Goal: Task Accomplishment & Management: Complete application form

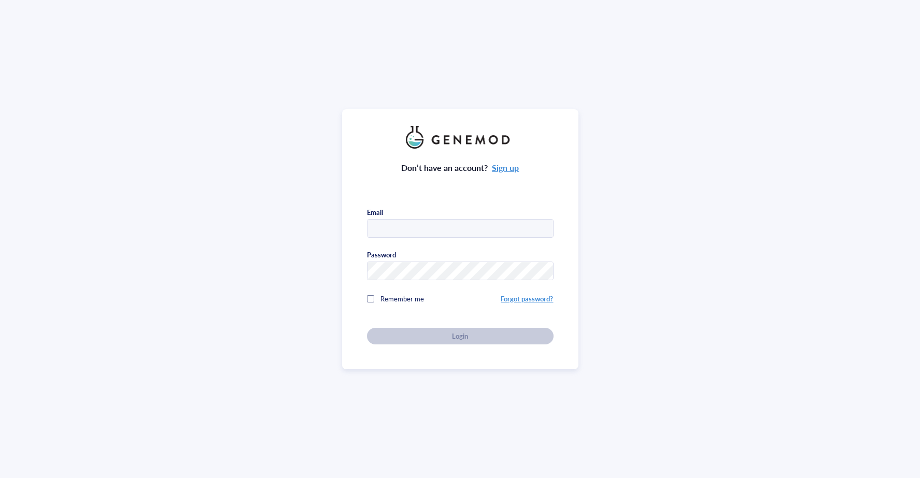
type input "[EMAIL_ADDRESS][DOMAIN_NAME]"
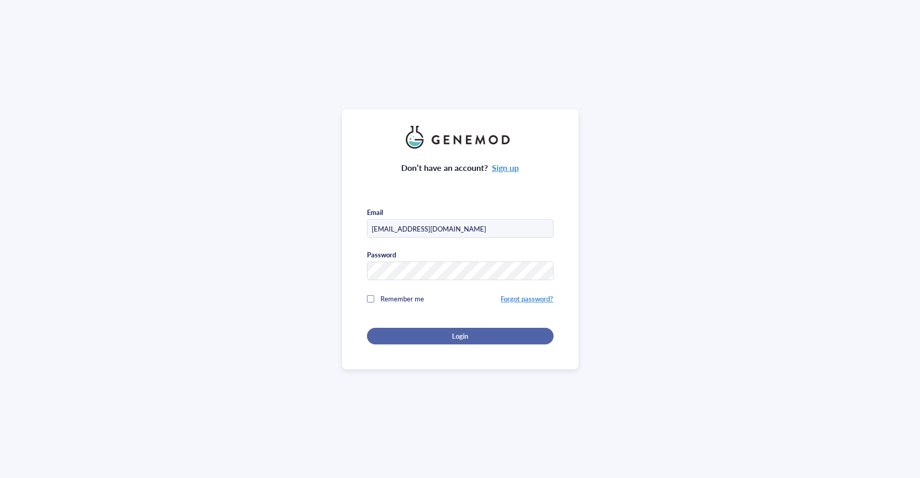
click at [432, 337] on div "Login" at bounding box center [460, 336] width 153 height 9
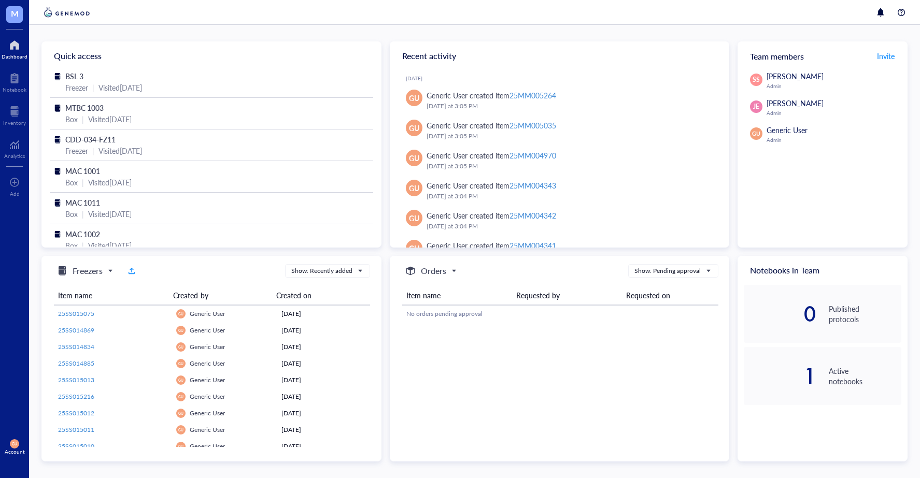
click at [18, 47] on div at bounding box center [15, 45] width 26 height 17
drag, startPoint x: 15, startPoint y: 115, endPoint x: 27, endPoint y: 129, distance: 18.7
click at [15, 115] on div at bounding box center [14, 111] width 23 height 17
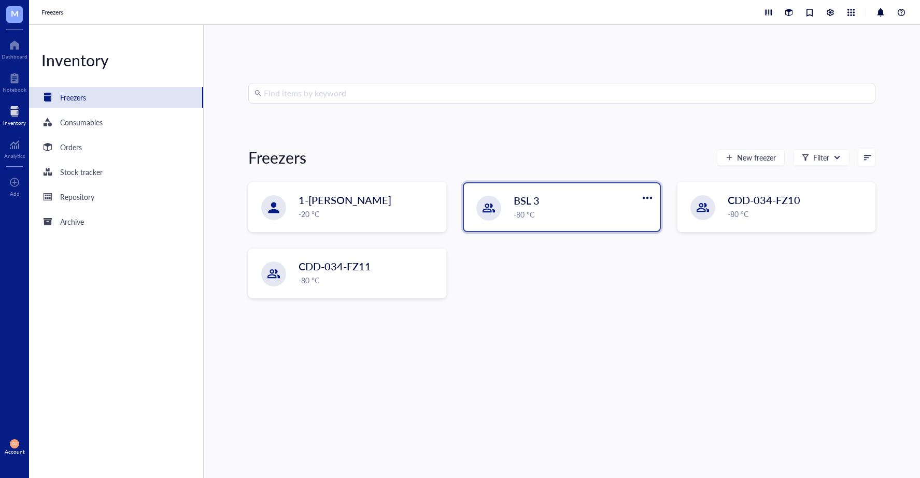
click at [560, 201] on div "BSL 3" at bounding box center [574, 200] width 120 height 15
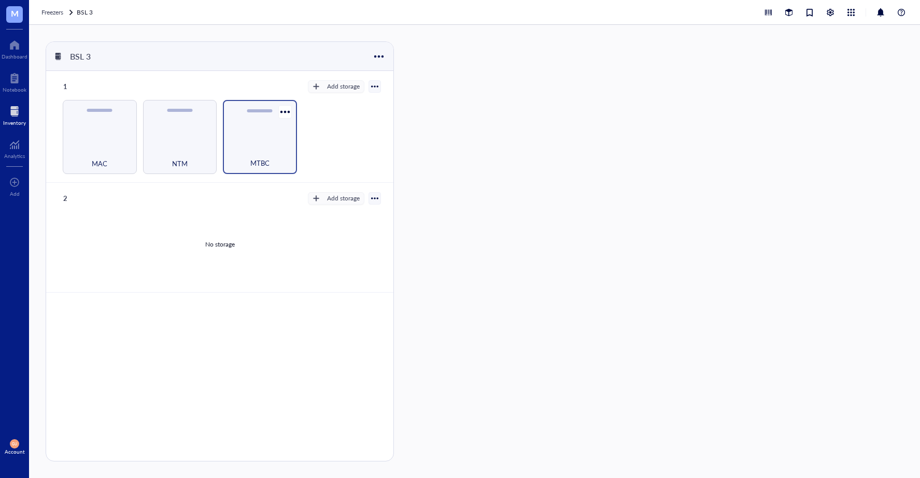
click at [283, 140] on div "MTBC" at bounding box center [260, 137] width 74 height 74
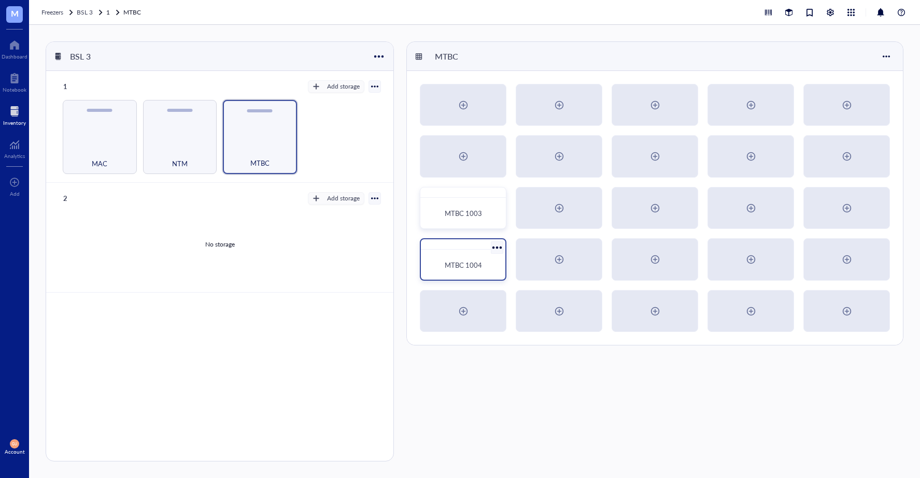
click at [461, 264] on span "MTBC 1004" at bounding box center [463, 265] width 37 height 10
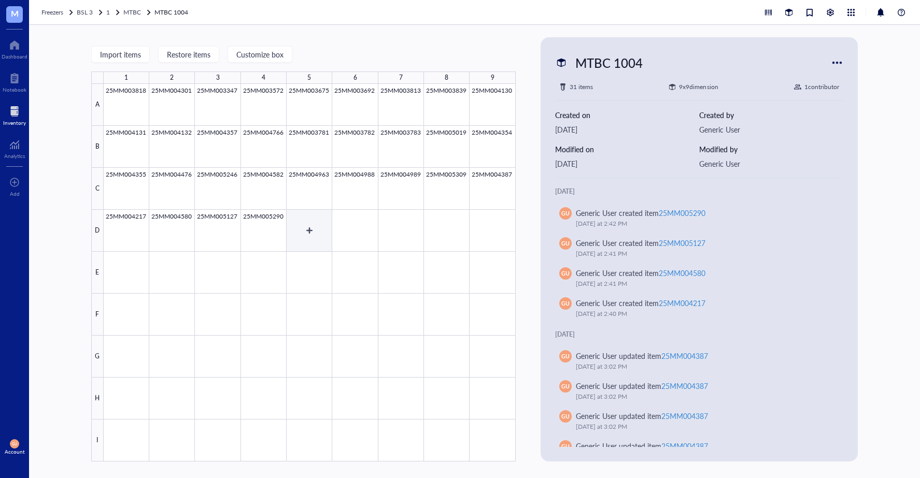
click at [314, 228] on div at bounding box center [310, 273] width 412 height 378
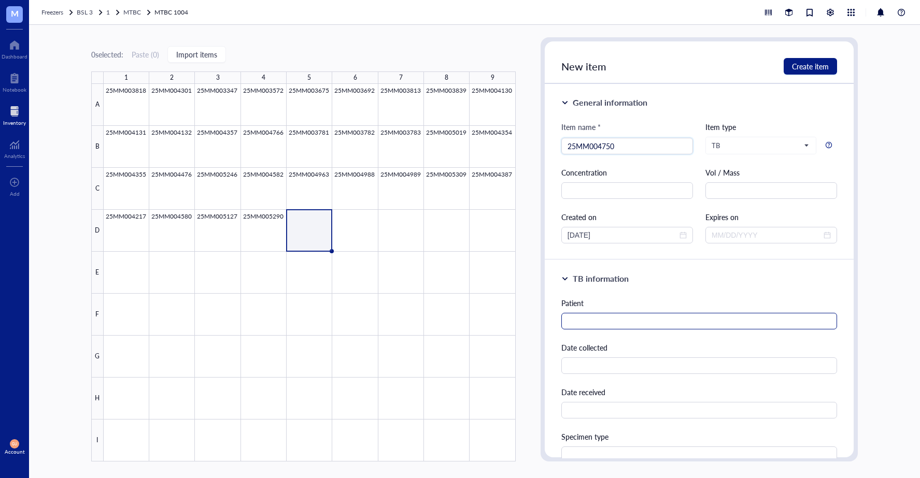
type input "25MM004750"
click at [626, 320] on input "text" at bounding box center [699, 321] width 276 height 17
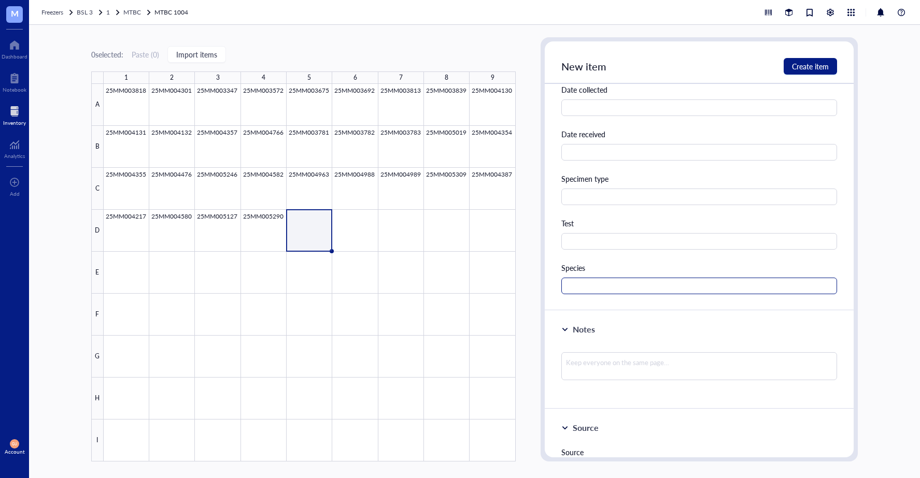
scroll to position [259, 0]
type input "[PERSON_NAME]"
click at [616, 287] on input "text" at bounding box center [699, 285] width 276 height 17
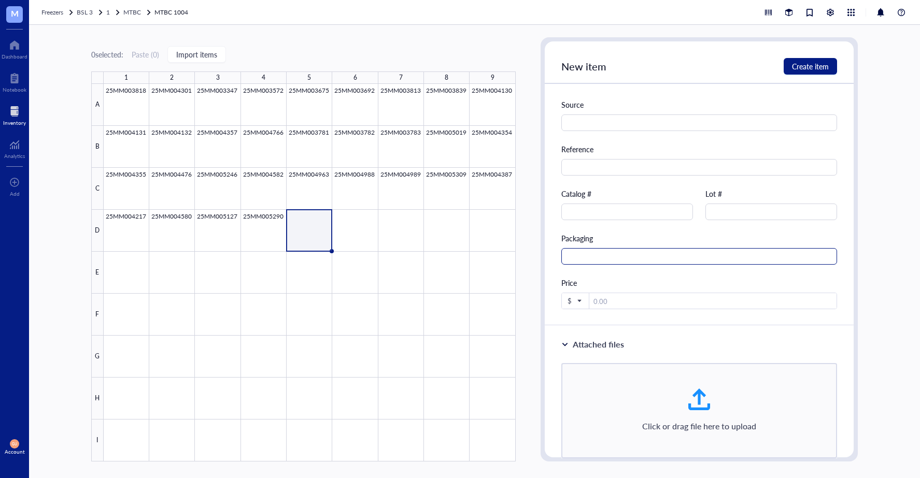
scroll to position [622, 0]
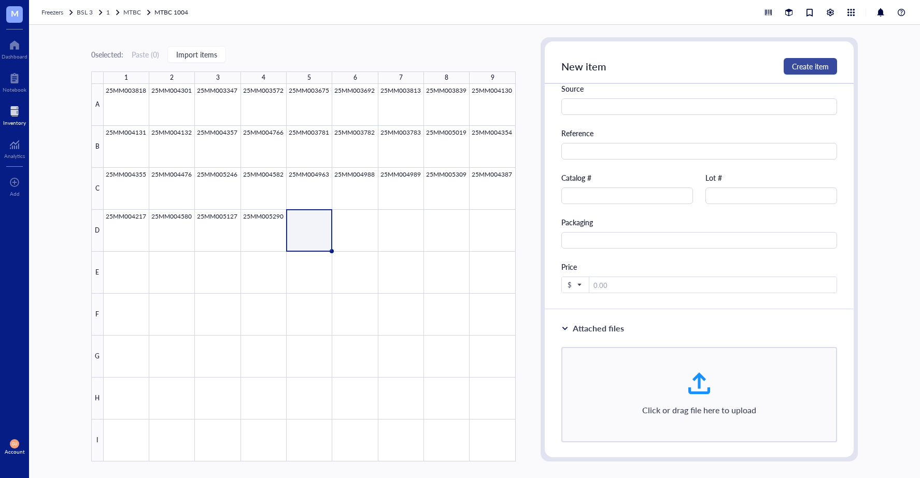
type input "MTBC"
click at [817, 63] on span "Create item" at bounding box center [810, 66] width 37 height 8
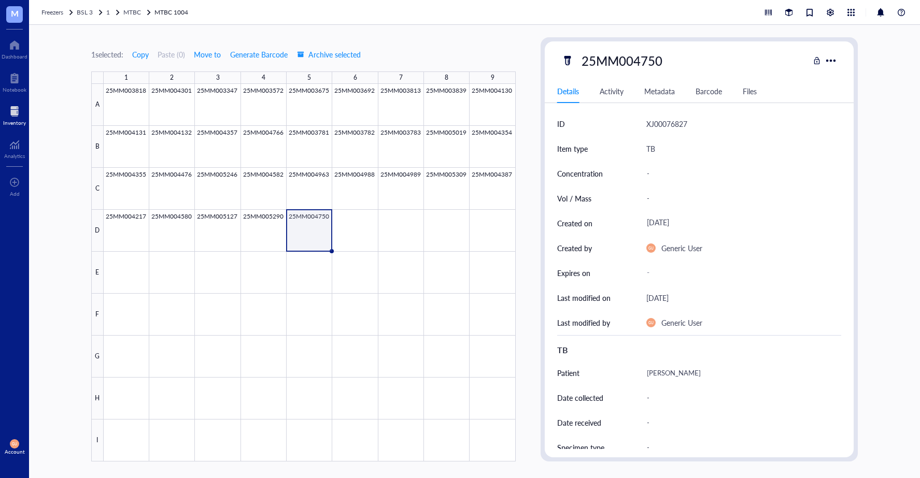
scroll to position [54, 0]
click at [370, 219] on div at bounding box center [310, 273] width 412 height 378
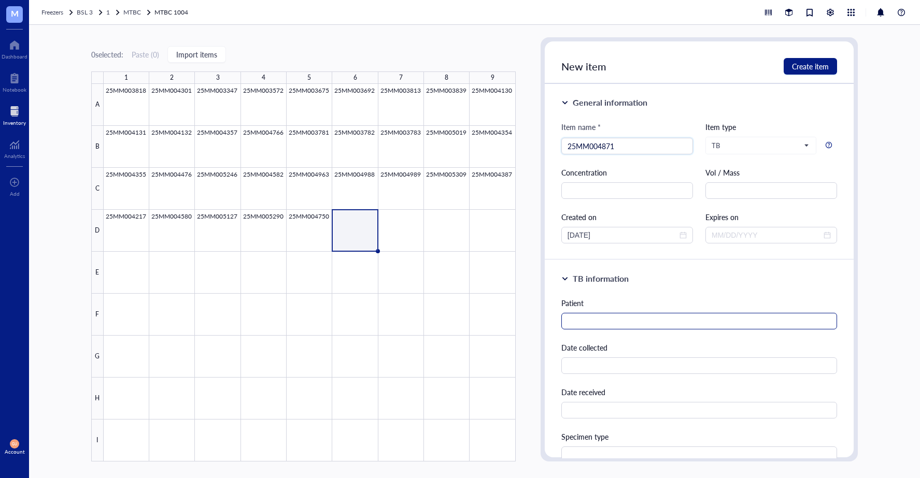
type input "25MM004871"
click at [568, 317] on input "text" at bounding box center [699, 321] width 276 height 17
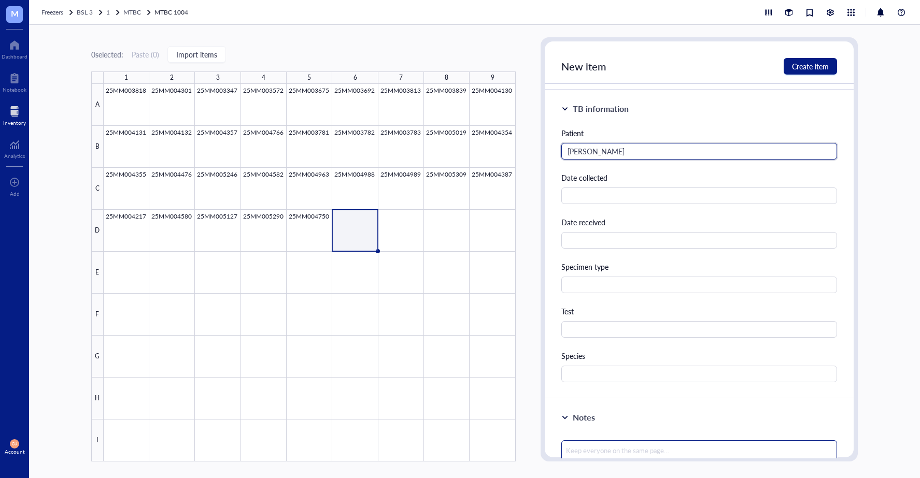
scroll to position [311, 0]
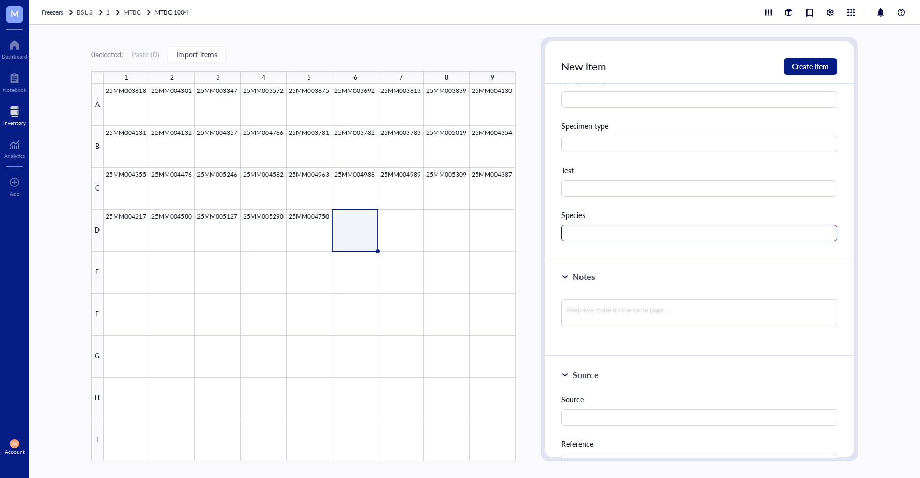
type input "[PERSON_NAME]"
click at [587, 238] on input "text" at bounding box center [699, 233] width 276 height 17
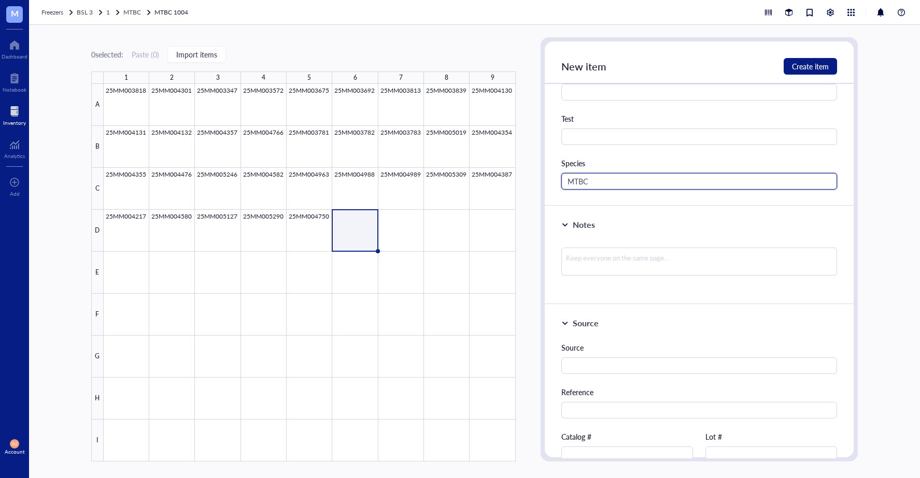
scroll to position [104, 0]
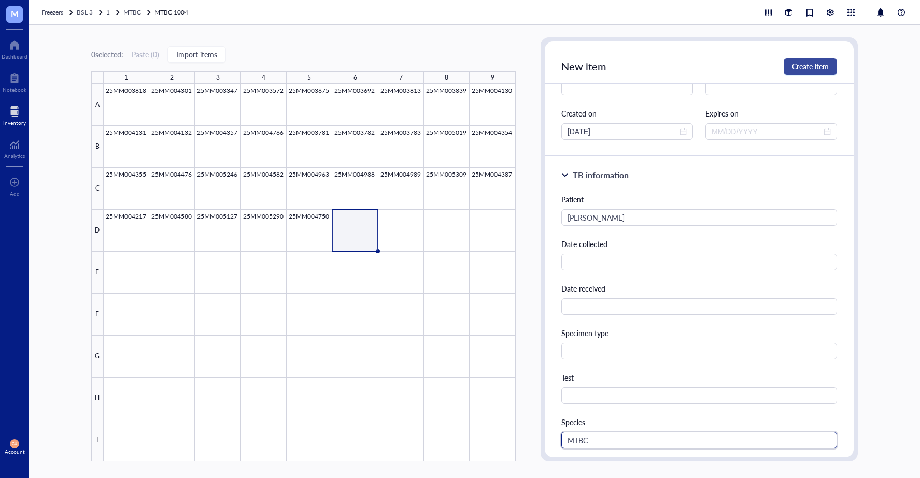
type input "MTBC"
click at [816, 63] on span "Create item" at bounding box center [810, 66] width 37 height 8
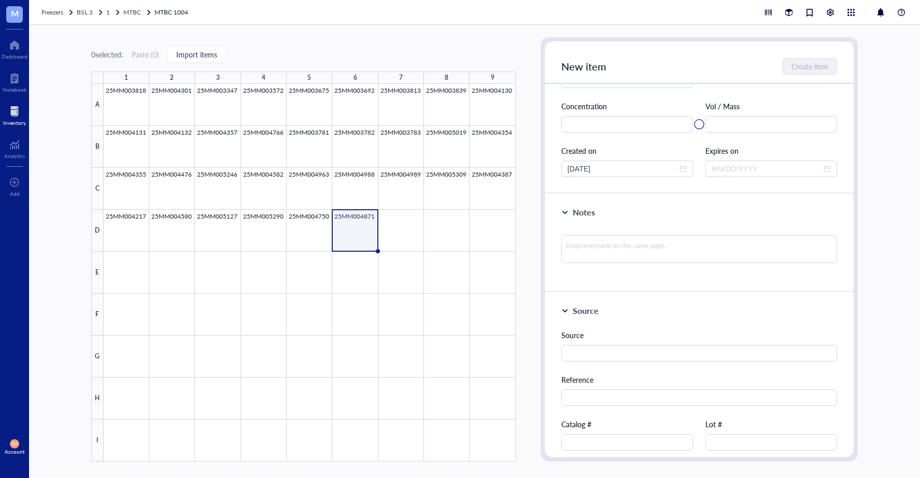
scroll to position [52, 0]
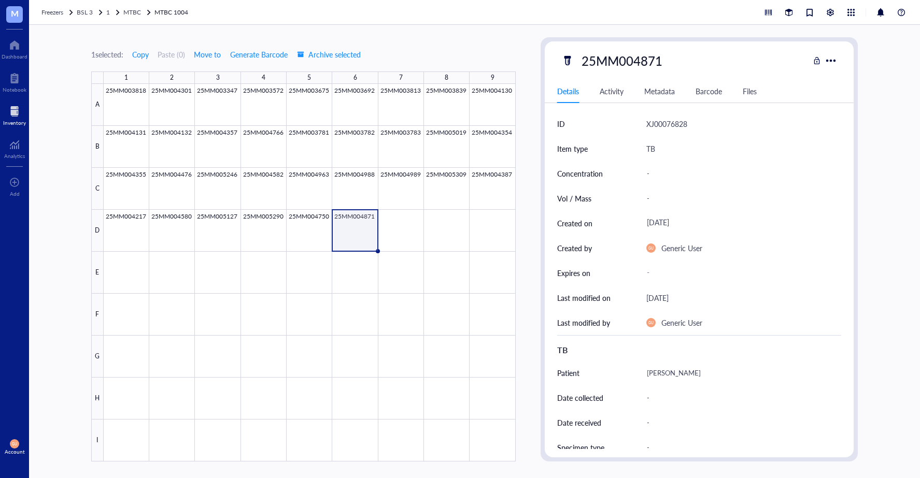
drag, startPoint x: 87, startPoint y: 14, endPoint x: 89, endPoint y: 20, distance: 6.7
click at [87, 14] on span "BSL 3" at bounding box center [85, 12] width 16 height 9
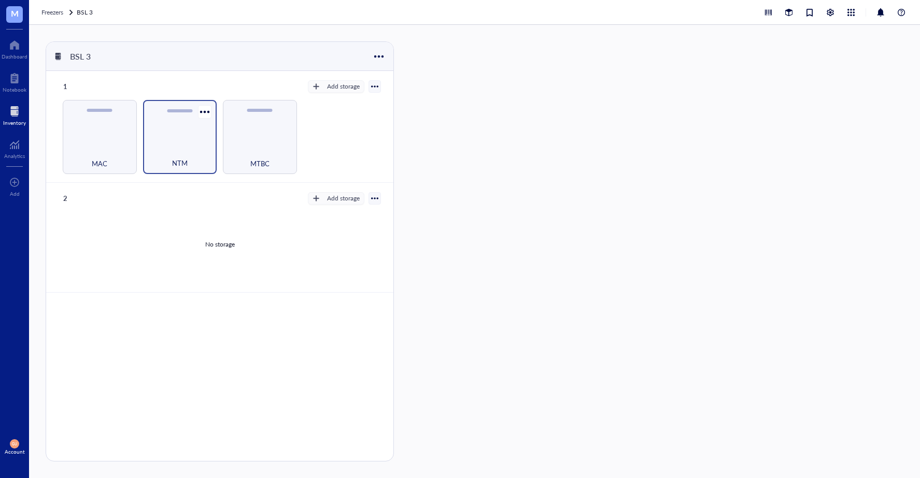
click at [176, 147] on div "NTM" at bounding box center [180, 157] width 64 height 23
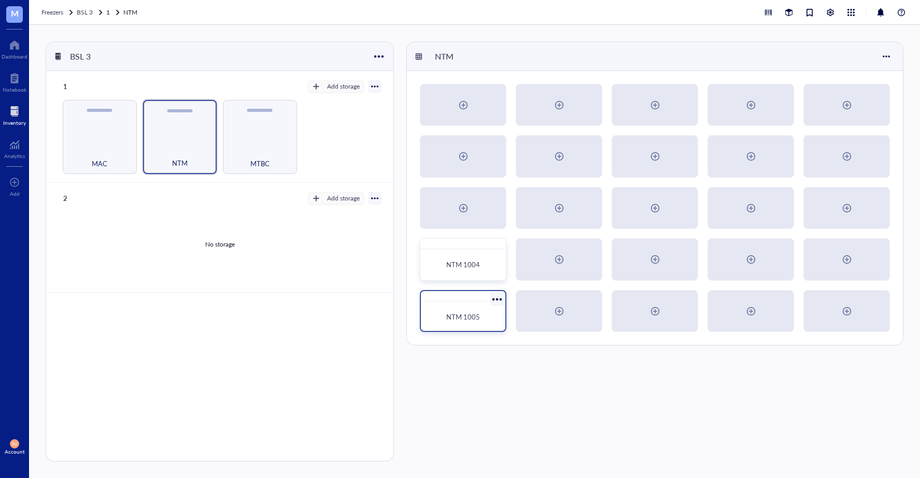
click at [448, 312] on span "NTM 1005" at bounding box center [463, 317] width 34 height 10
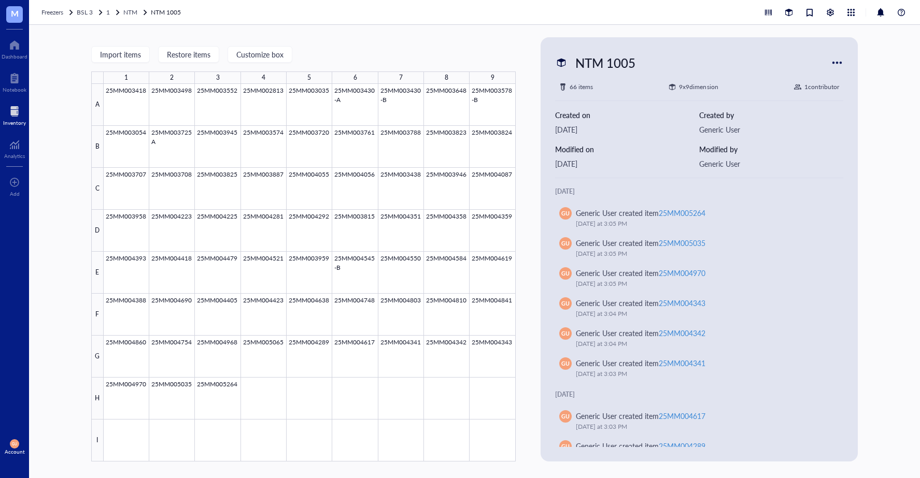
drag, startPoint x: 87, startPoint y: 10, endPoint x: 89, endPoint y: 16, distance: 5.9
click at [87, 10] on span "BSL 3" at bounding box center [85, 12] width 16 height 9
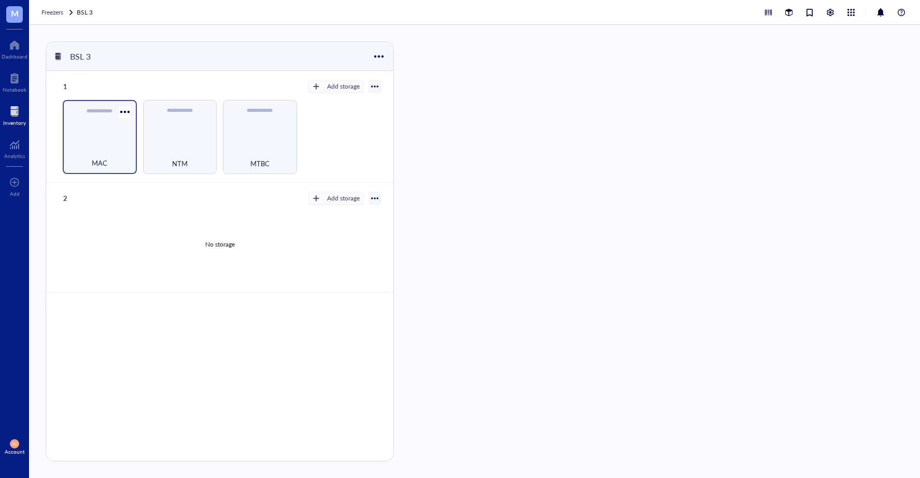
click at [98, 149] on div "MAC" at bounding box center [100, 157] width 64 height 23
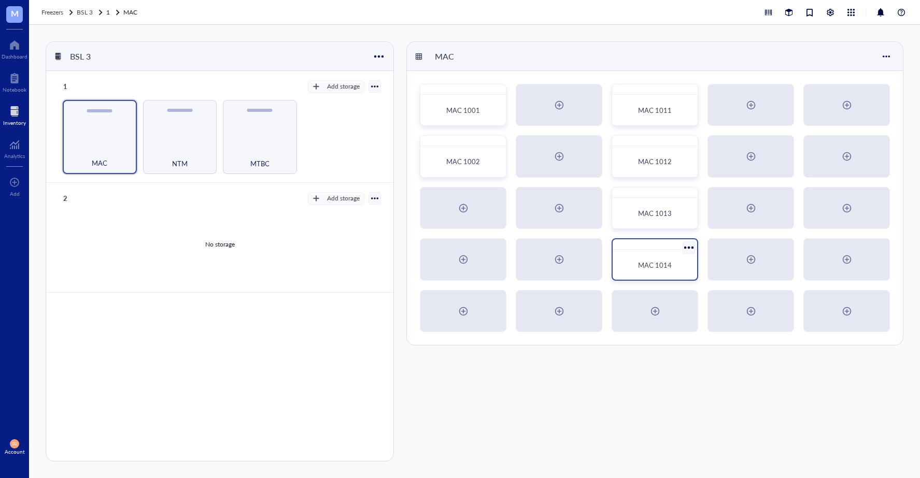
click at [628, 259] on div "MAC 1014" at bounding box center [655, 265] width 76 height 23
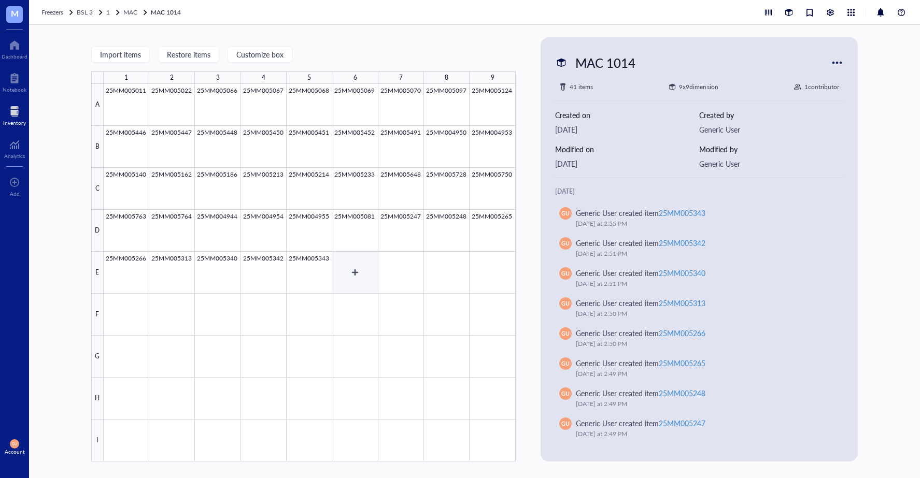
click at [364, 278] on div at bounding box center [310, 273] width 412 height 378
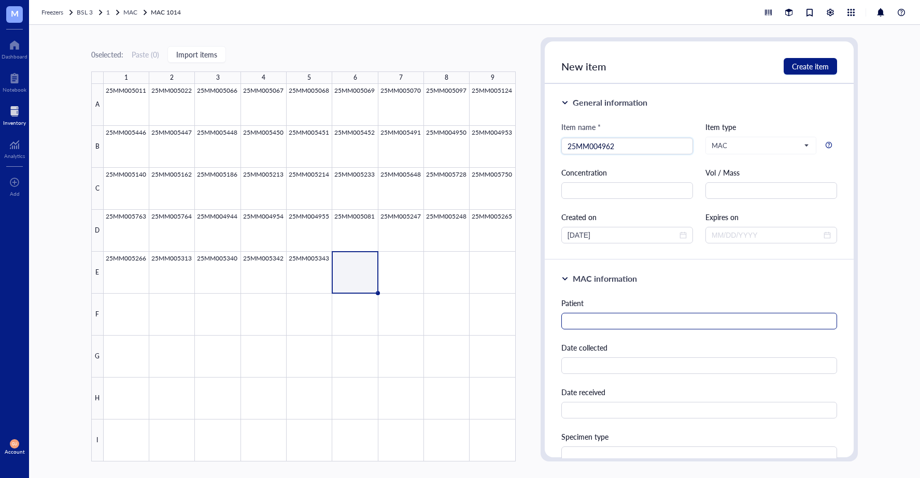
type input "25MM004962"
click at [722, 328] on input "text" at bounding box center [699, 321] width 276 height 17
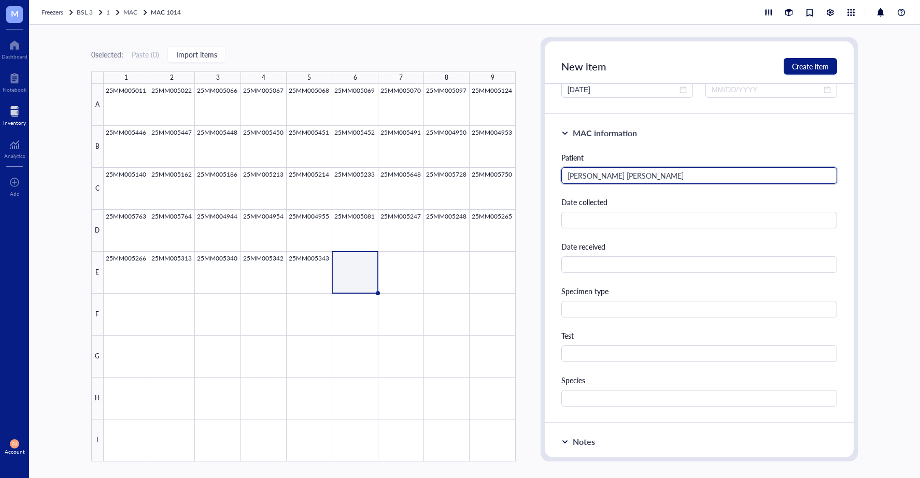
scroll to position [156, 0]
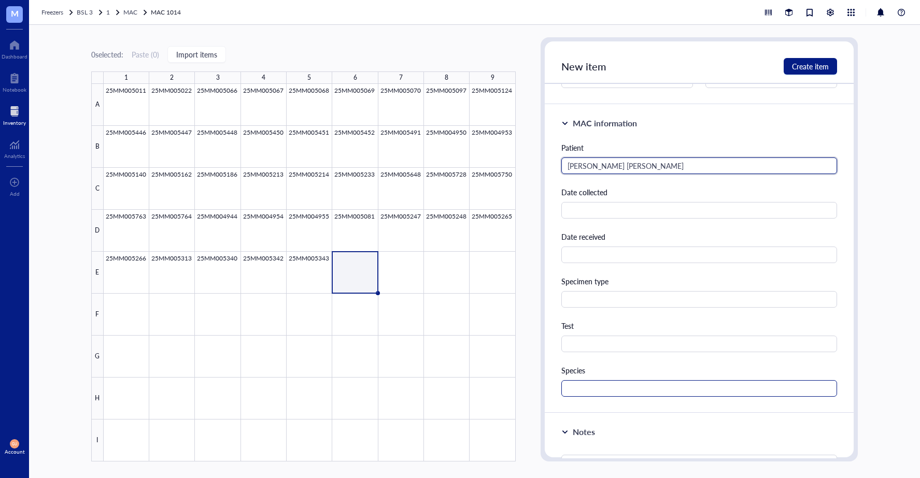
type input "[PERSON_NAME] [PERSON_NAME]"
click at [654, 384] on input "text" at bounding box center [699, 388] width 276 height 17
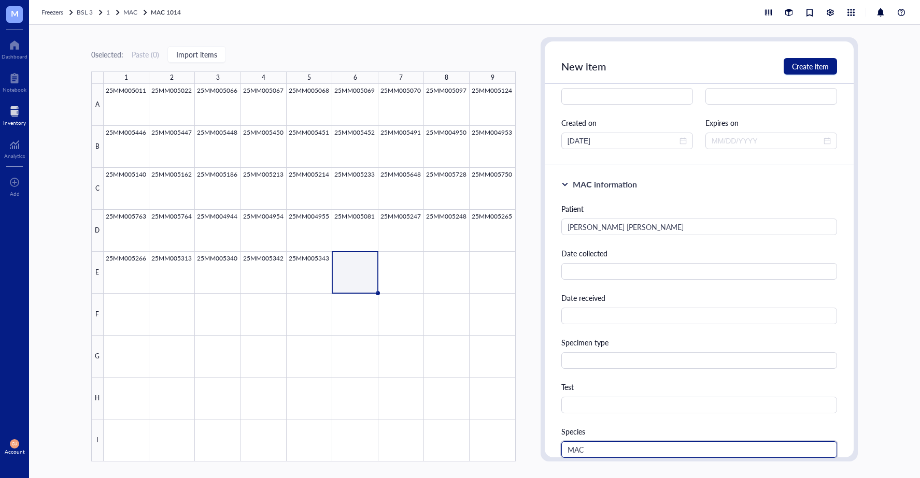
scroll to position [0, 0]
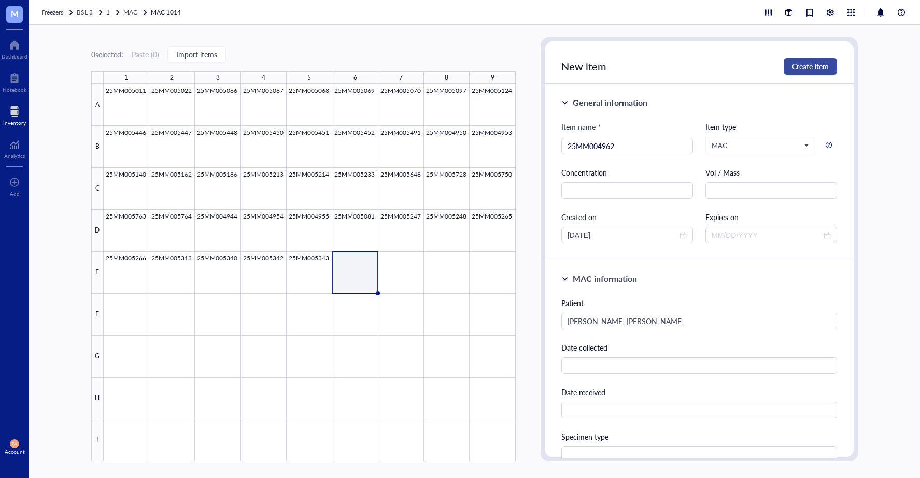
type input "MAC"
click at [804, 65] on span "Create item" at bounding box center [810, 66] width 37 height 8
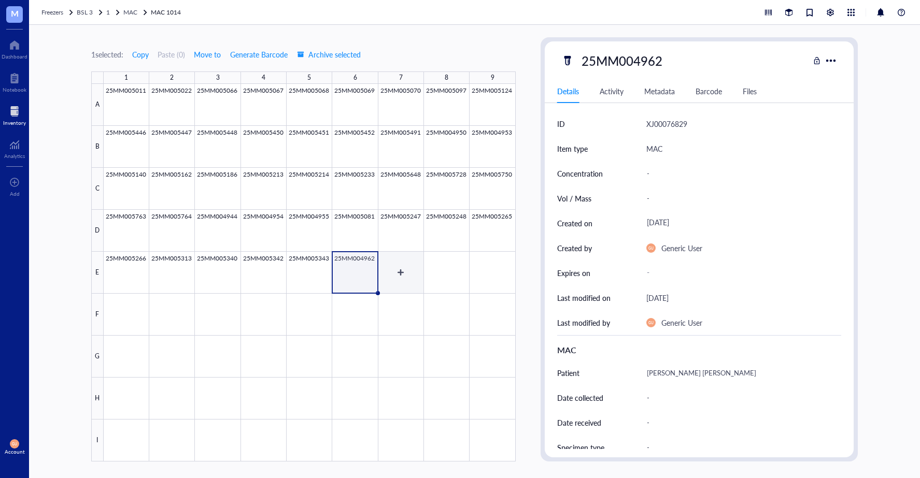
click at [402, 272] on div at bounding box center [310, 273] width 412 height 378
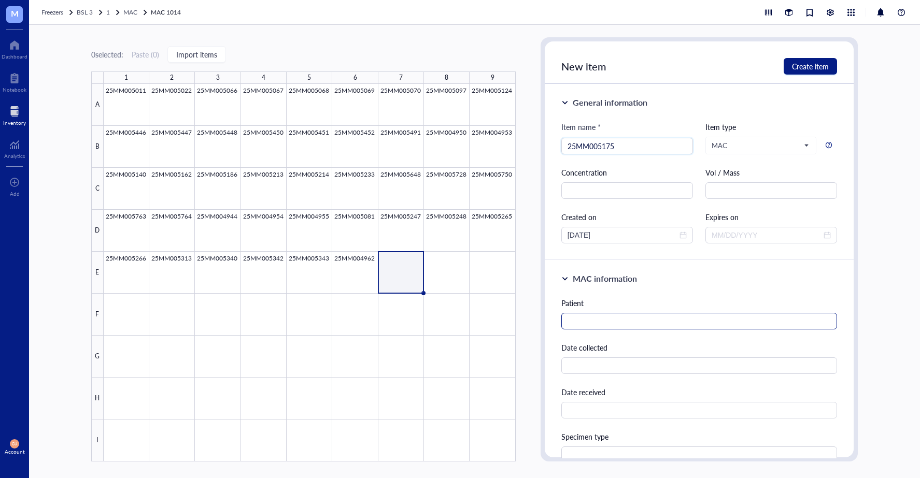
type input "25MM005175"
click at [643, 322] on input "text" at bounding box center [699, 321] width 276 height 17
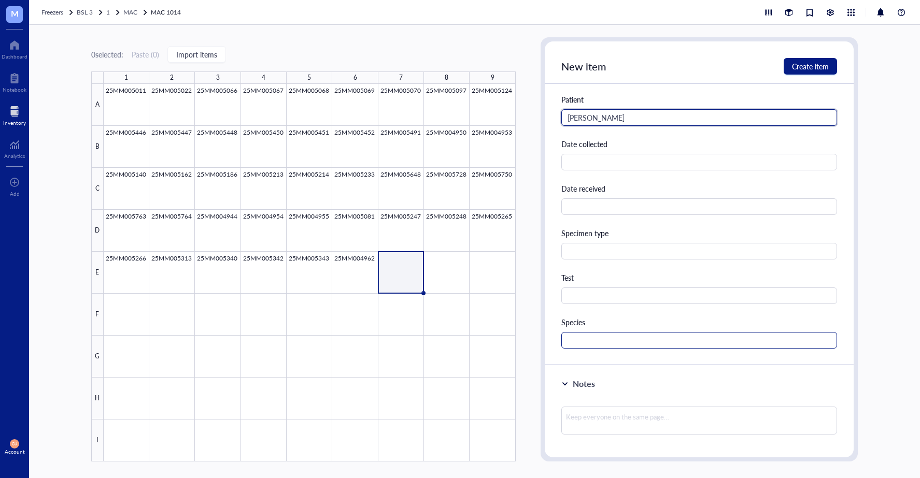
scroll to position [207, 0]
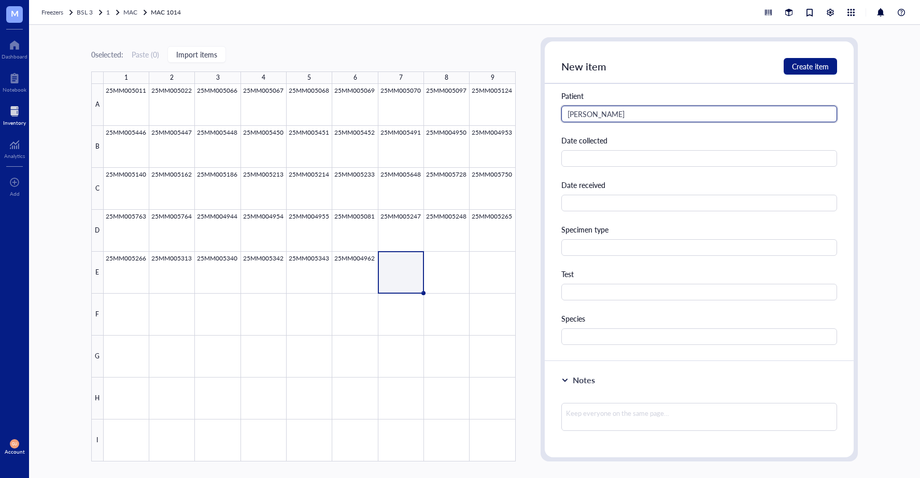
type input "[PERSON_NAME]"
click at [616, 325] on div "Species" at bounding box center [699, 329] width 276 height 32
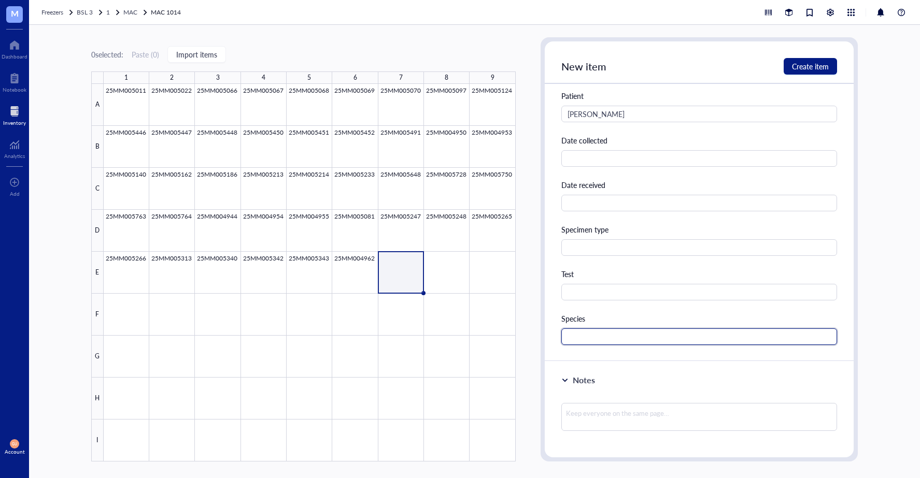
click at [616, 331] on input "text" at bounding box center [699, 337] width 276 height 17
type input "MAC"
click at [812, 63] on span "Create item" at bounding box center [810, 66] width 37 height 8
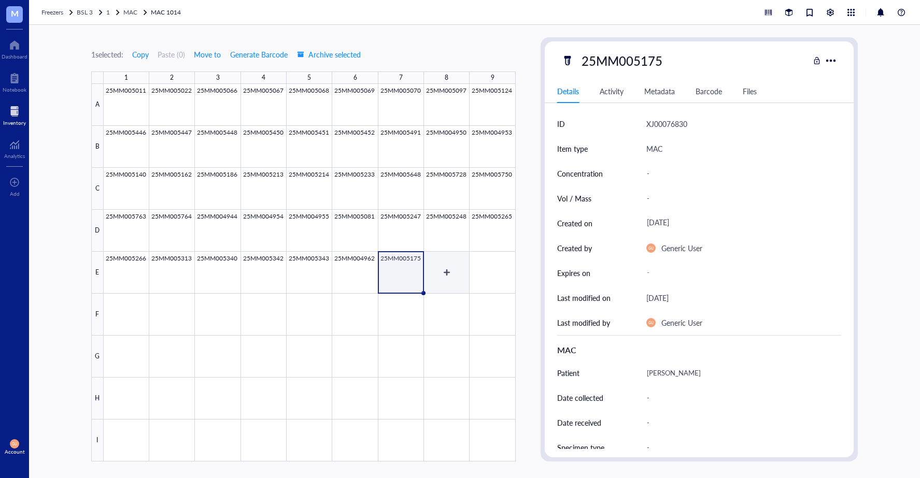
click at [446, 270] on div at bounding box center [310, 273] width 412 height 378
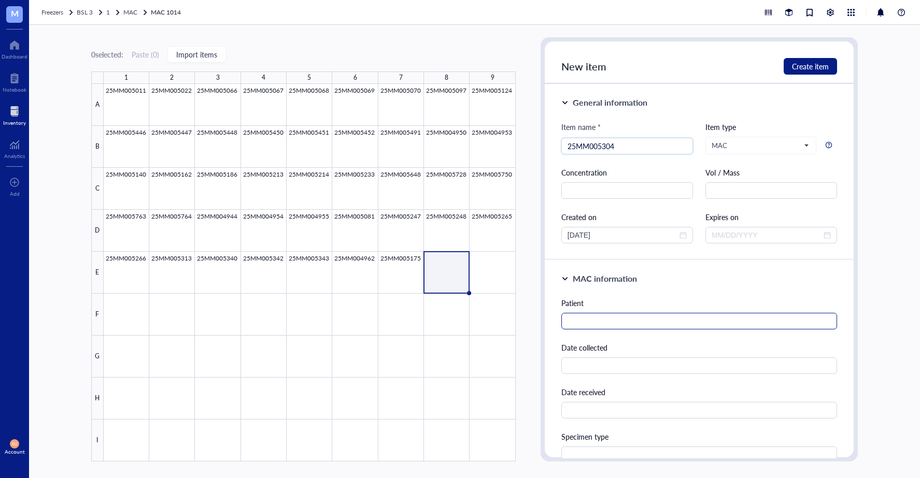
type input "25MM005304"
click at [601, 324] on input "text" at bounding box center [699, 321] width 276 height 17
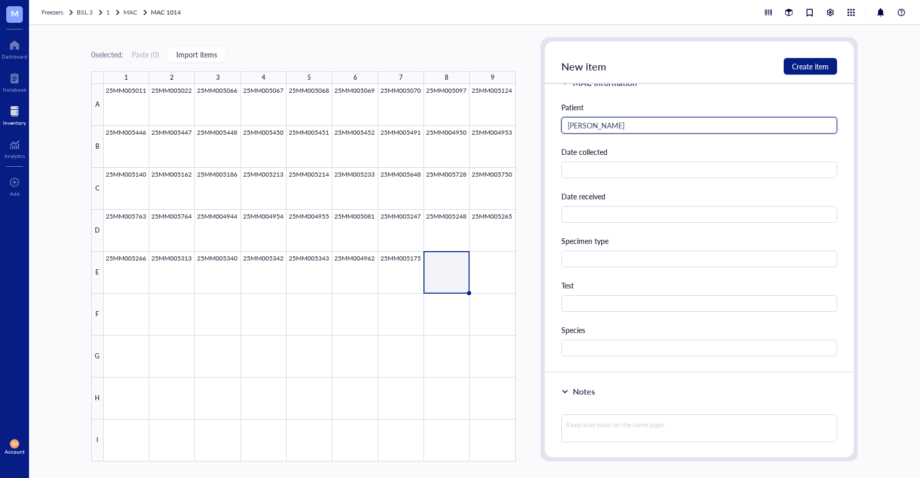
scroll to position [259, 0]
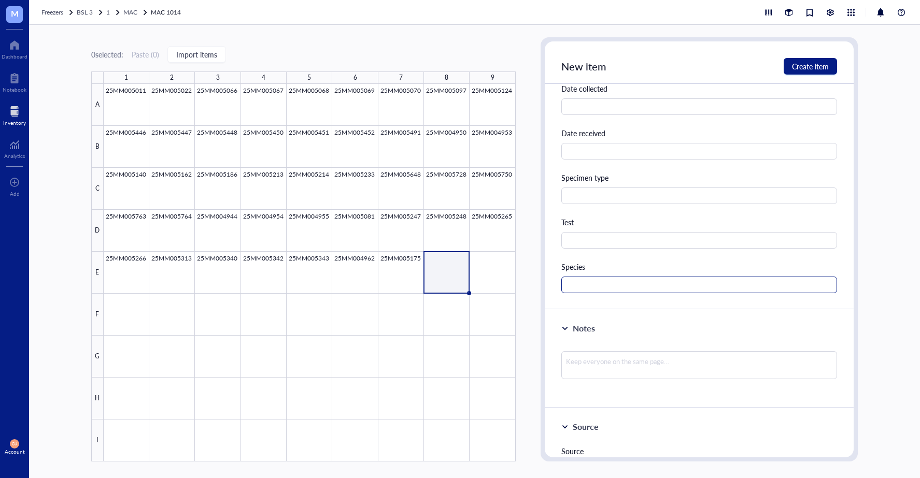
type input "[PERSON_NAME]"
click at [582, 284] on input "text" at bounding box center [699, 285] width 276 height 17
type input "MAC"
click at [790, 64] on button "Create item" at bounding box center [810, 66] width 53 height 17
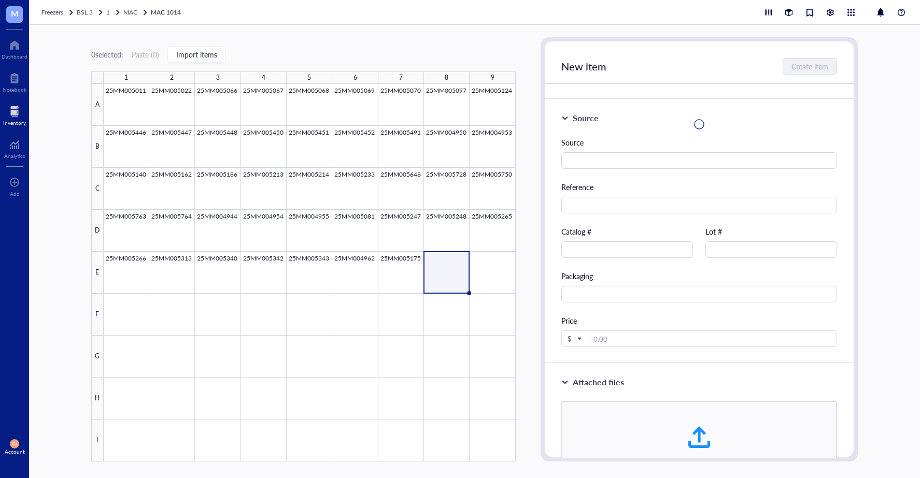
scroll to position [0, 0]
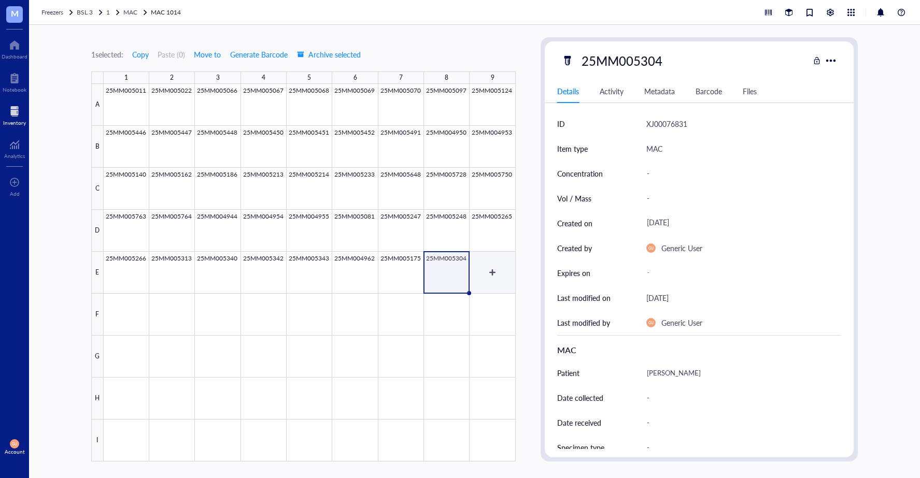
click at [491, 276] on div at bounding box center [310, 273] width 412 height 378
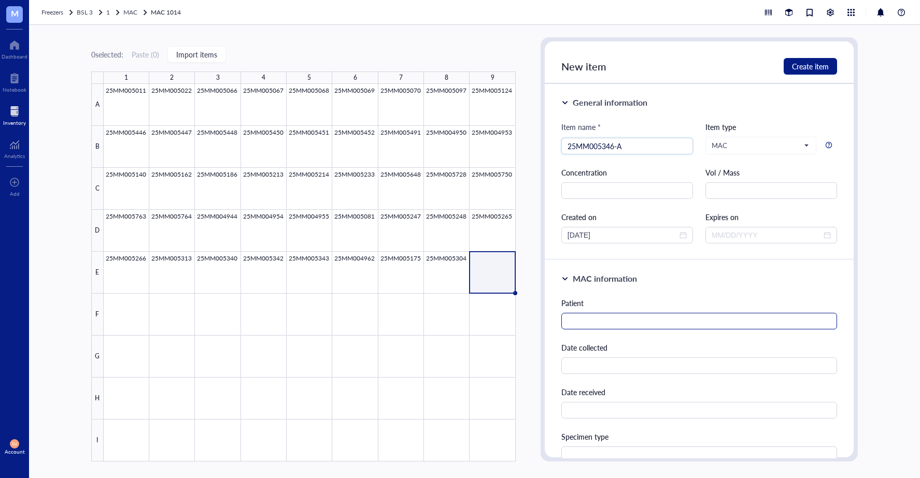
type input "25MM005346-A"
click at [605, 321] on input "text" at bounding box center [699, 321] width 276 height 17
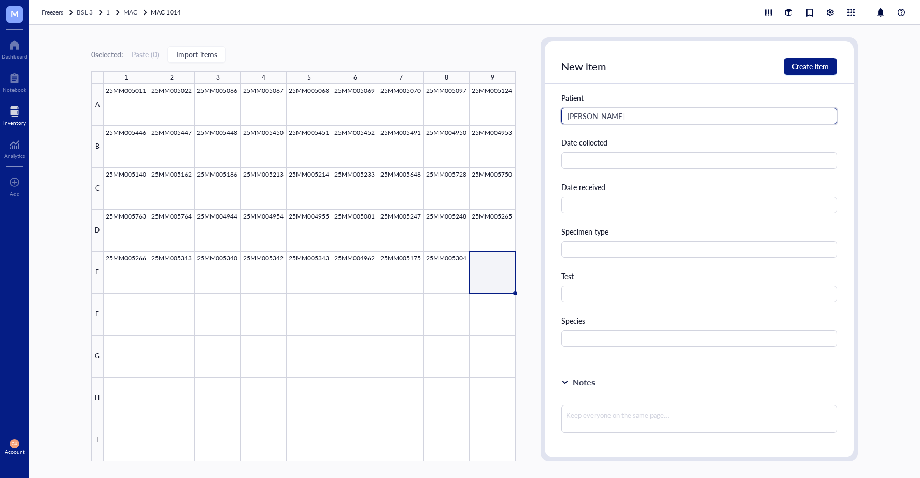
scroll to position [207, 0]
type input "[PERSON_NAME]"
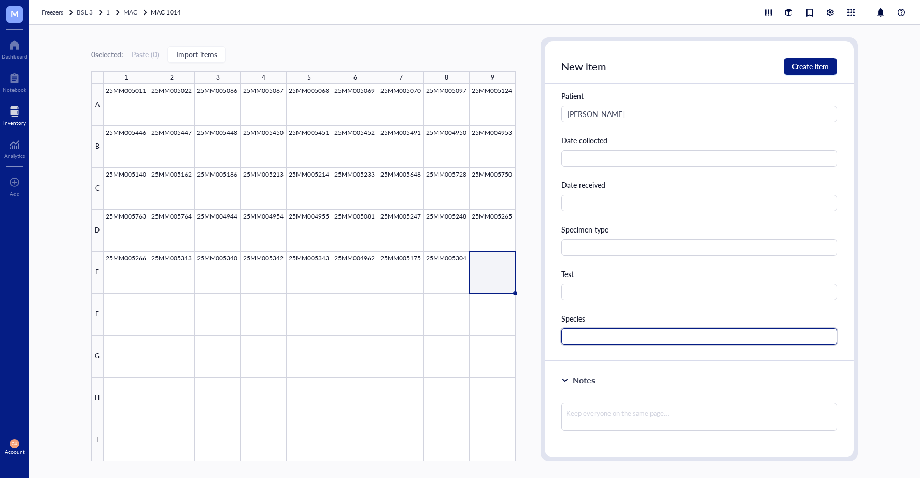
click at [590, 330] on input "text" at bounding box center [699, 337] width 276 height 17
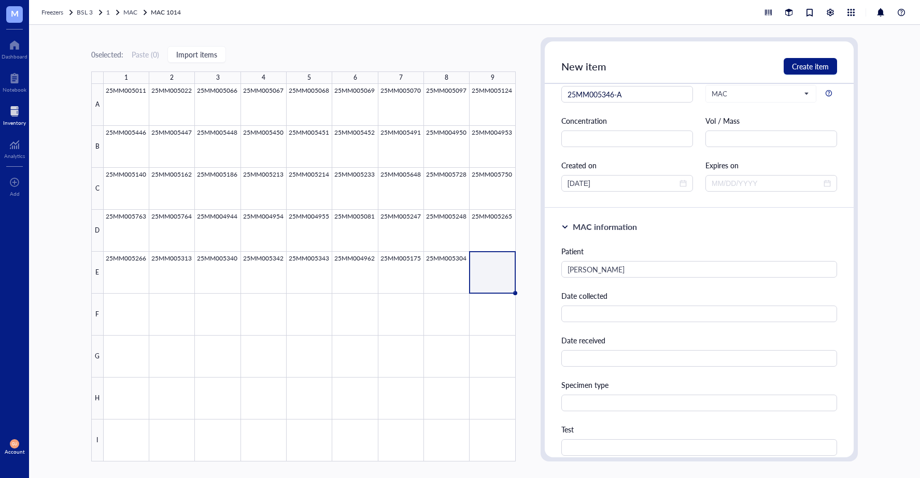
scroll to position [0, 0]
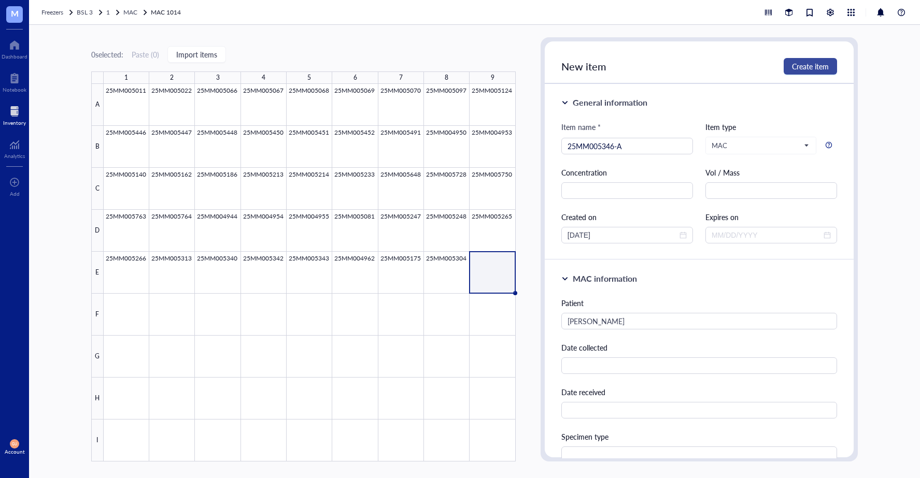
type input "MAC"
click at [797, 68] on span "Create item" at bounding box center [810, 66] width 37 height 8
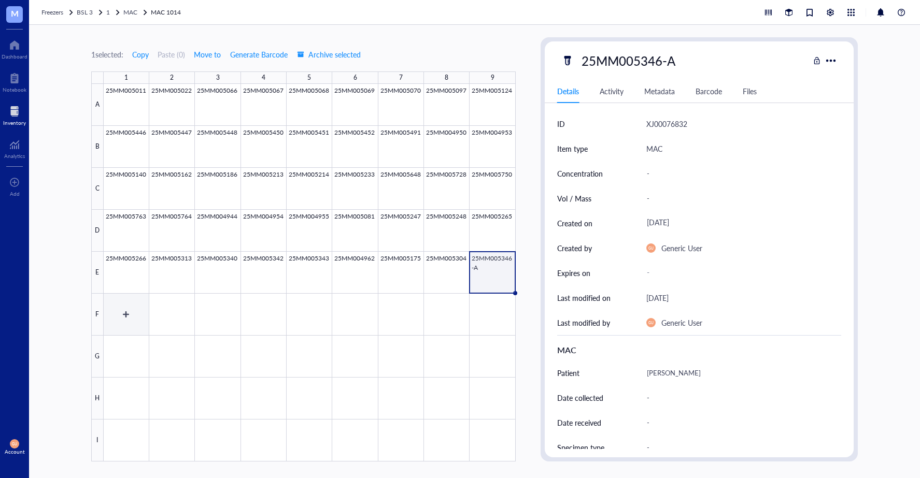
click at [119, 312] on div at bounding box center [310, 273] width 412 height 378
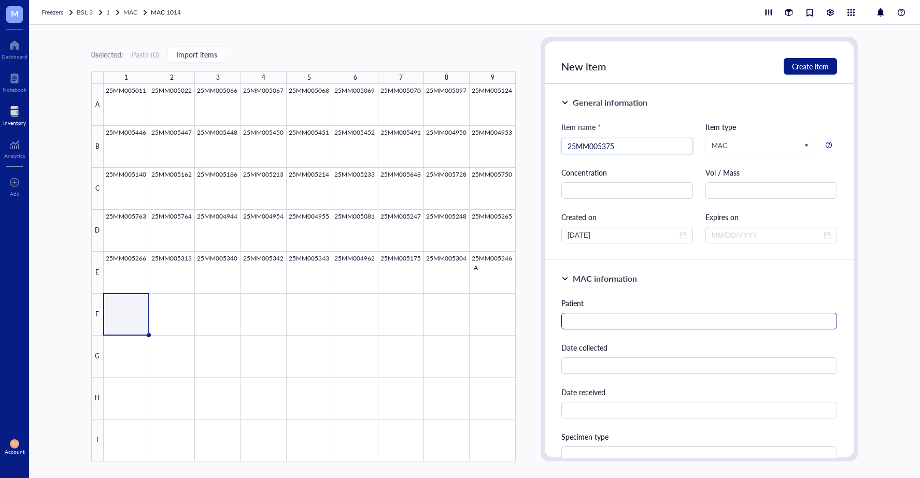
type input "25MM005375"
click at [619, 325] on input "text" at bounding box center [699, 321] width 276 height 17
type input "[PERSON_NAME]"
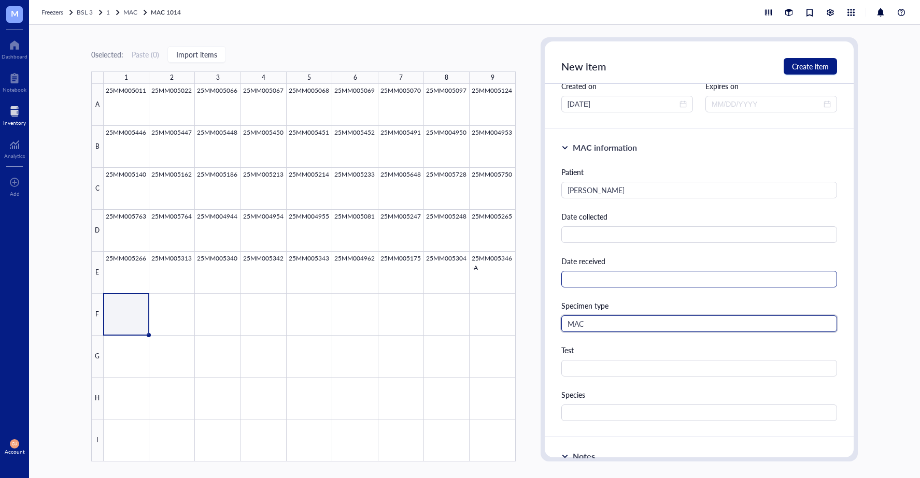
scroll to position [264, 0]
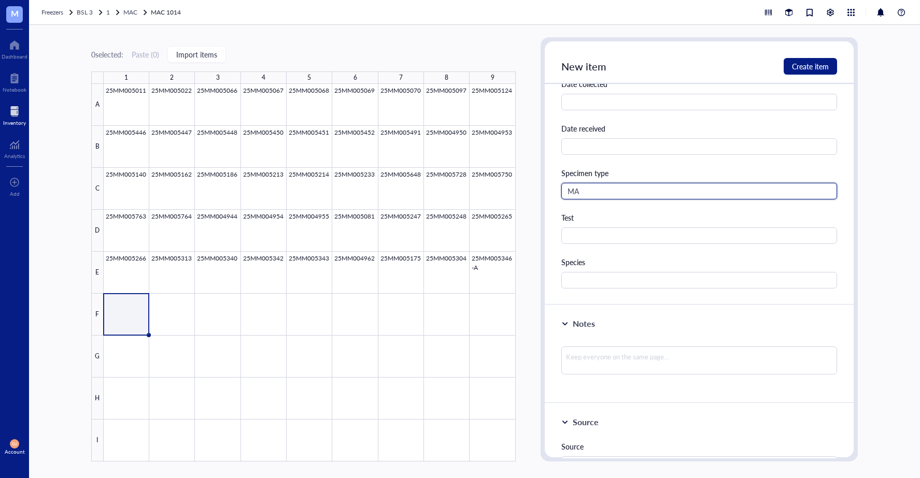
type input "M"
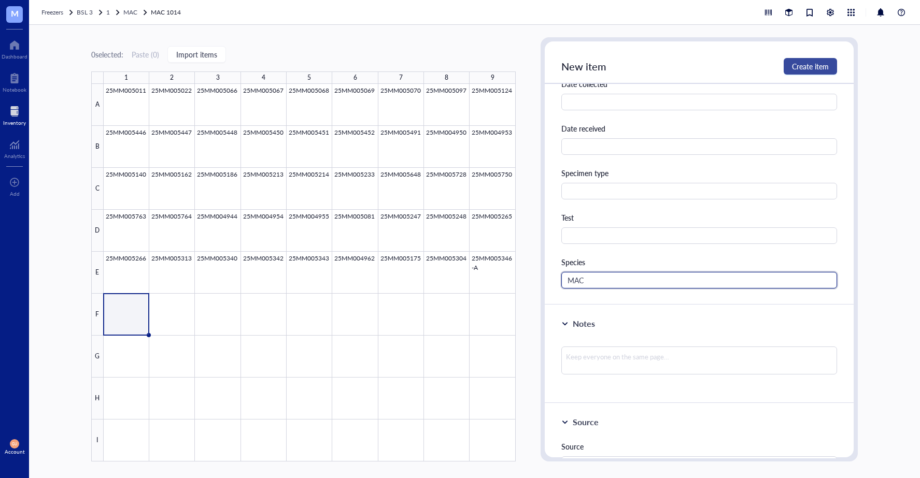
type input "MAC"
click at [802, 68] on span "Create item" at bounding box center [810, 66] width 37 height 8
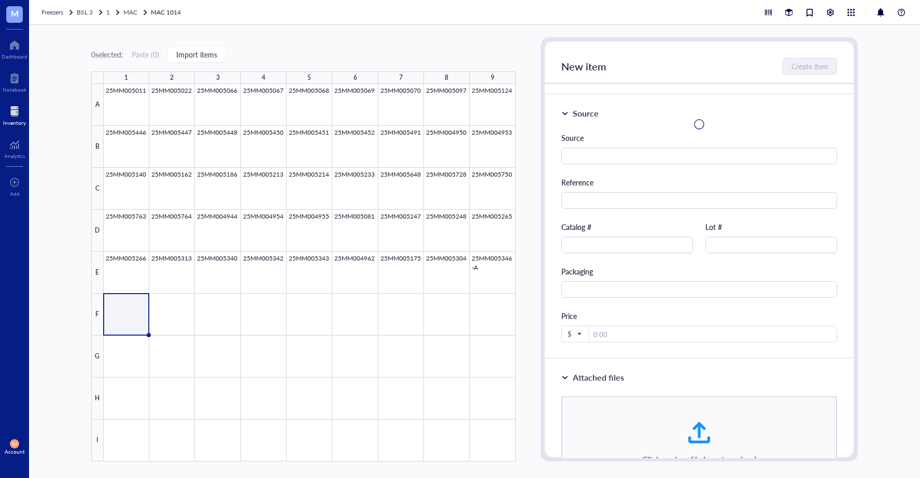
scroll to position [0, 0]
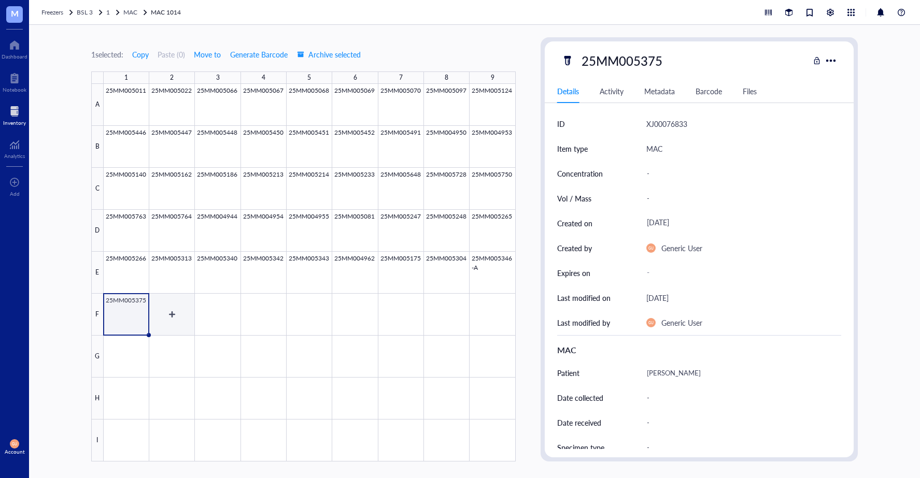
click at [181, 309] on div at bounding box center [310, 273] width 412 height 378
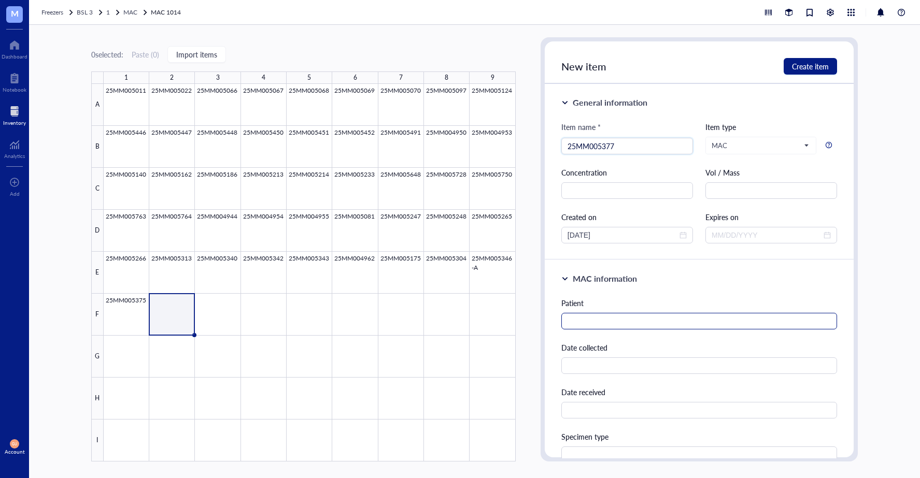
type input "25MM005377"
click at [584, 320] on input "text" at bounding box center [699, 321] width 276 height 17
type input "[PERSON_NAME]"
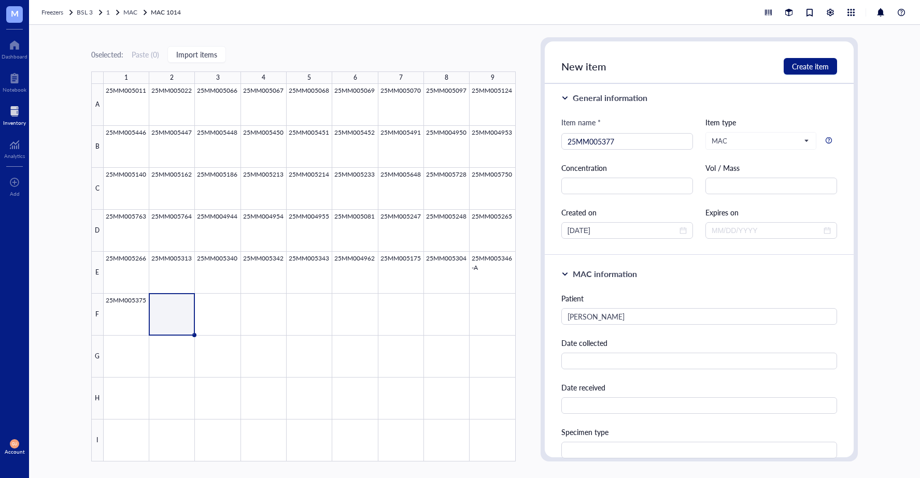
scroll to position [229, 0]
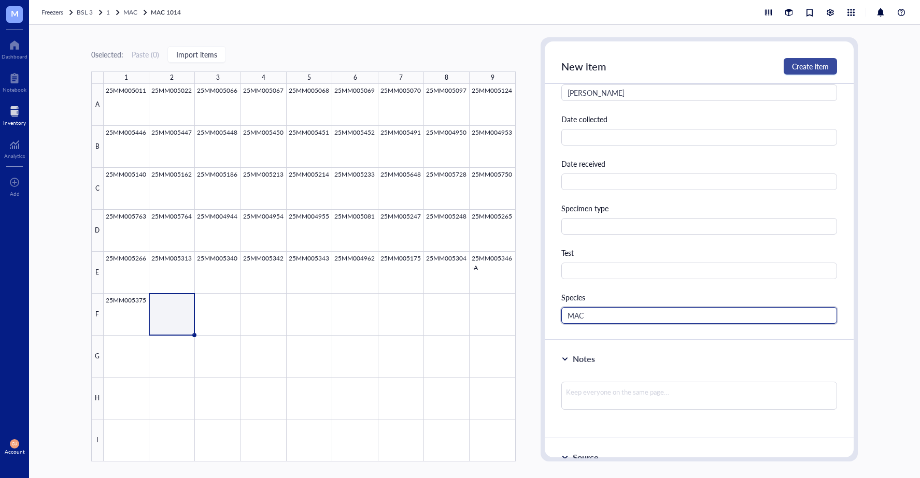
type input "MAC"
click at [799, 63] on span "Create item" at bounding box center [810, 66] width 37 height 8
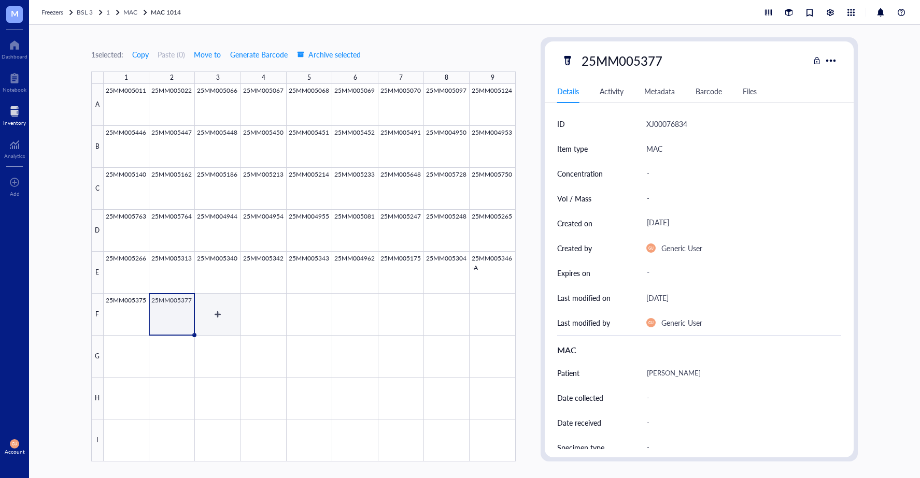
click at [216, 320] on div at bounding box center [310, 273] width 412 height 378
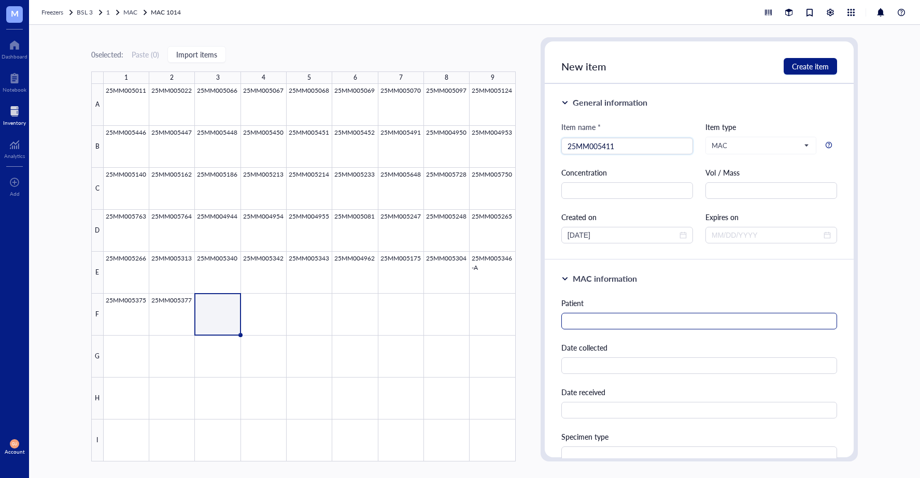
type input "25MM005411"
click at [660, 322] on input "text" at bounding box center [699, 321] width 276 height 17
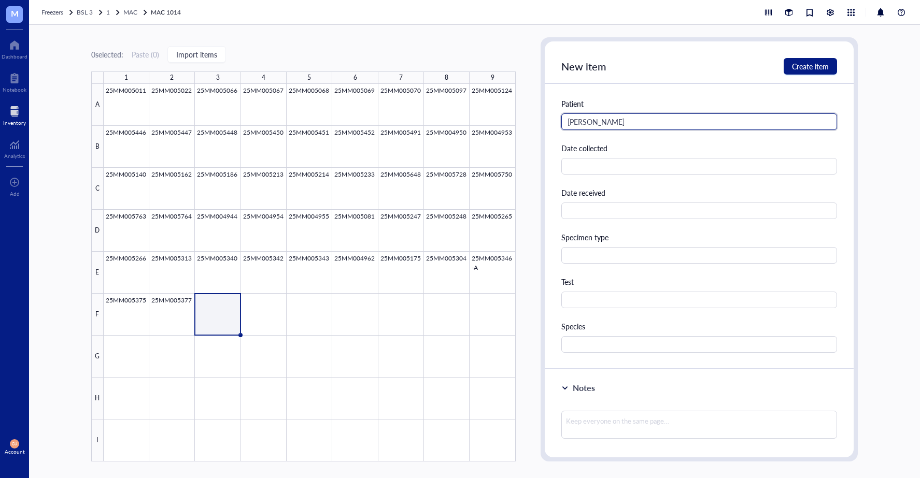
scroll to position [207, 0]
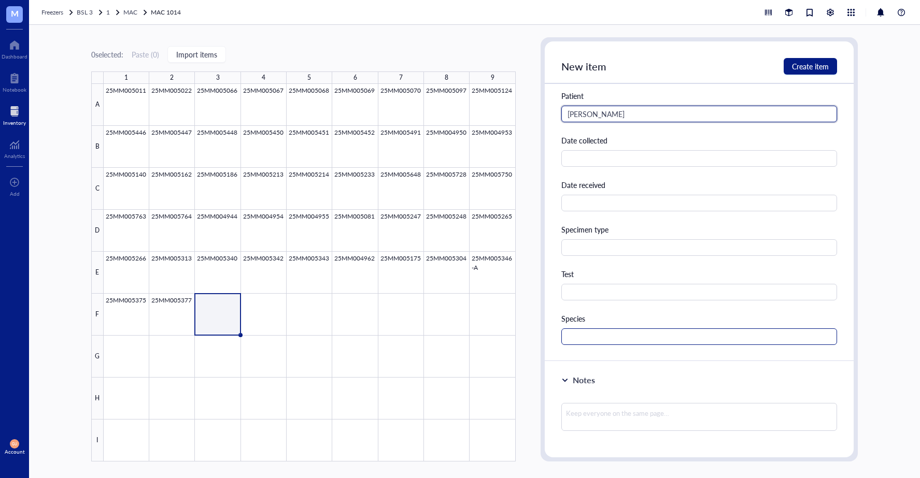
type input "[PERSON_NAME]"
click at [630, 338] on input "text" at bounding box center [699, 337] width 276 height 17
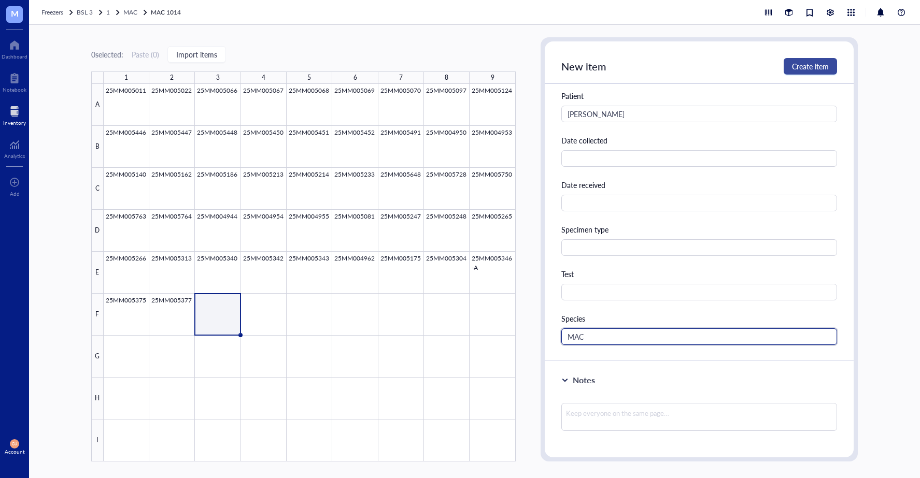
type input "MAC"
click at [801, 70] on span "Create item" at bounding box center [810, 66] width 37 height 8
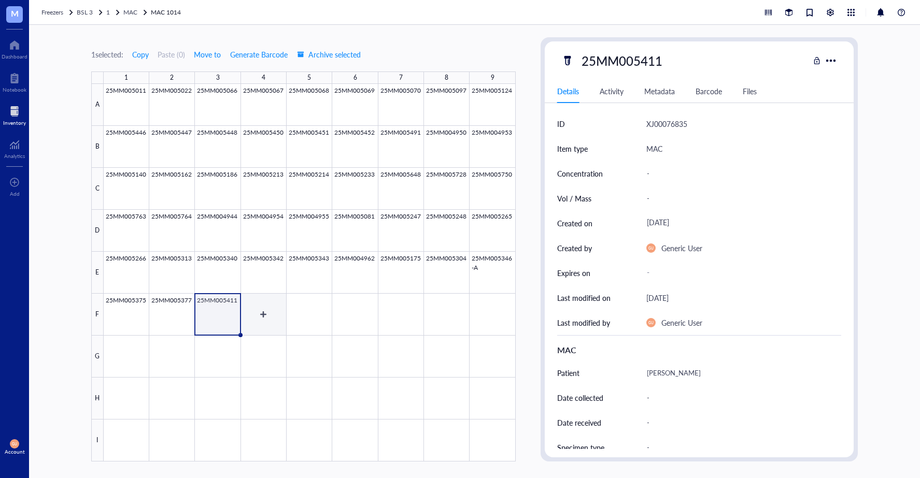
click at [253, 318] on div at bounding box center [310, 273] width 412 height 378
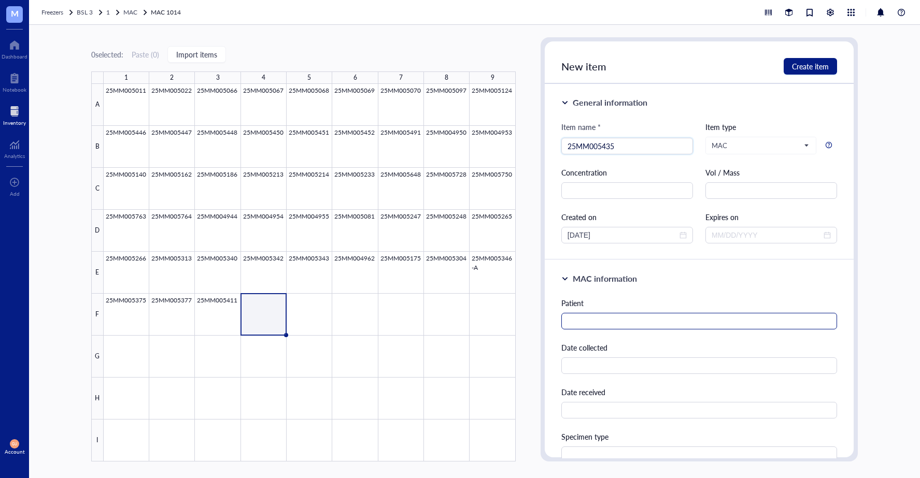
type input "25MM005435"
click at [659, 328] on input "text" at bounding box center [699, 321] width 276 height 17
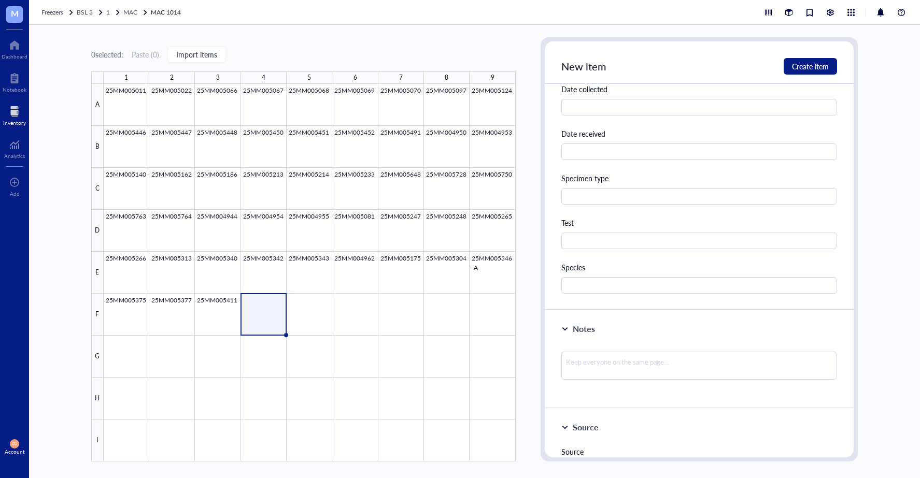
scroll to position [259, 0]
type input "[PERSON_NAME]"
click at [603, 285] on input "text" at bounding box center [699, 285] width 276 height 17
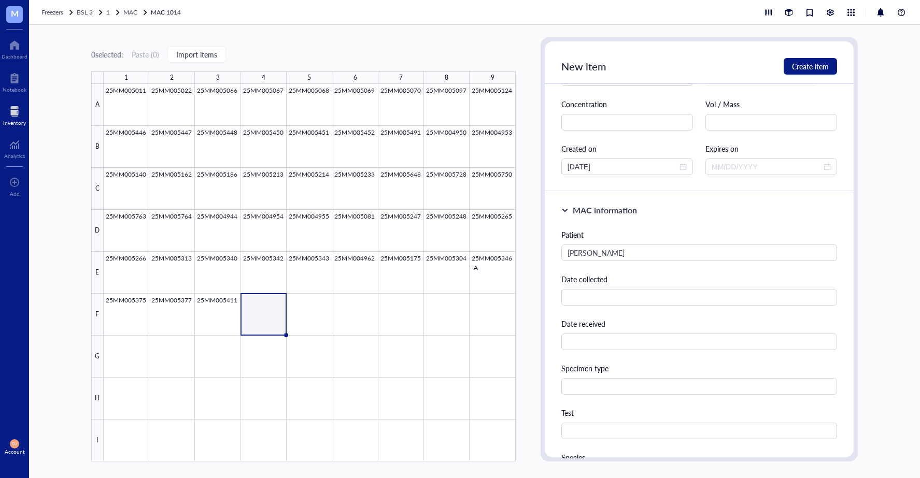
scroll to position [0, 0]
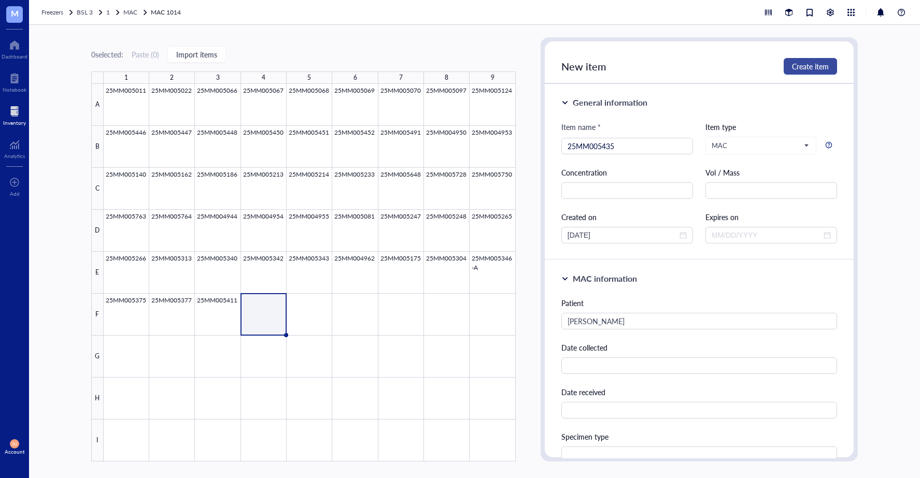
type input "MAC"
click at [796, 69] on span "Create item" at bounding box center [810, 66] width 37 height 8
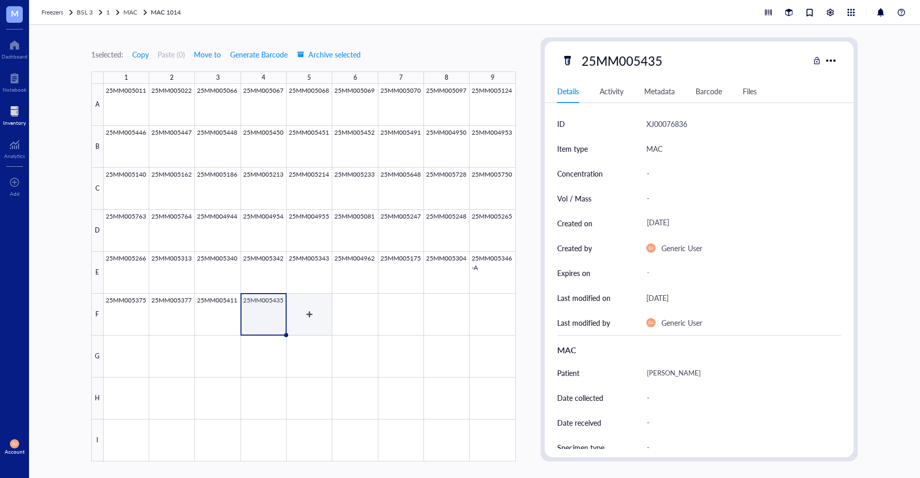
click at [304, 324] on div at bounding box center [310, 273] width 412 height 378
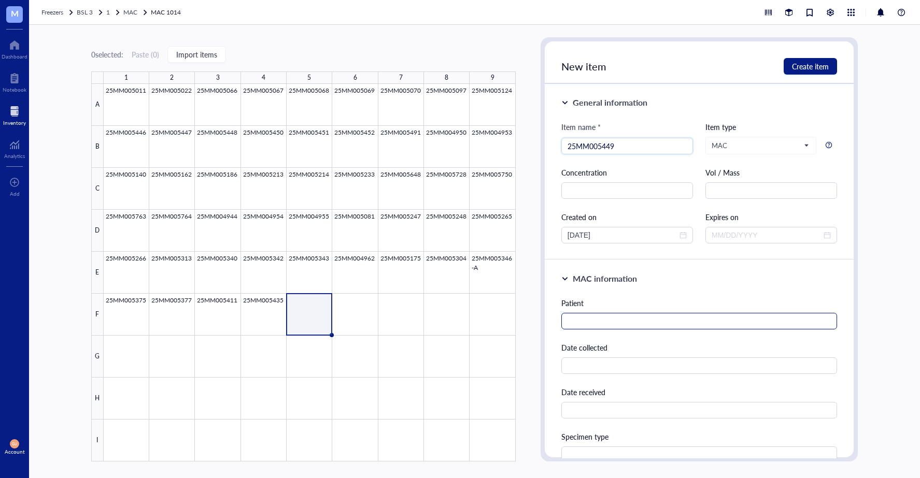
type input "25MM005449"
click at [619, 320] on input "text" at bounding box center [699, 321] width 276 height 17
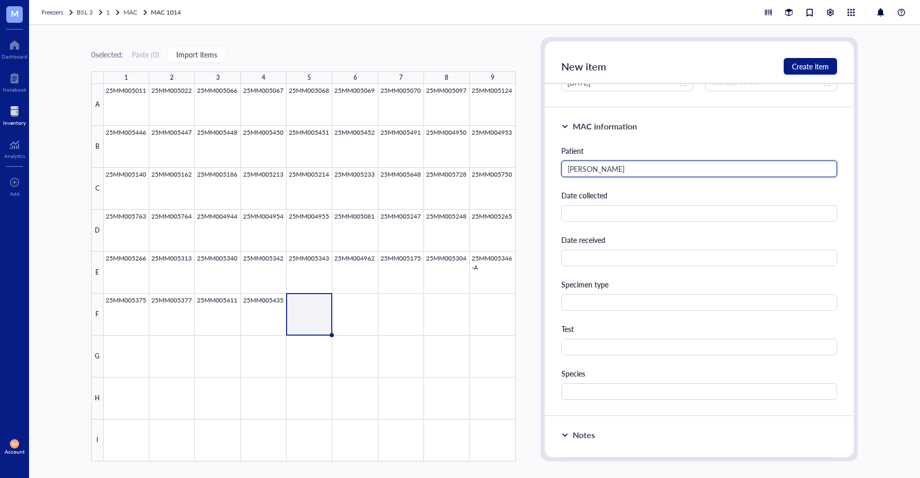
scroll to position [156, 0]
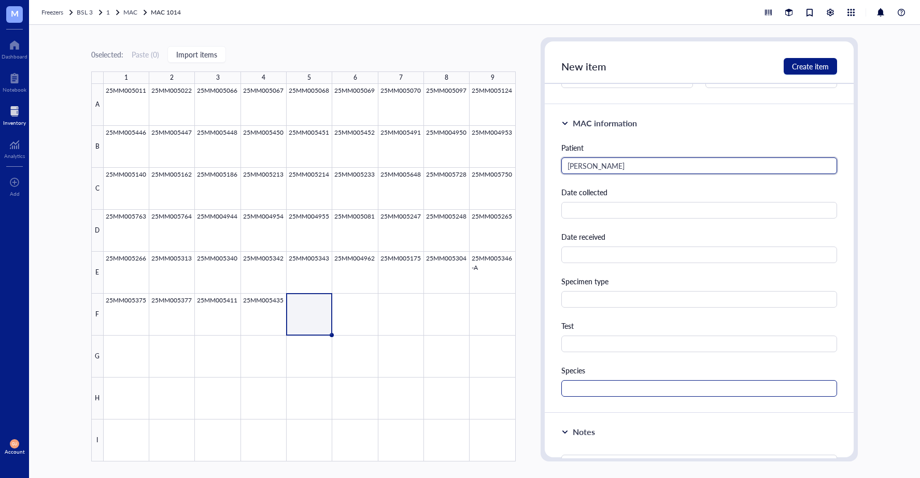
type input "[PERSON_NAME]"
click at [595, 390] on input "text" at bounding box center [699, 388] width 276 height 17
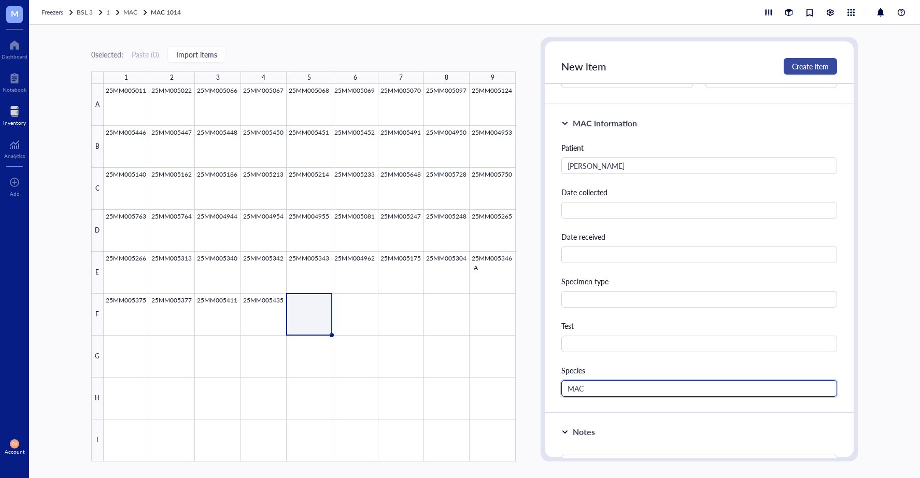
type input "MAC"
click at [824, 69] on span "Create item" at bounding box center [810, 66] width 37 height 8
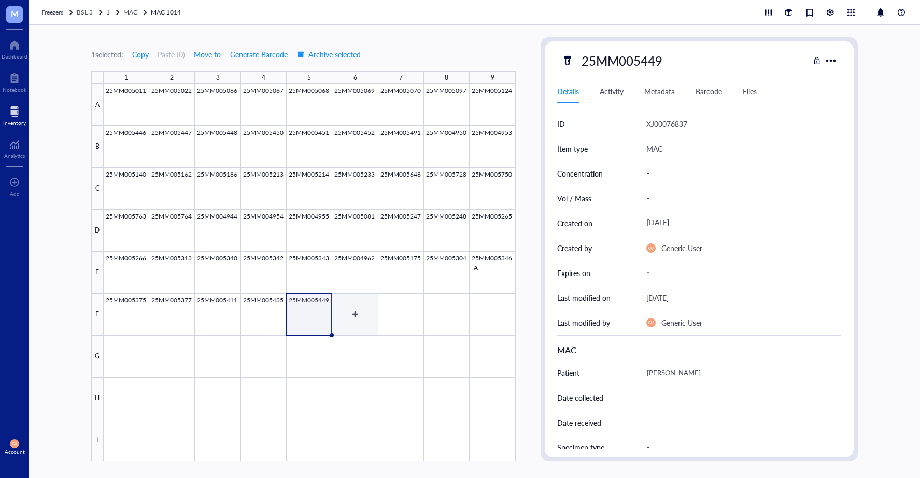
click at [337, 315] on div at bounding box center [310, 273] width 412 height 378
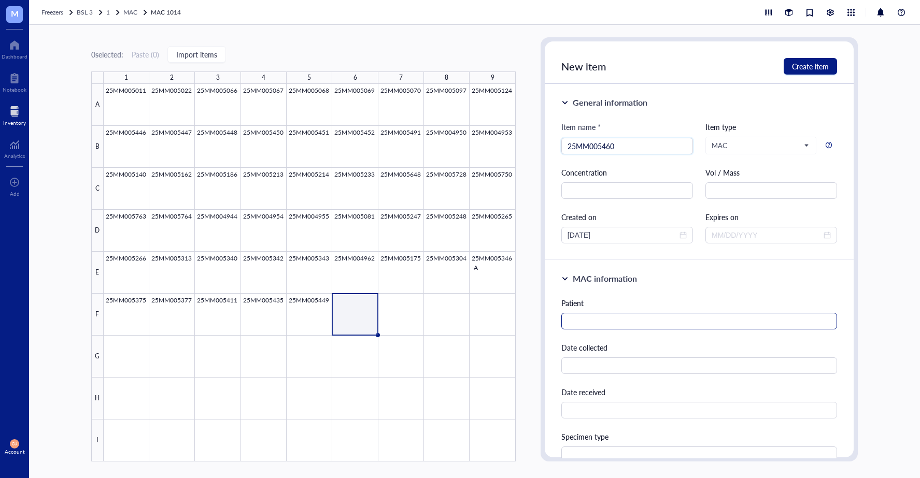
type input "25MM005460"
click at [575, 317] on input "text" at bounding box center [699, 321] width 276 height 17
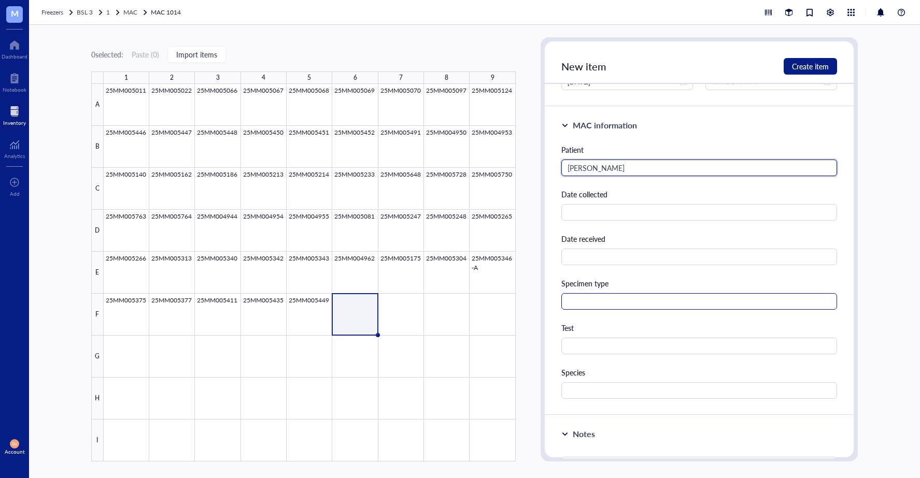
scroll to position [156, 0]
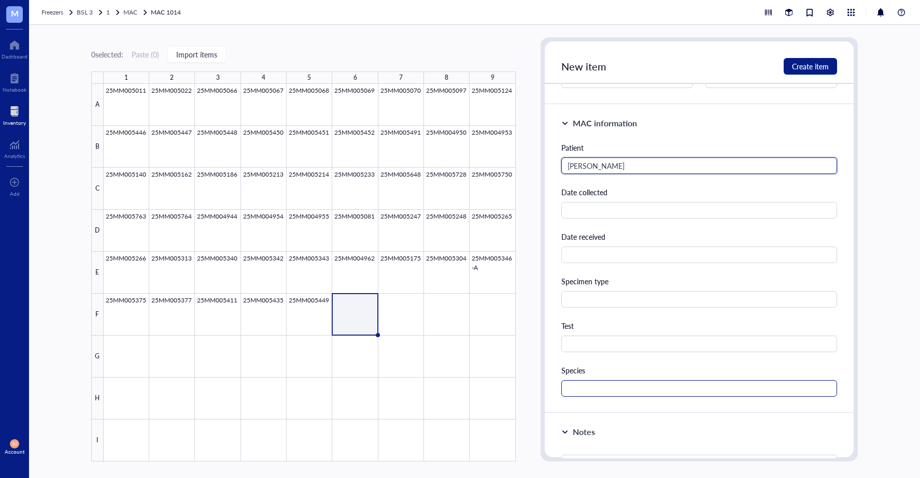
type input "[PERSON_NAME]"
click at [586, 393] on input "text" at bounding box center [699, 388] width 276 height 17
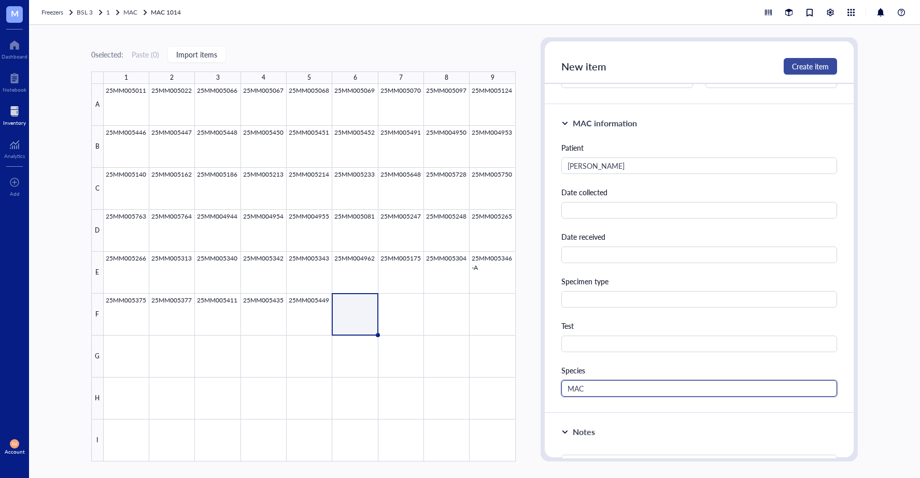
type input "MAC"
click at [827, 64] on span "Create item" at bounding box center [810, 66] width 37 height 8
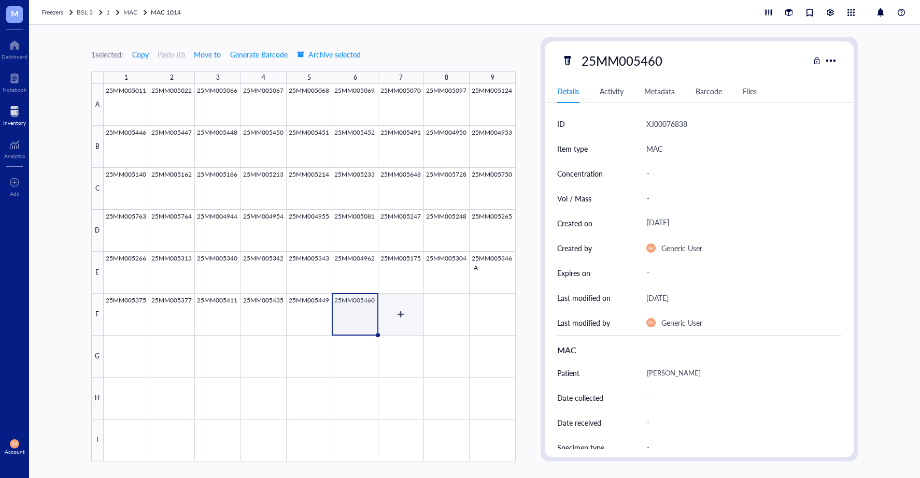
click at [401, 307] on div at bounding box center [310, 273] width 412 height 378
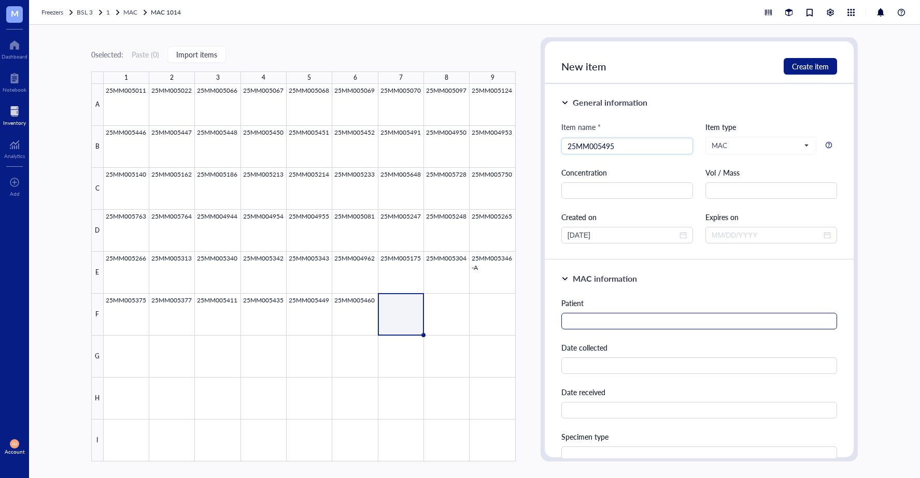
type input "25MM005495"
click at [675, 318] on input "text" at bounding box center [699, 321] width 276 height 17
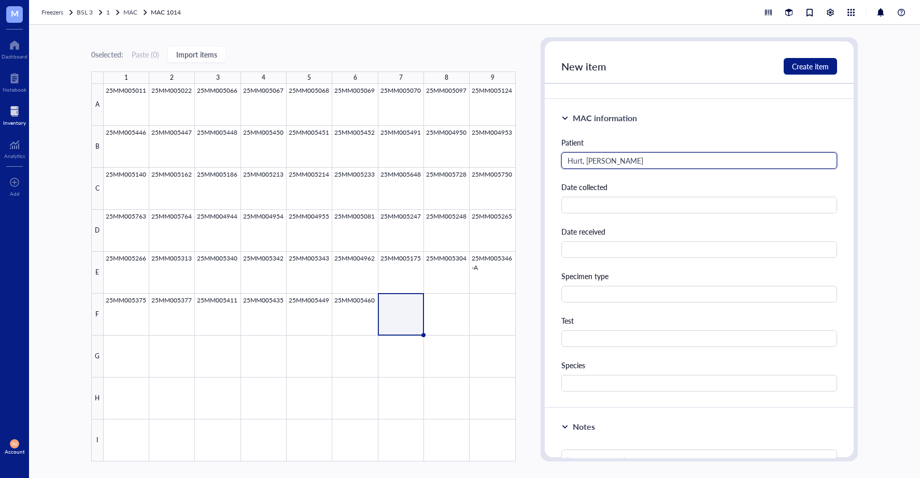
scroll to position [207, 0]
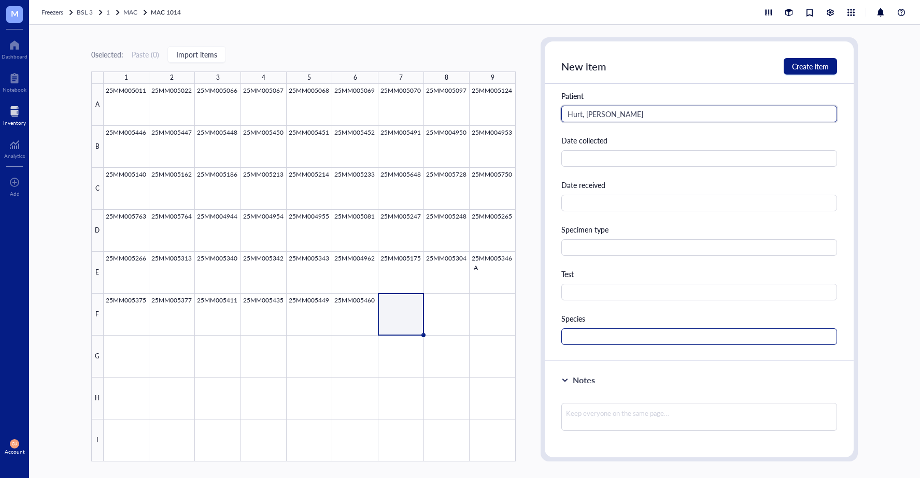
type input "Hurt, [PERSON_NAME]"
click at [636, 334] on input "text" at bounding box center [699, 337] width 276 height 17
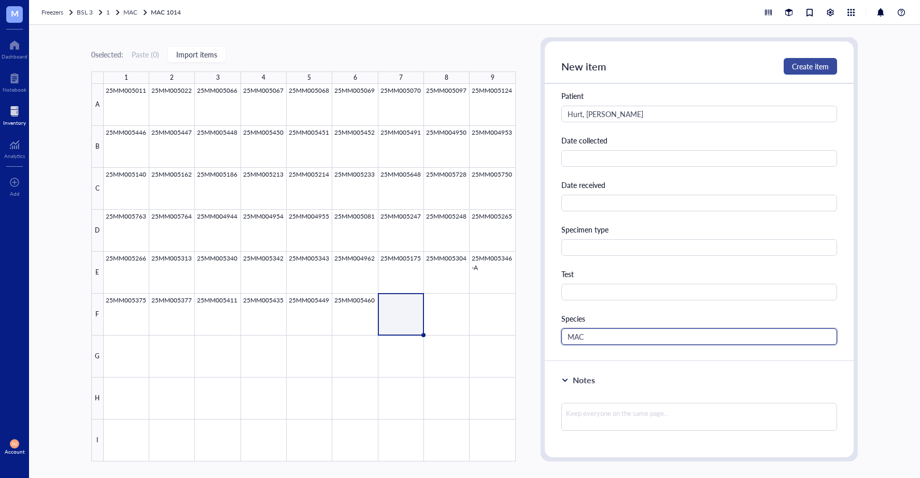
type input "MAC"
click at [815, 63] on span "Create item" at bounding box center [810, 66] width 37 height 8
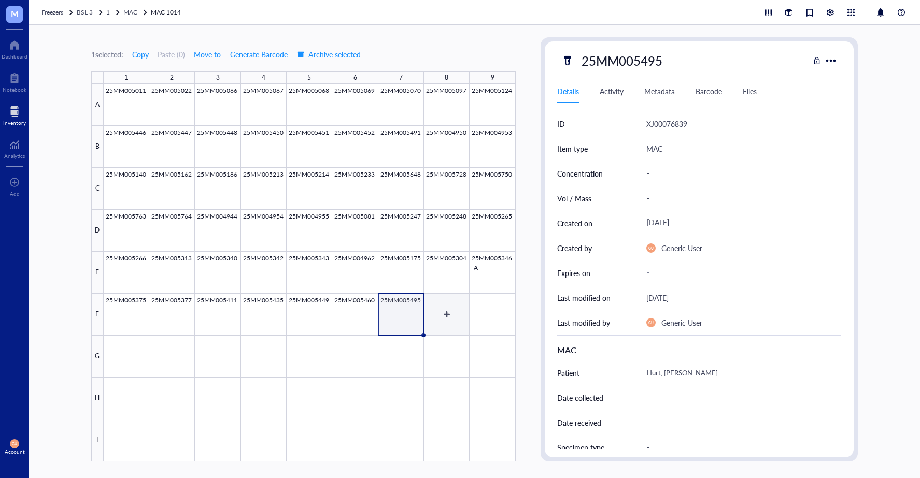
click at [450, 321] on div at bounding box center [310, 273] width 412 height 378
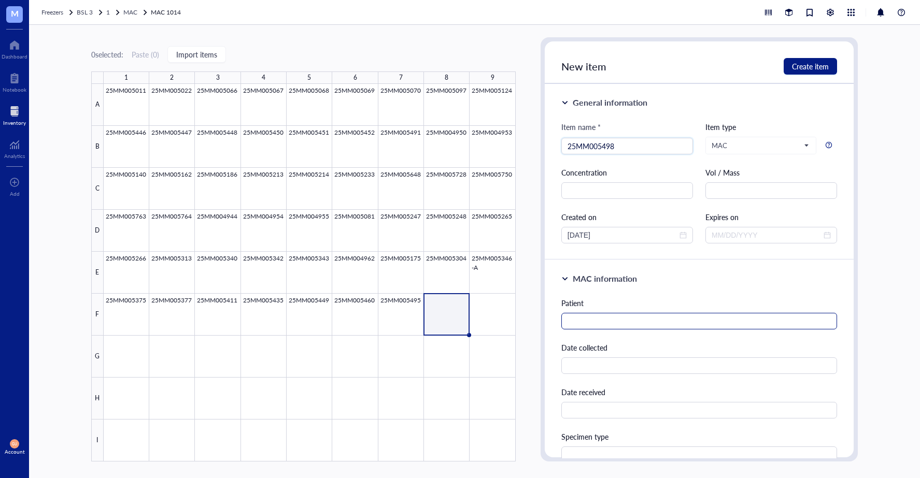
type input "25MM005498"
click at [612, 316] on input "text" at bounding box center [699, 321] width 276 height 17
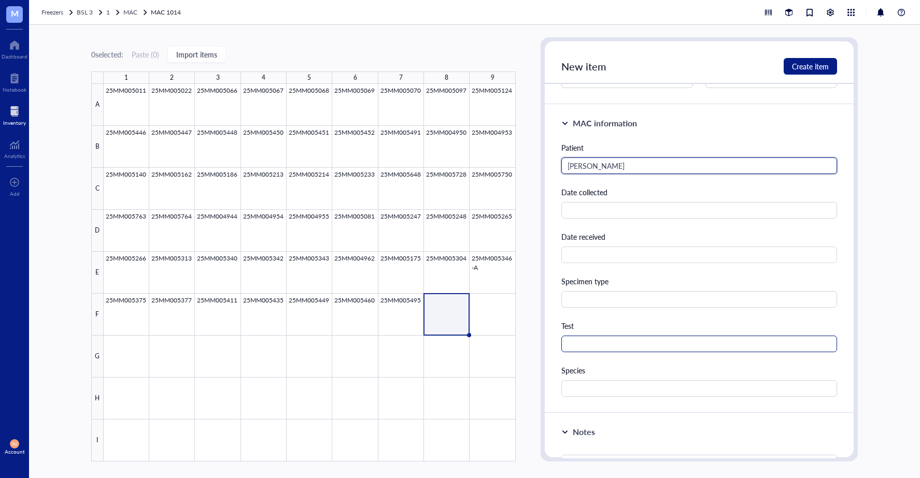
type input "[PERSON_NAME]"
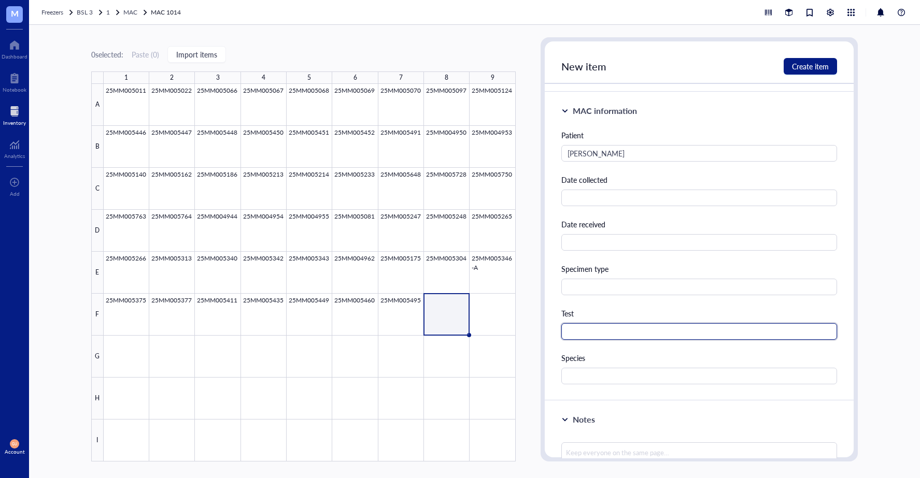
click at [603, 345] on div "Patient [PERSON_NAME] Date collected Date received Specimen type Test Species" at bounding box center [699, 257] width 276 height 255
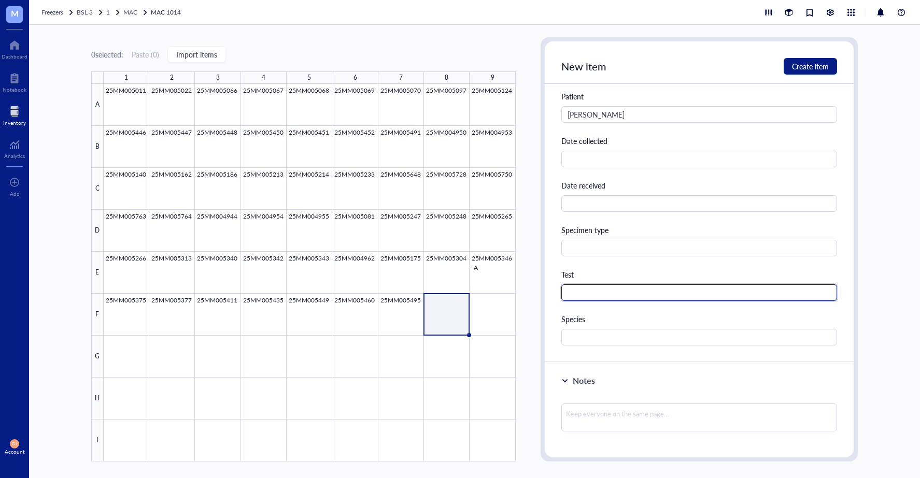
scroll to position [207, 0]
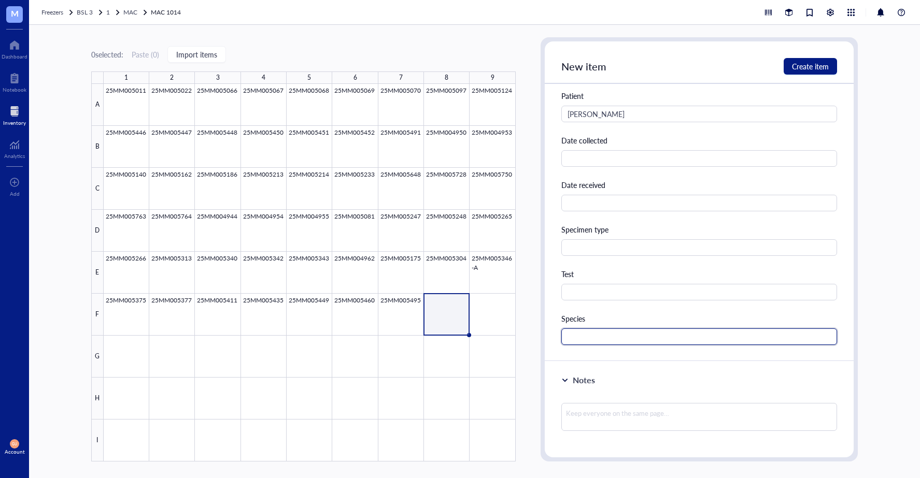
click at [598, 334] on input "text" at bounding box center [699, 337] width 276 height 17
type input "MAC"
click at [818, 74] on button "Create item" at bounding box center [810, 66] width 53 height 17
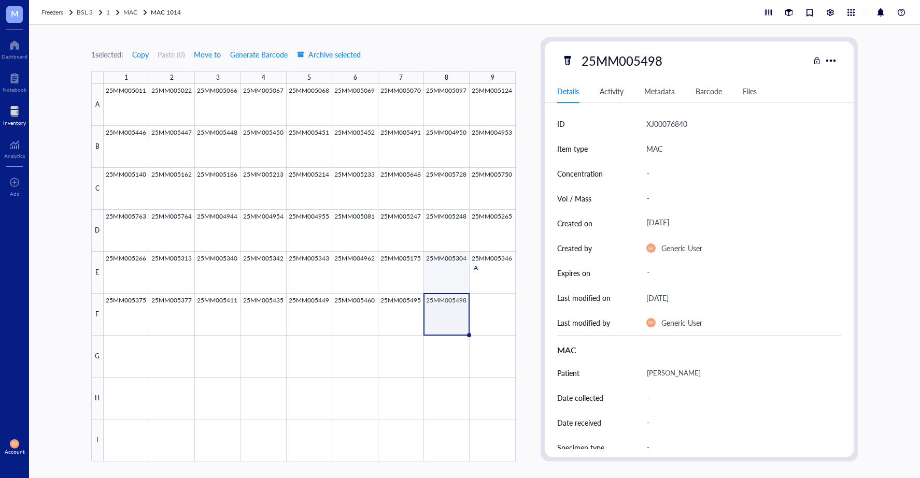
click at [432, 266] on div at bounding box center [310, 273] width 412 height 378
click at [835, 62] on div at bounding box center [831, 60] width 15 height 15
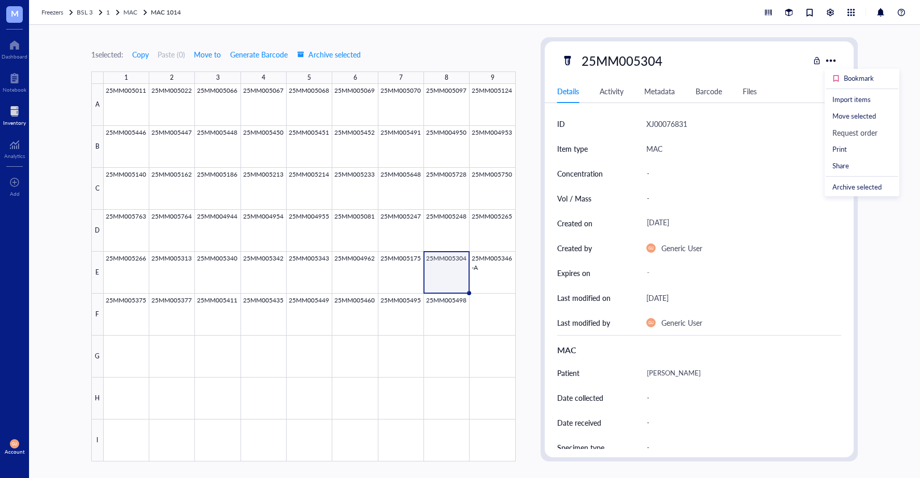
drag, startPoint x: 746, startPoint y: 67, endPoint x: 673, endPoint y: 61, distance: 73.4
click at [730, 64] on div "25MM005304" at bounding box center [685, 61] width 248 height 22
click at [662, 60] on div "25MM005304" at bounding box center [622, 61] width 90 height 22
type input "25MM005304-A"
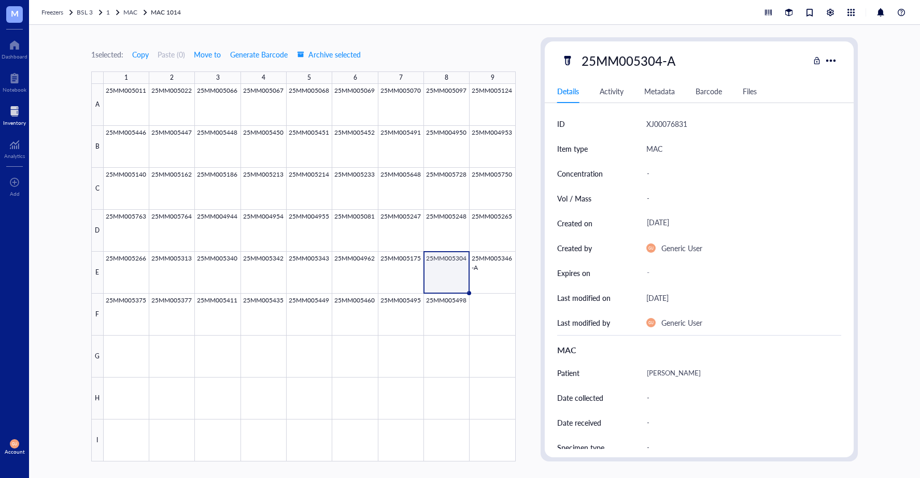
drag, startPoint x: 910, startPoint y: 158, endPoint x: 659, endPoint y: 229, distance: 260.6
click at [910, 158] on div "1 selected: Copy Paste ( 0 ) Move to Generate Barcode Archive selected 1 2 3 4 …" at bounding box center [474, 252] width 891 height 454
click at [394, 321] on div at bounding box center [310, 273] width 412 height 378
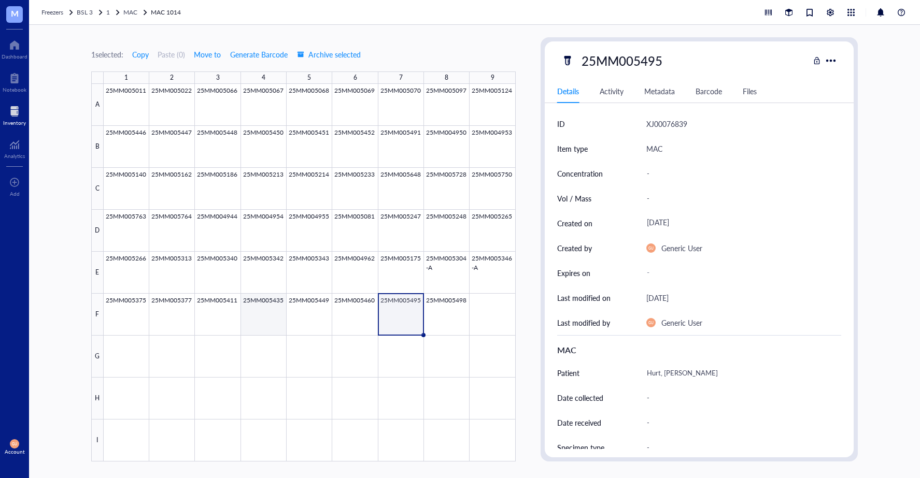
drag, startPoint x: 276, startPoint y: 305, endPoint x: 97, endPoint y: 306, distance: 179.4
click at [275, 305] on div at bounding box center [310, 273] width 412 height 378
click at [150, 312] on div at bounding box center [310, 273] width 412 height 378
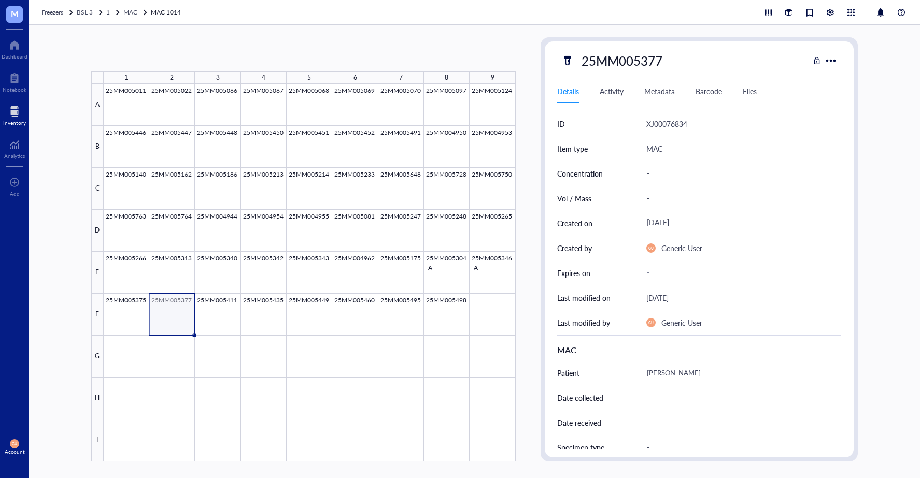
drag, startPoint x: 97, startPoint y: 306, endPoint x: 152, endPoint y: 305, distance: 55.5
click at [98, 306] on div "F" at bounding box center [97, 315] width 12 height 42
click at [146, 315] on div at bounding box center [310, 273] width 412 height 378
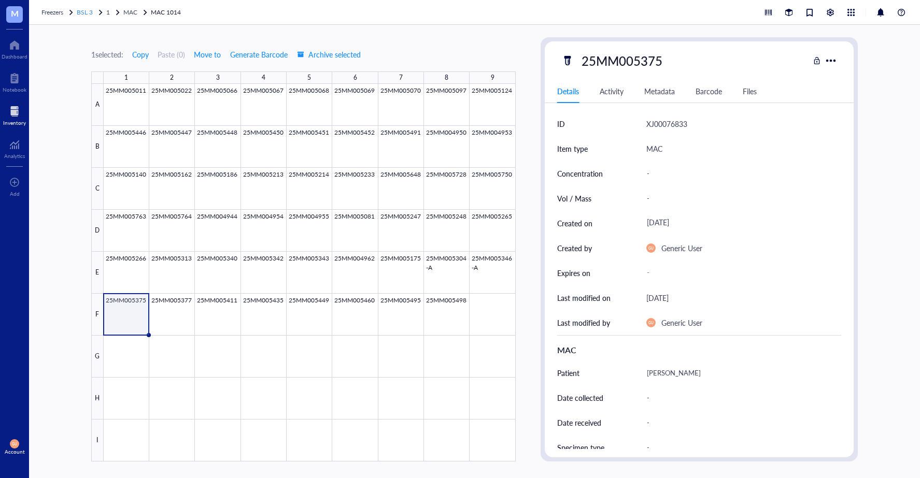
click at [85, 15] on span "BSL 3" at bounding box center [85, 12] width 16 height 9
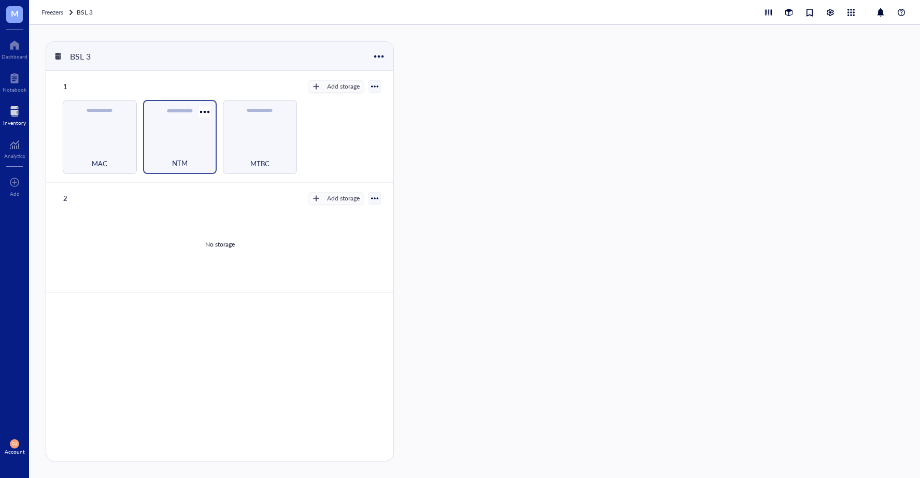
click at [197, 146] on div "NTM" at bounding box center [180, 157] width 64 height 23
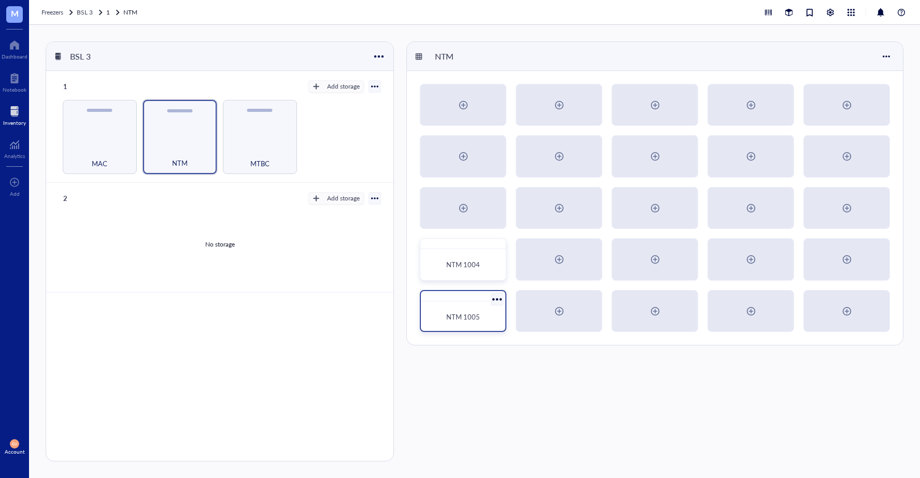
click at [475, 323] on div "NTM 1005" at bounding box center [463, 317] width 76 height 23
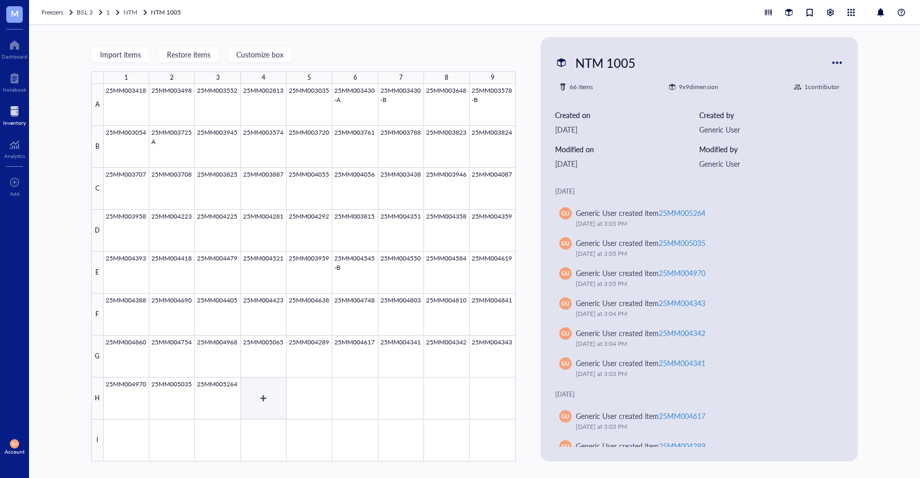
click at [266, 409] on div at bounding box center [310, 273] width 412 height 378
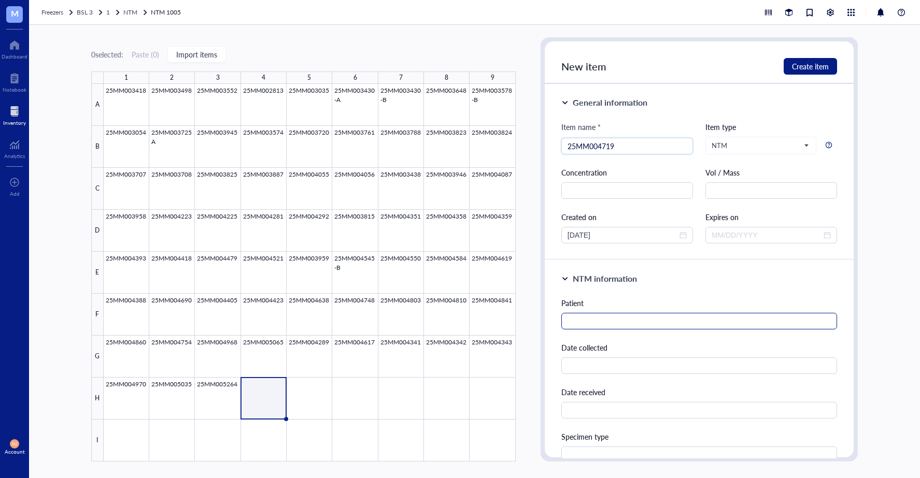
type input "25MM004719"
click at [592, 319] on input "text" at bounding box center [699, 321] width 276 height 17
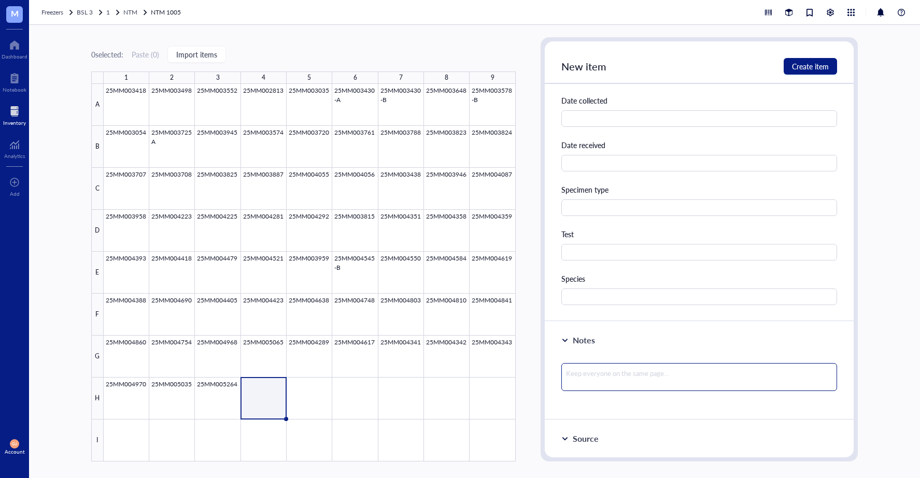
scroll to position [259, 0]
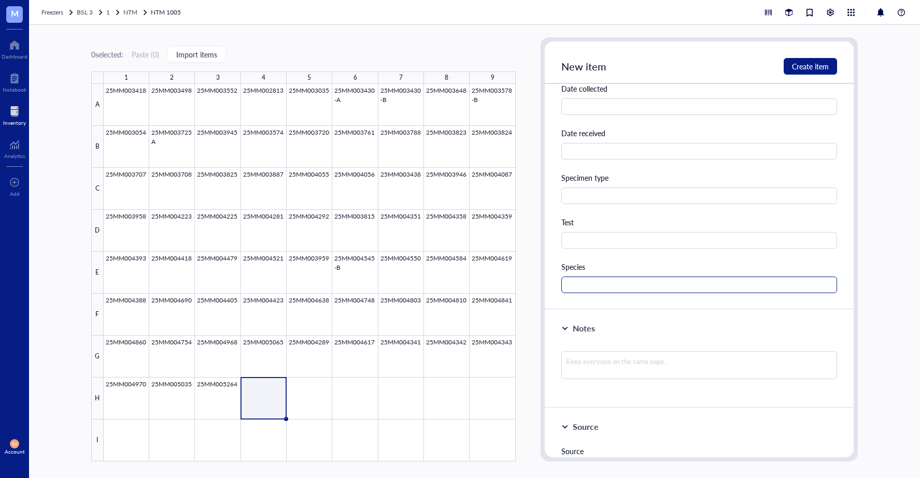
type input "[PERSON_NAME] [PERSON_NAME][GEOGRAPHIC_DATA]"
click at [587, 282] on input "text" at bounding box center [699, 285] width 276 height 17
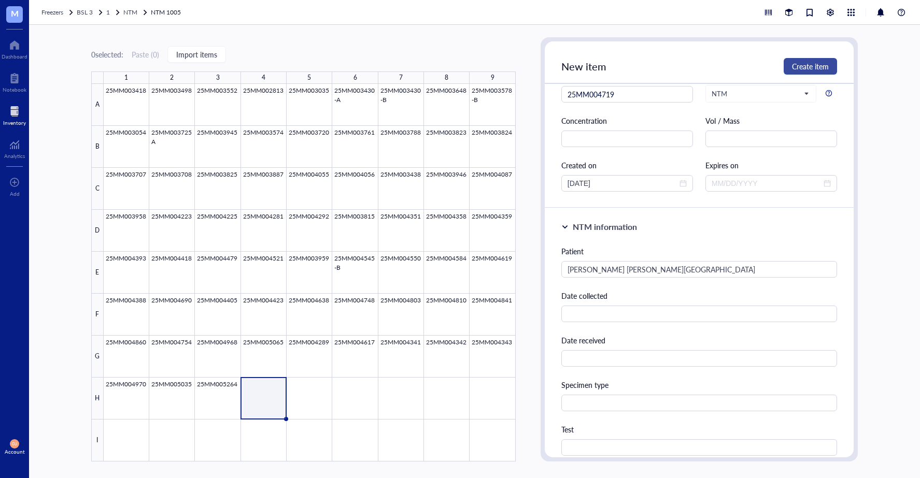
type input "peregrinum"
click at [794, 69] on span "Create item" at bounding box center [810, 66] width 37 height 8
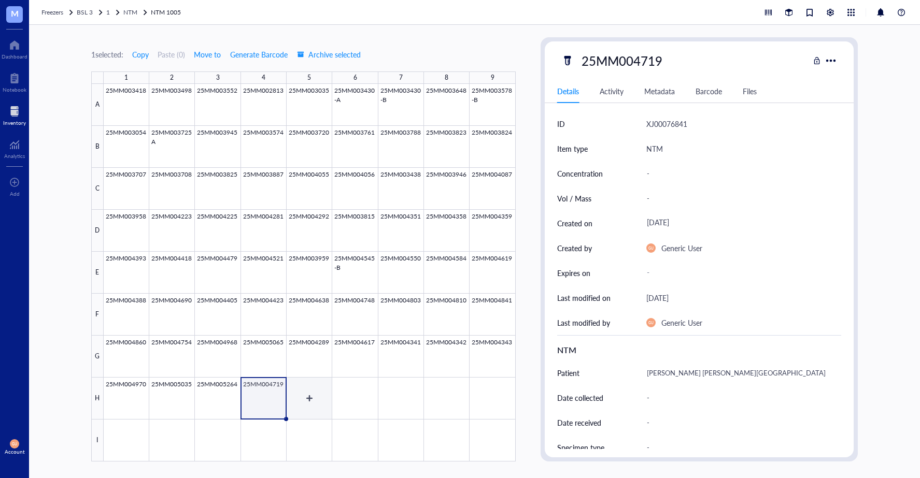
click at [306, 400] on div at bounding box center [310, 273] width 412 height 378
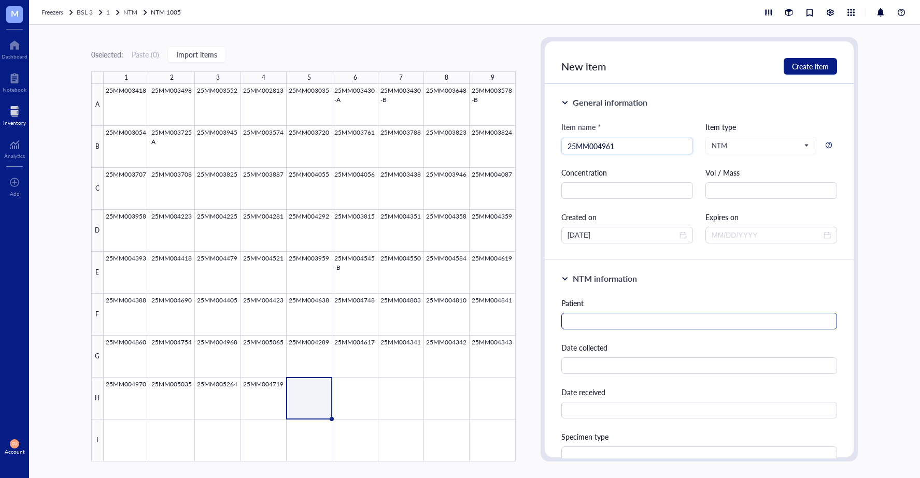
type input "25MM004961"
drag, startPoint x: 605, startPoint y: 321, endPoint x: 604, endPoint y: 313, distance: 8.9
click at [604, 321] on input "text" at bounding box center [699, 321] width 276 height 17
type input "[PERSON_NAME] [PERSON_NAME]"
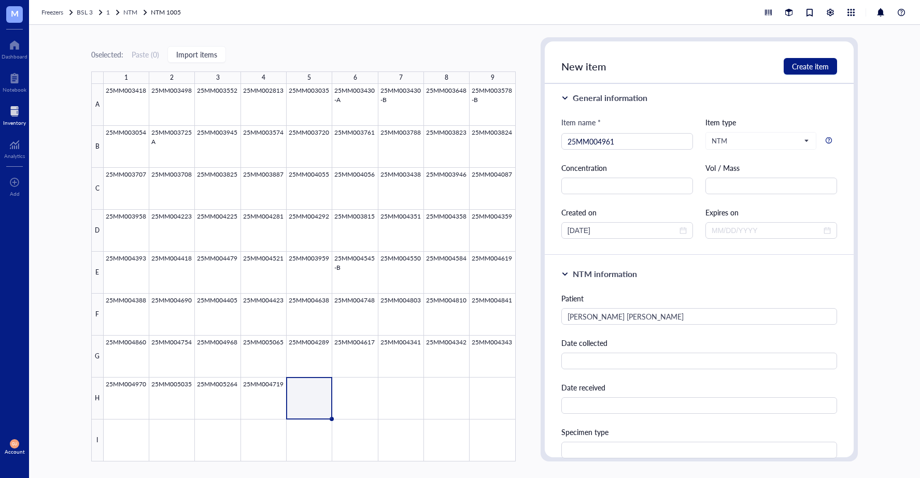
scroll to position [229, 0]
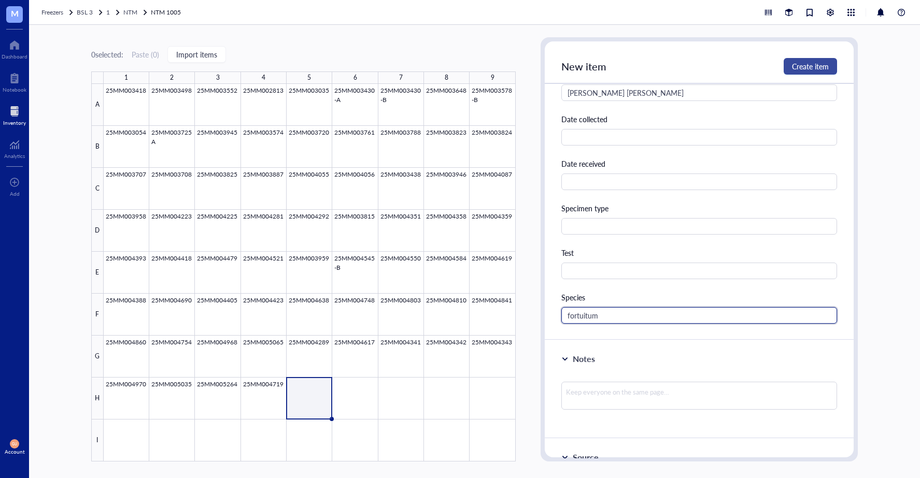
type input "fortuitum"
click at [794, 58] on button "Create item" at bounding box center [810, 66] width 53 height 17
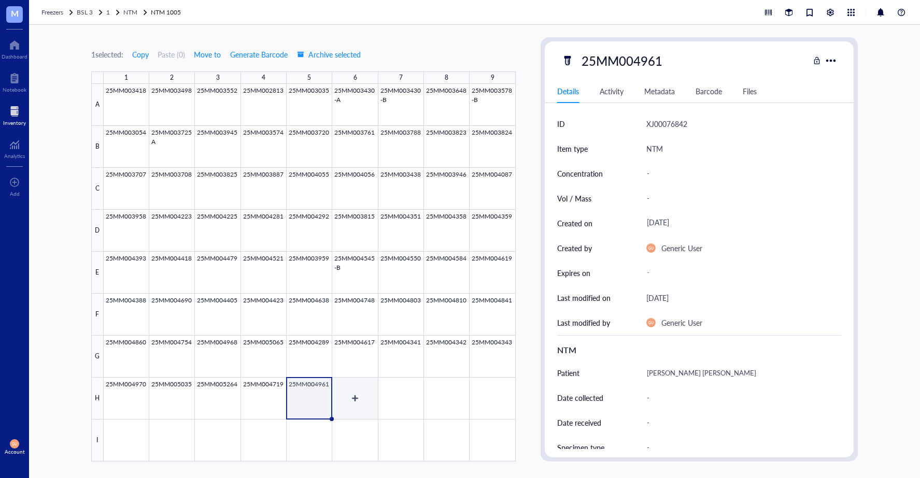
click at [359, 399] on div at bounding box center [310, 273] width 412 height 378
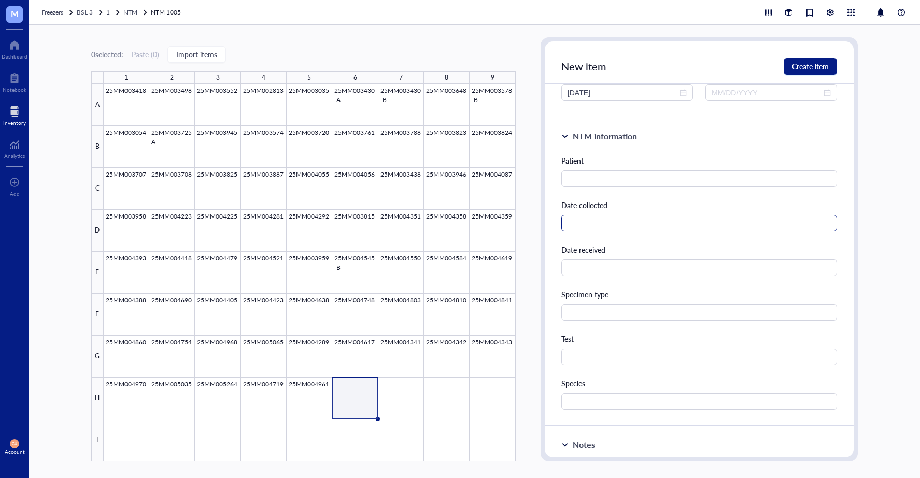
scroll to position [156, 0]
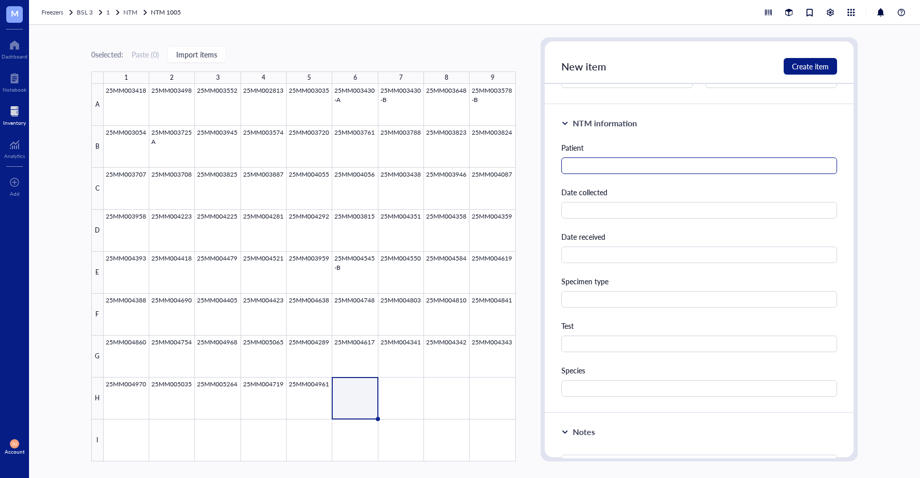
type input "25MM005304-B"
click at [610, 158] on input "text" at bounding box center [699, 166] width 276 height 17
type input "g"
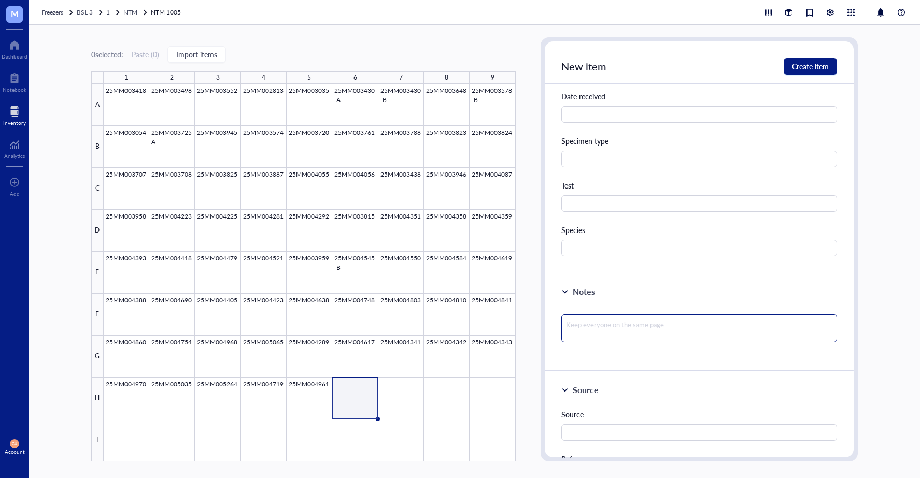
scroll to position [311, 0]
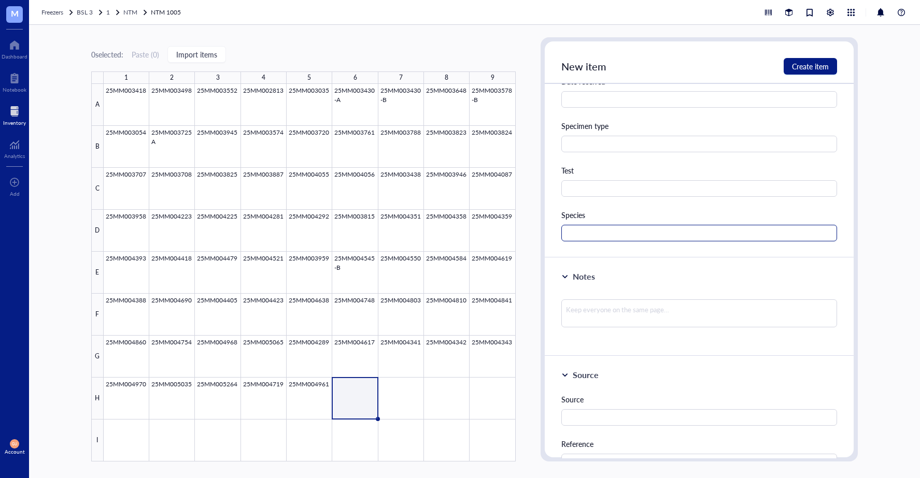
type input "[PERSON_NAME]"
click at [593, 235] on input "text" at bounding box center [699, 233] width 276 height 17
type input "AA"
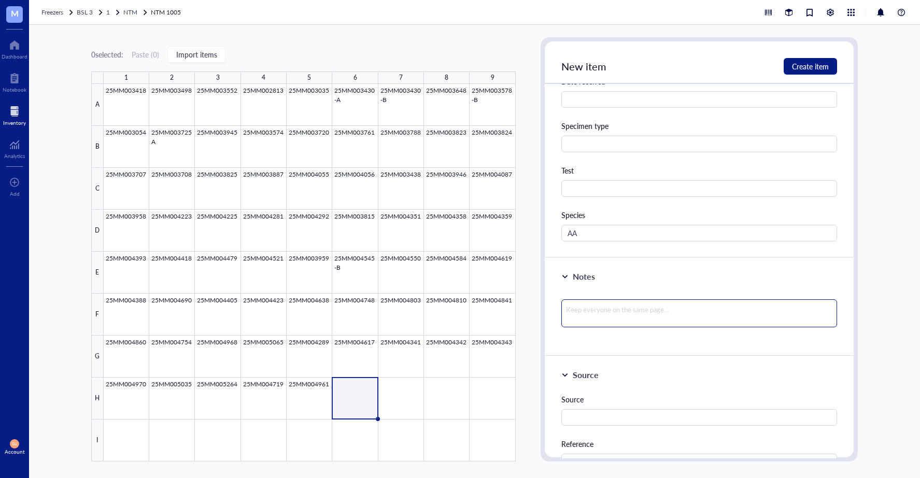
type textarea "G"
type textarea "Go"
type textarea "Gor"
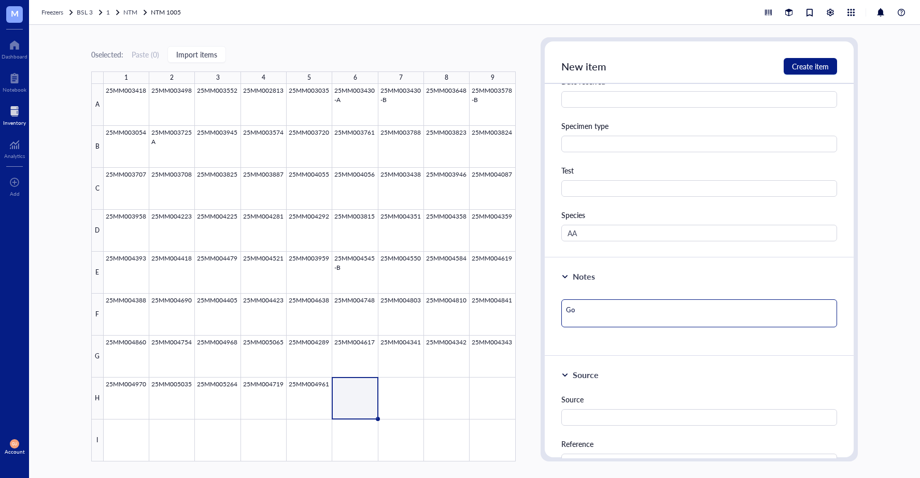
type textarea "Gor"
type textarea "Gord"
type textarea "Gordo"
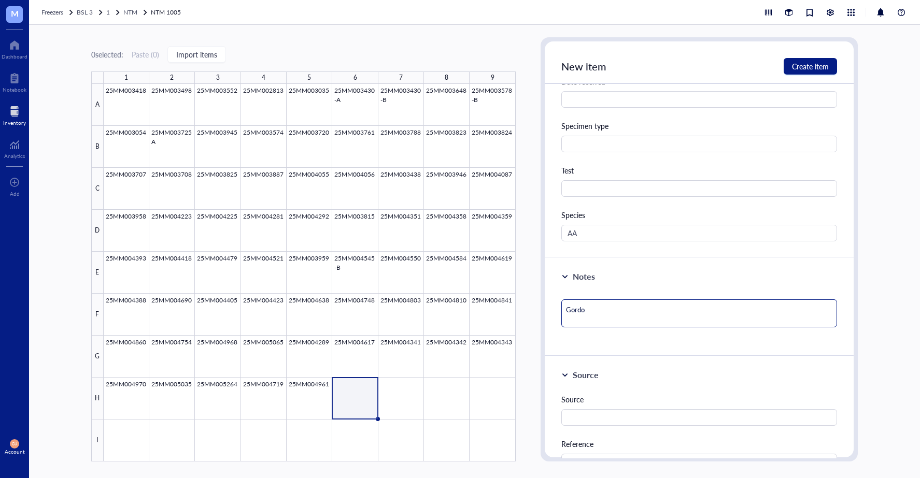
type textarea "[PERSON_NAME]"
type textarea "Gordoni"
type textarea "Gordonia"
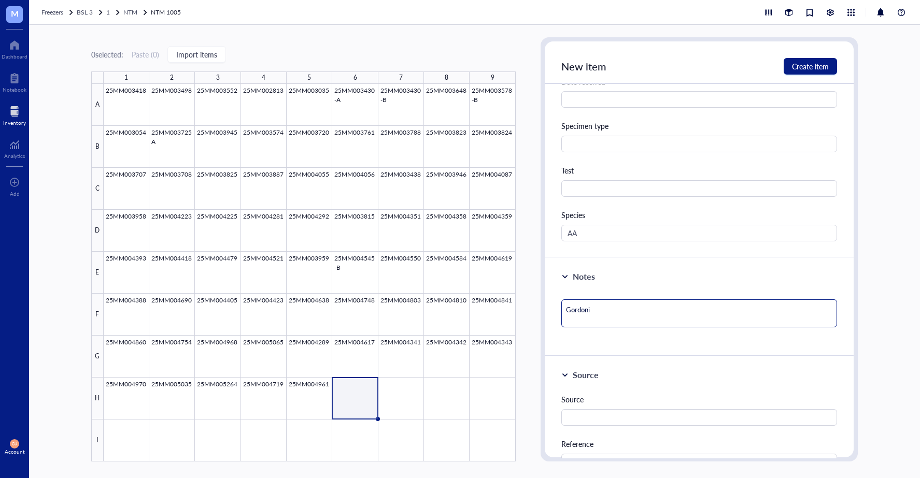
type textarea "Gordonia"
type textarea "Gordonia s"
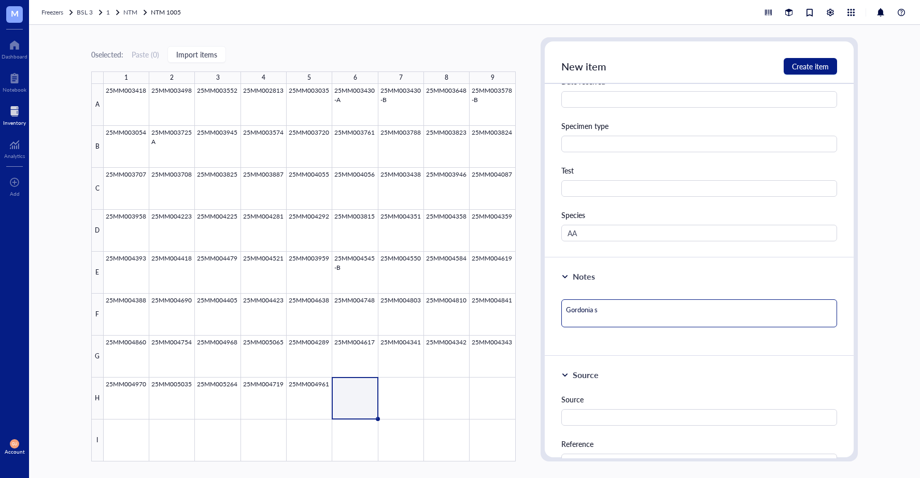
type textarea "Gordonia sp"
type textarea "Gordonia spu"
type textarea "Gordonia sput"
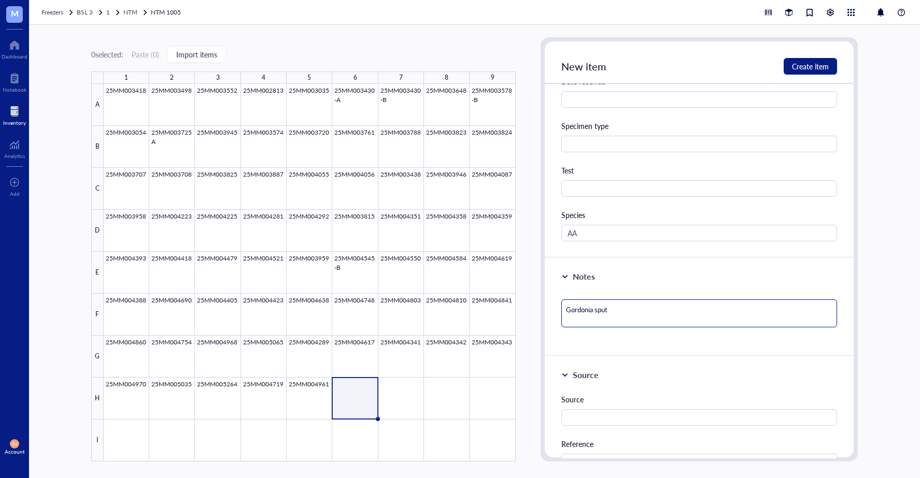
type textarea "Gordonia sputi"
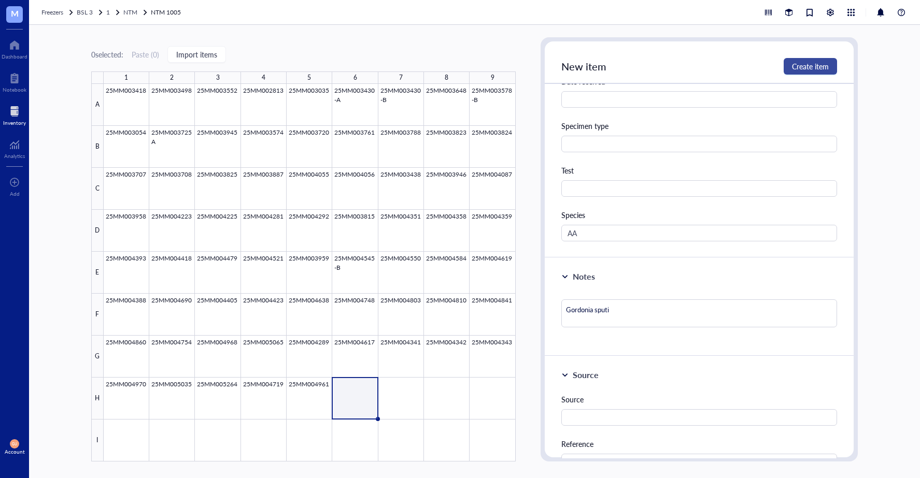
click at [810, 70] on span "Create item" at bounding box center [810, 66] width 37 height 8
type textarea "Keep everyone on the same page…"
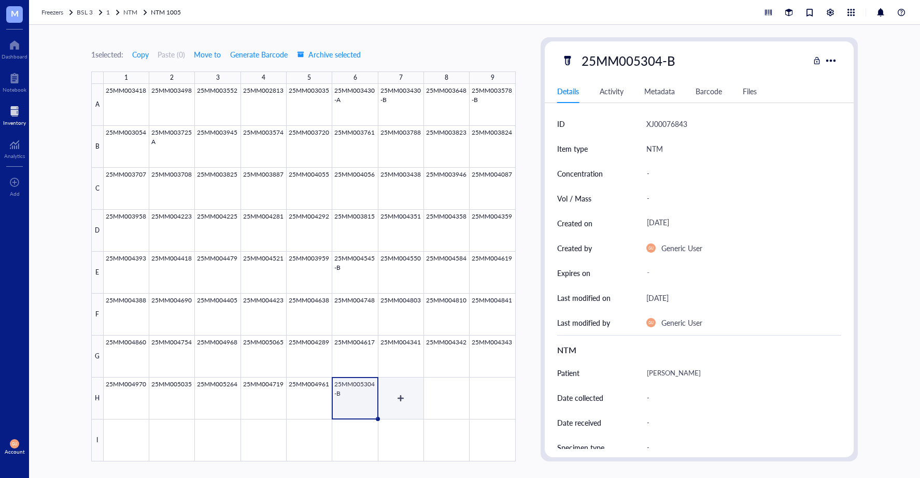
click at [405, 400] on div at bounding box center [310, 273] width 412 height 378
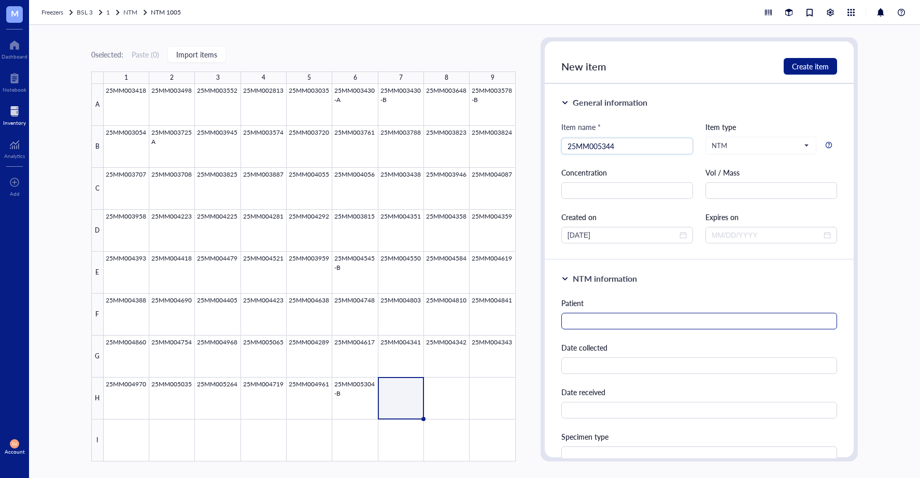
type input "25MM005344"
click at [584, 319] on input "text" at bounding box center [699, 321] width 276 height 17
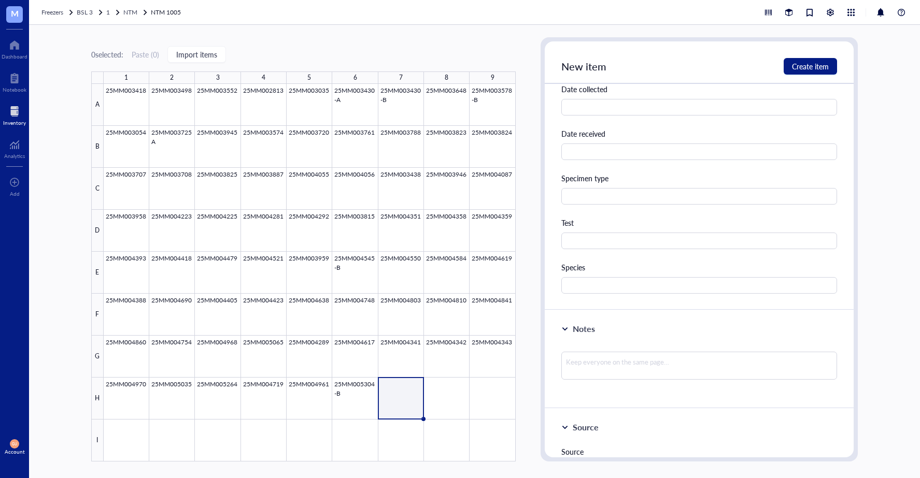
scroll to position [259, 0]
type input "[PERSON_NAME]"
click at [581, 289] on input "text" at bounding box center [699, 285] width 276 height 17
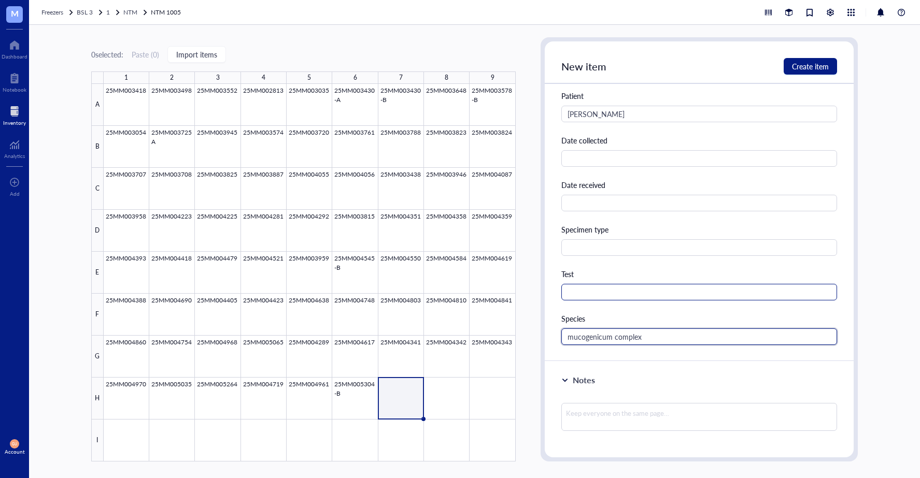
scroll to position [0, 0]
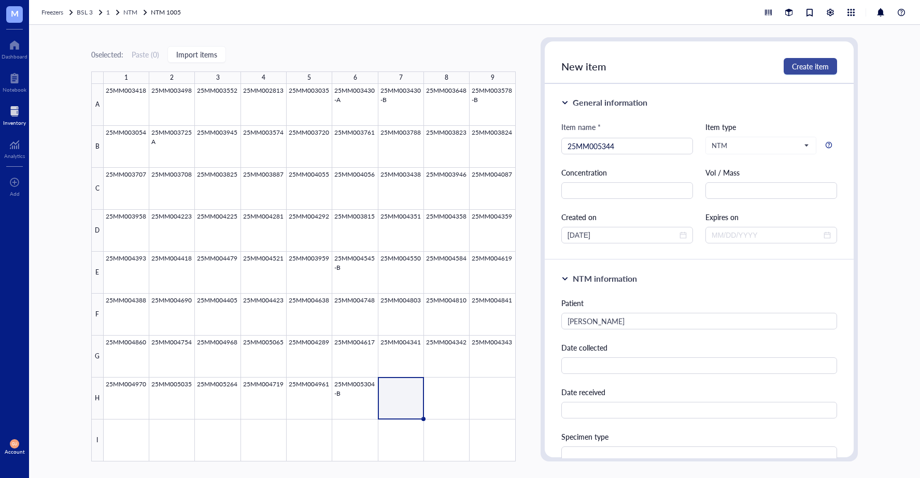
type input "mucogenicum complex"
click at [791, 59] on button "Create item" at bounding box center [810, 66] width 53 height 17
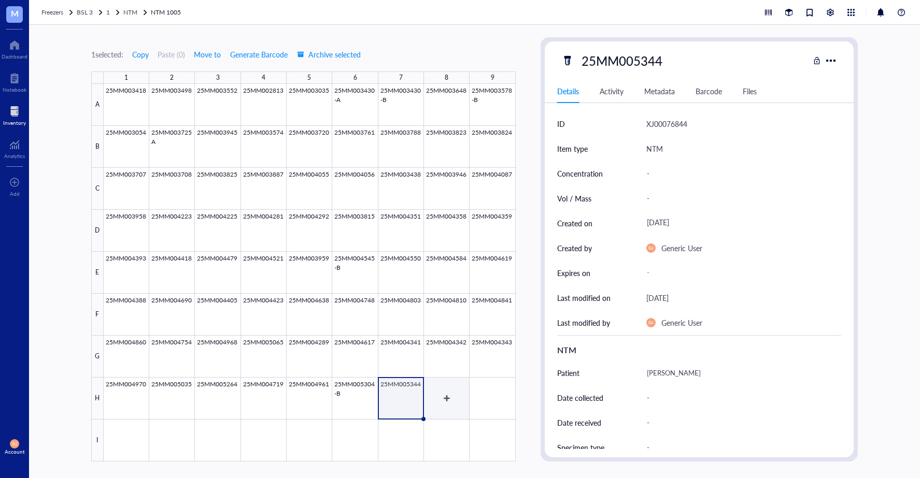
click at [443, 405] on div at bounding box center [310, 273] width 412 height 378
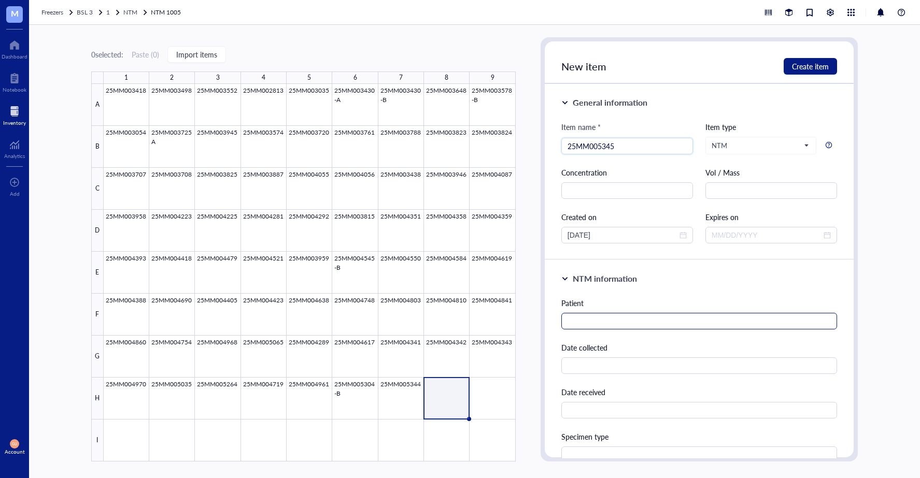
type input "25MM005345"
click at [581, 323] on input "text" at bounding box center [699, 321] width 276 height 17
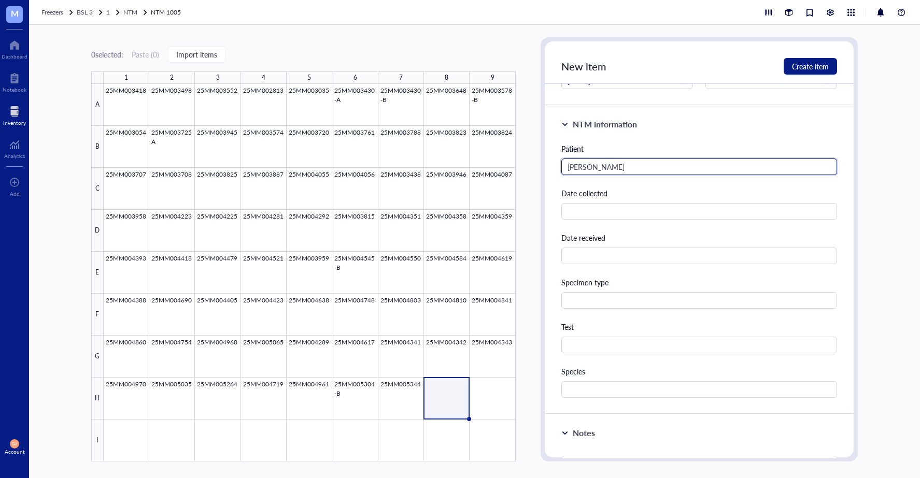
scroll to position [156, 0]
type input "[PERSON_NAME]"
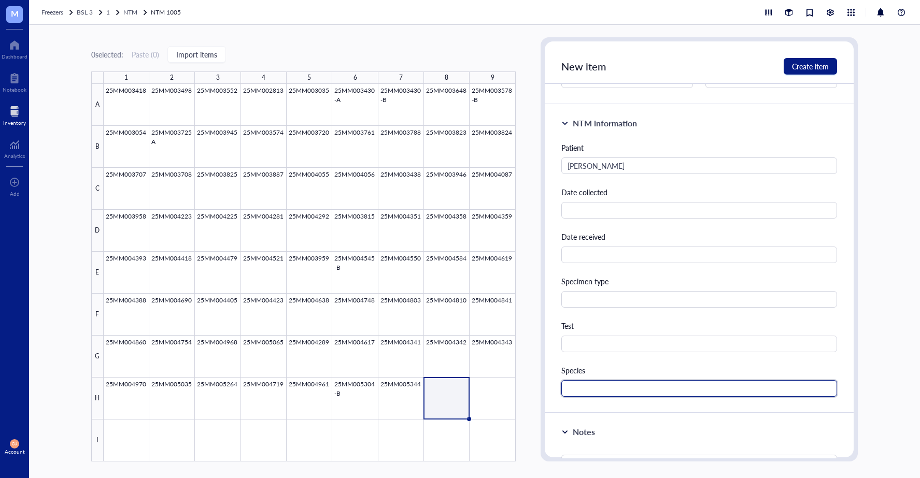
click at [589, 388] on input "text" at bounding box center [699, 388] width 276 height 17
type input "chelonae"
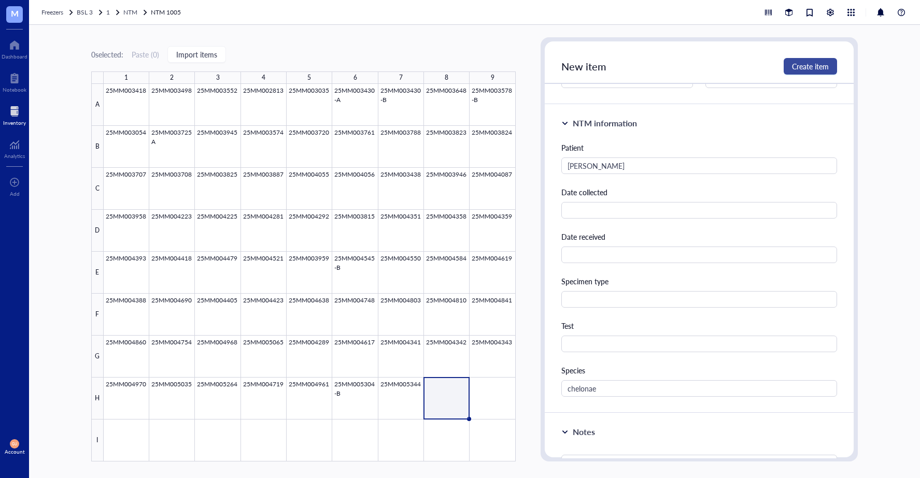
click at [799, 59] on button "Create item" at bounding box center [810, 66] width 53 height 17
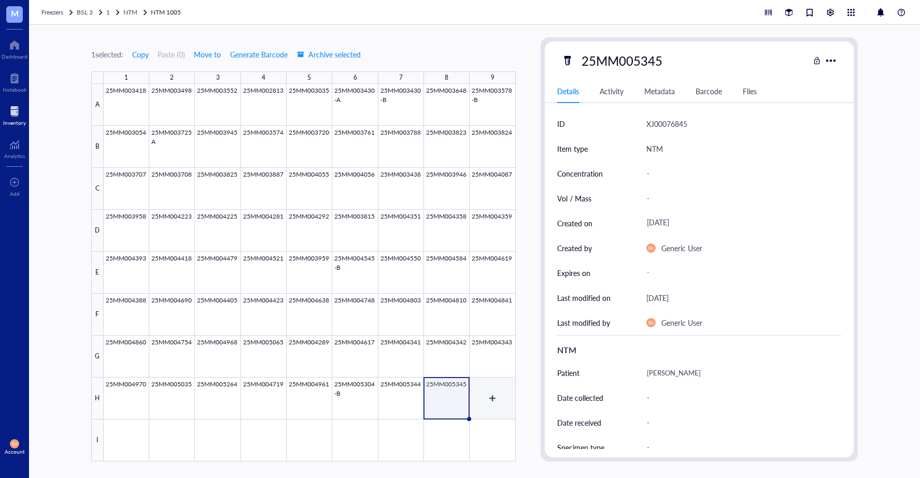
click at [495, 406] on div at bounding box center [310, 273] width 412 height 378
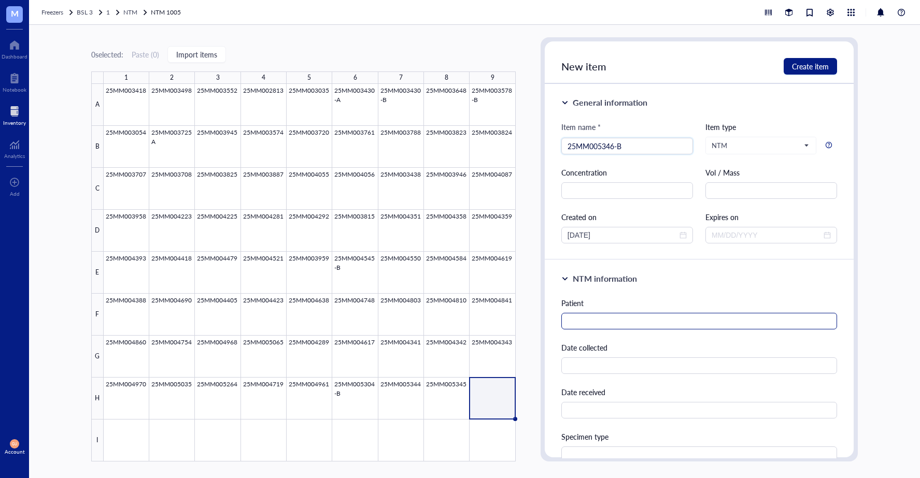
type input "25MM005346-B"
click at [591, 326] on input "text" at bounding box center [699, 321] width 276 height 17
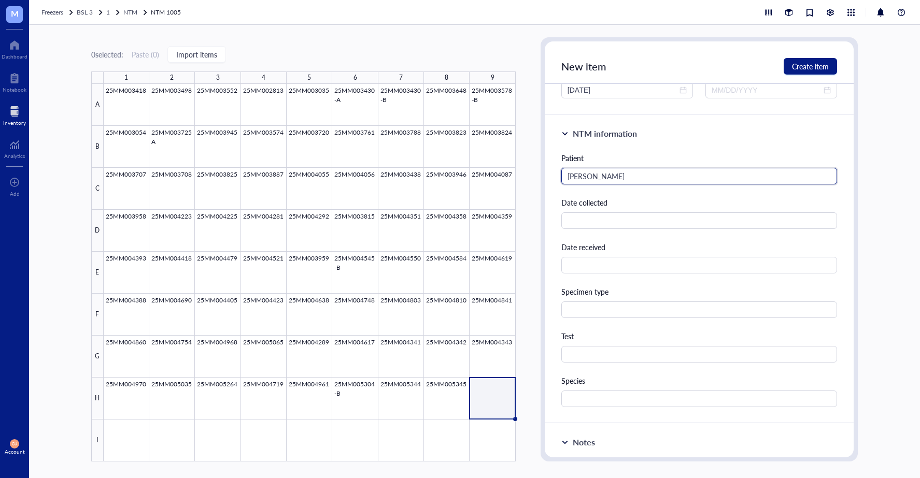
scroll to position [156, 0]
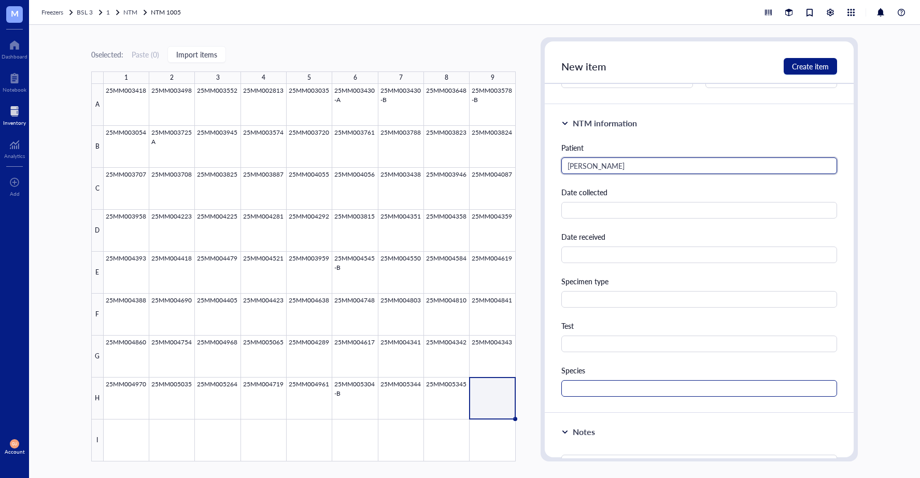
type input "[PERSON_NAME]"
click at [584, 387] on input "text" at bounding box center [699, 388] width 276 height 17
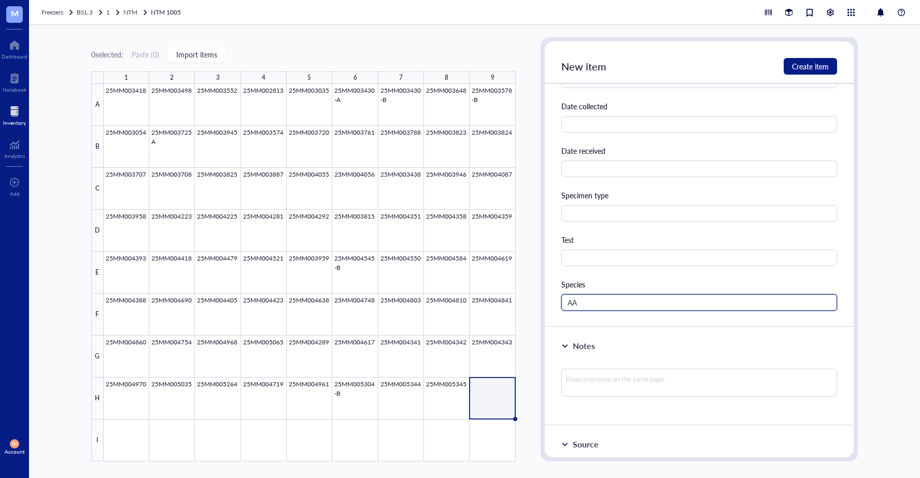
scroll to position [311, 0]
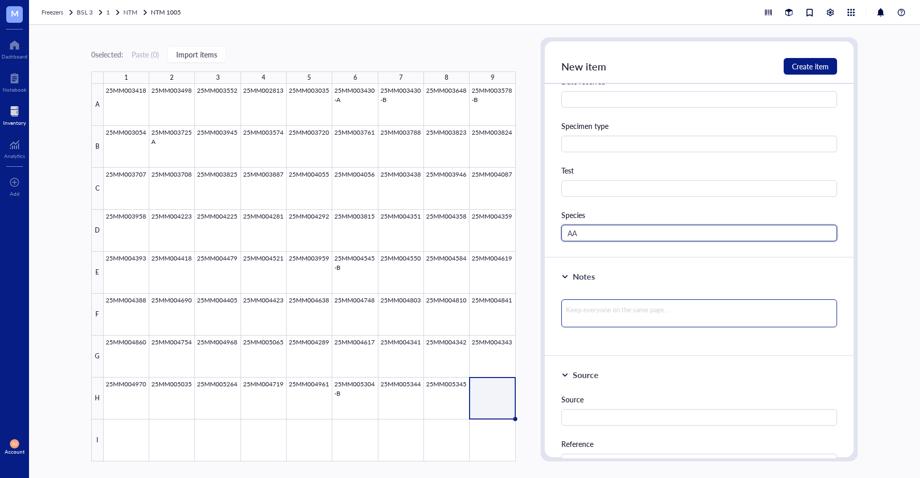
type input "AA"
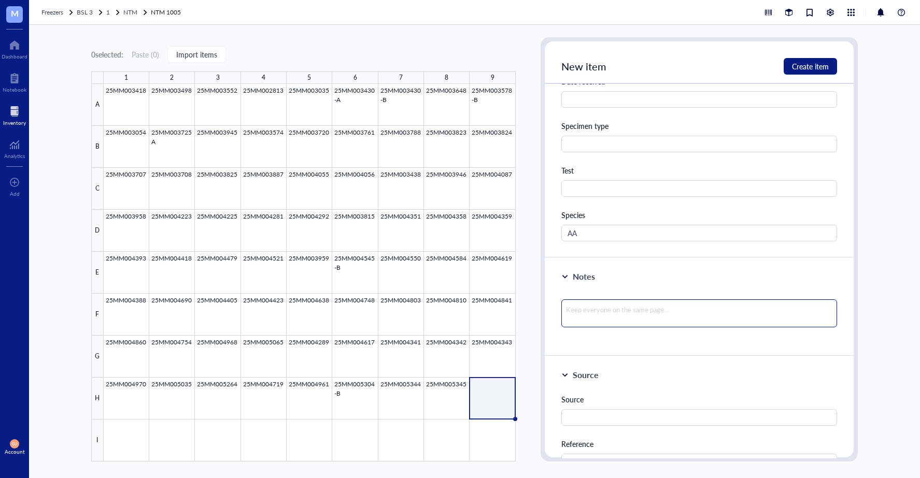
click at [617, 306] on textarea at bounding box center [699, 314] width 276 height 28
type textarea "G"
type textarea "Go"
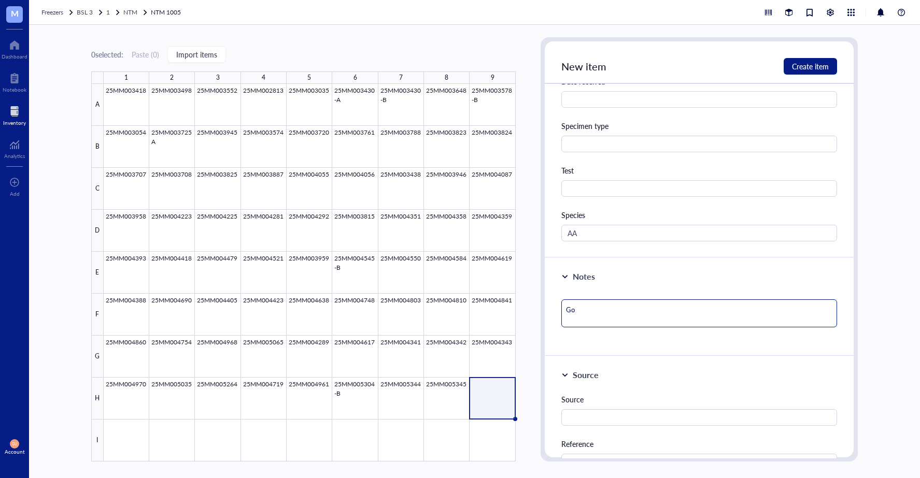
type textarea "Gor"
type textarea "Gord"
type textarea "Gordi"
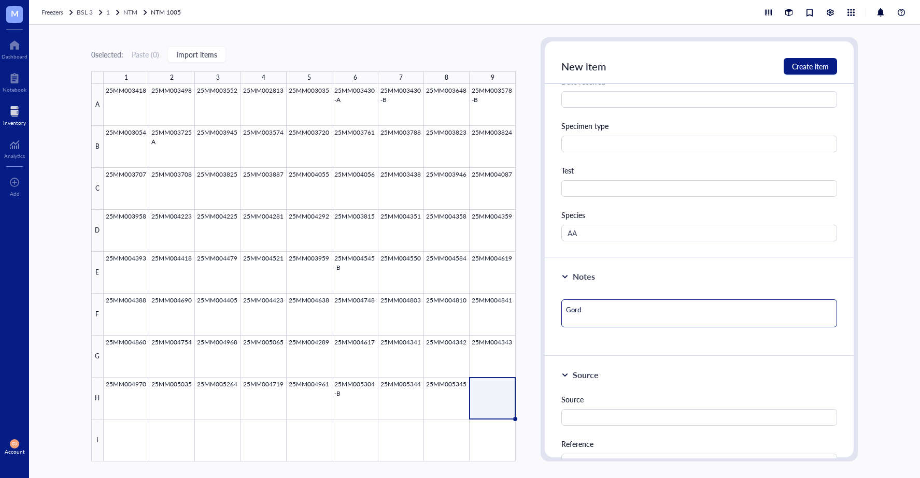
type textarea "Gordi"
type textarea "[PERSON_NAME]"
type textarea "Gordi"
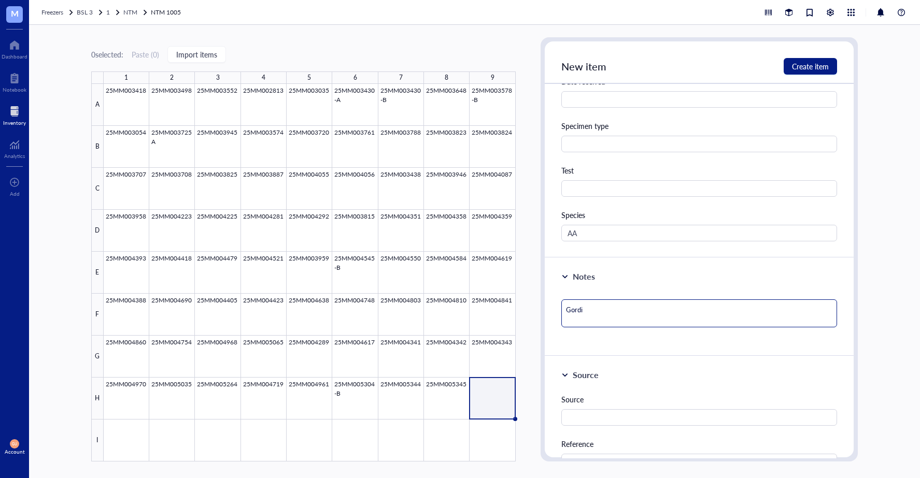
type textarea "Gord"
type textarea "Gor"
type textarea "Gord"
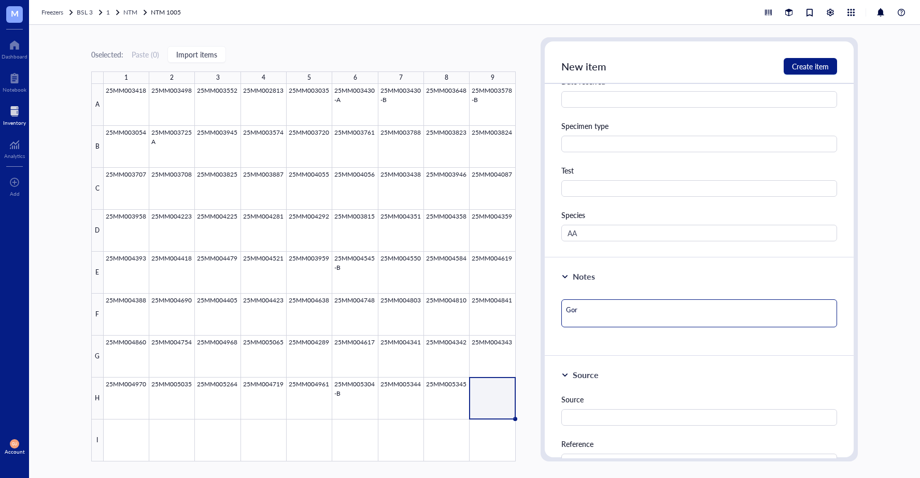
type textarea "Gord"
type textarea "Gordo"
type textarea "[PERSON_NAME]"
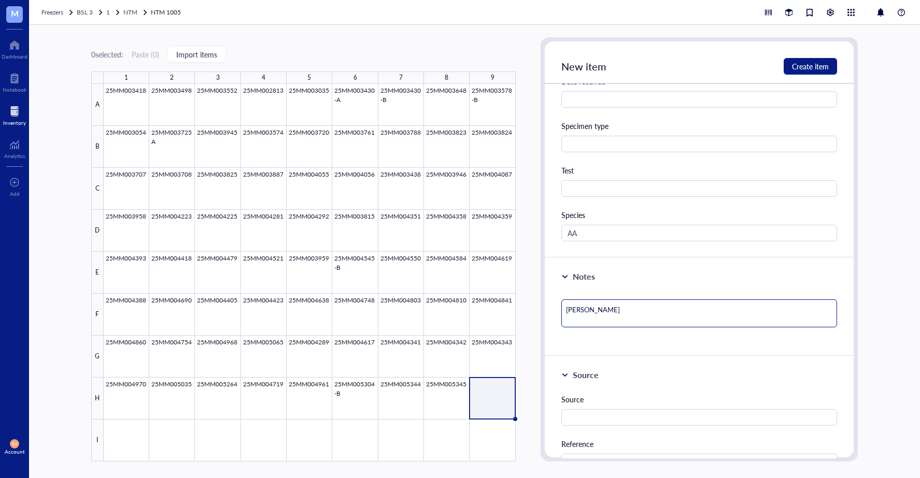
type textarea "Gordoni"
type textarea "Gordonia"
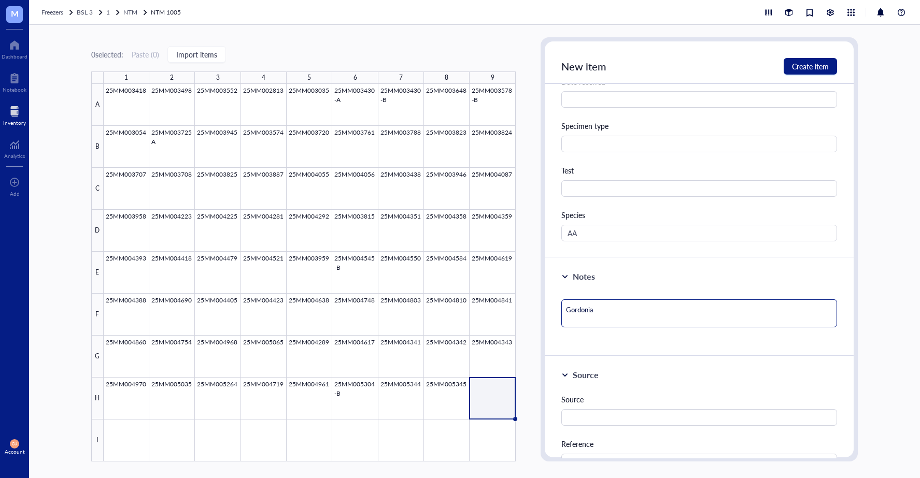
type textarea "Gordonia"
type textarea "Gordonia s"
type textarea "Gordonia sp"
type textarea "Gordonia spo"
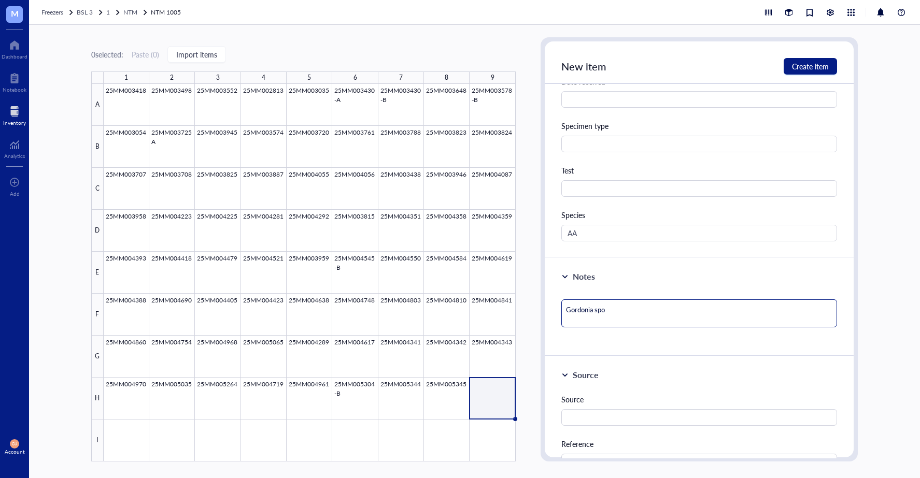
type textarea "Gordonia sp"
type textarea "Gordonia spu"
type textarea "Gordonia sput"
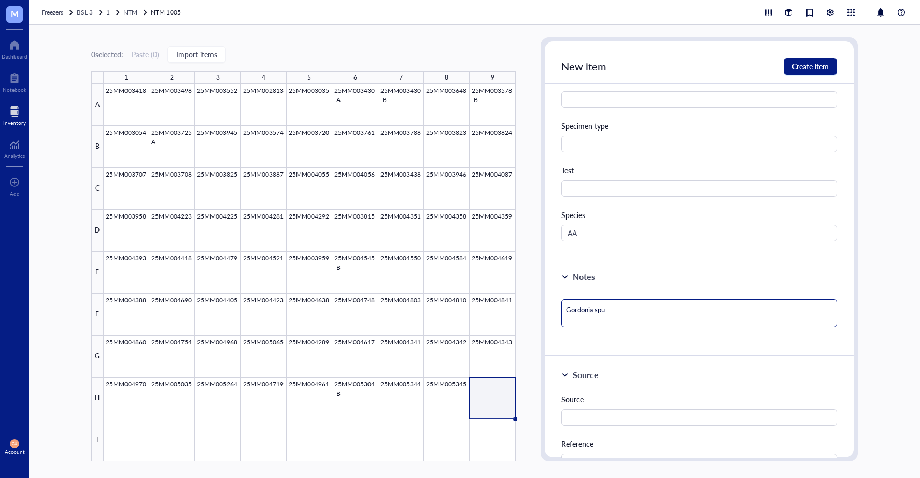
type textarea "Gordonia sput"
type textarea "Gordonia sputi"
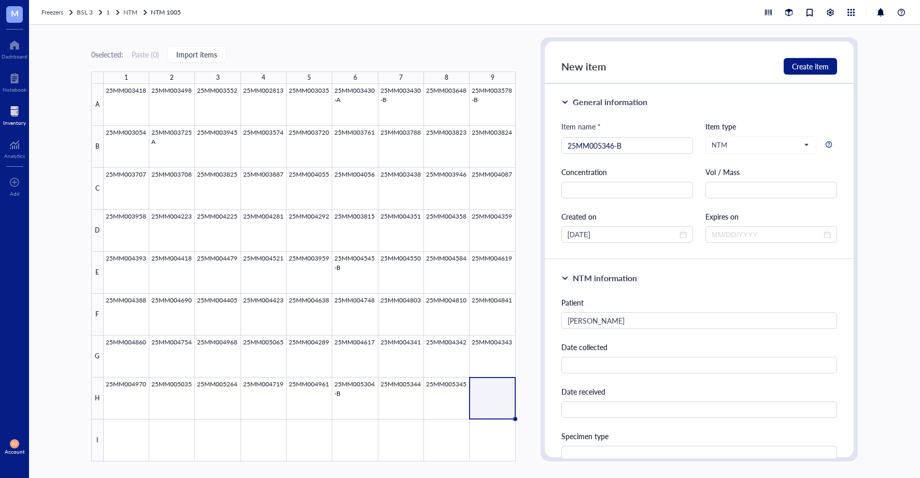
scroll to position [0, 0]
type textarea "Gordonia sputi"
click at [812, 67] on span "Create item" at bounding box center [810, 66] width 37 height 8
type textarea "Keep everyone on the same page…"
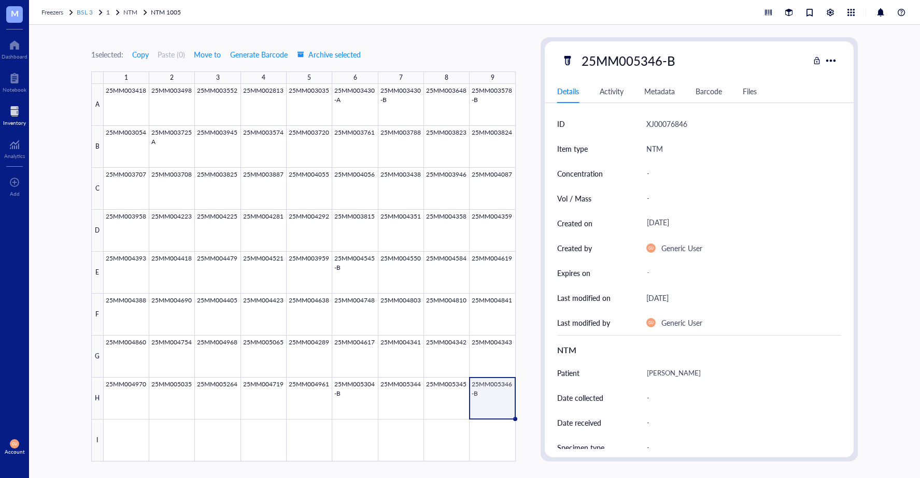
click at [96, 11] on div "BSL 3" at bounding box center [90, 12] width 27 height 10
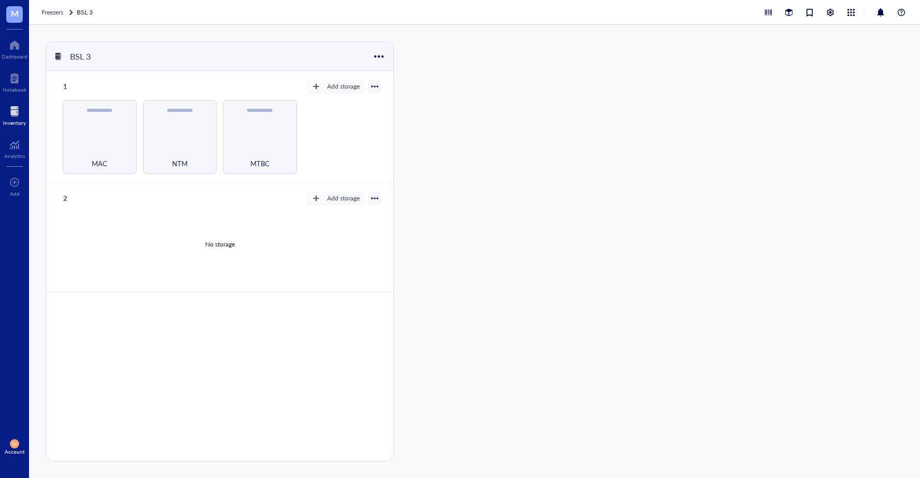
click at [20, 15] on span "M" at bounding box center [14, 14] width 17 height 17
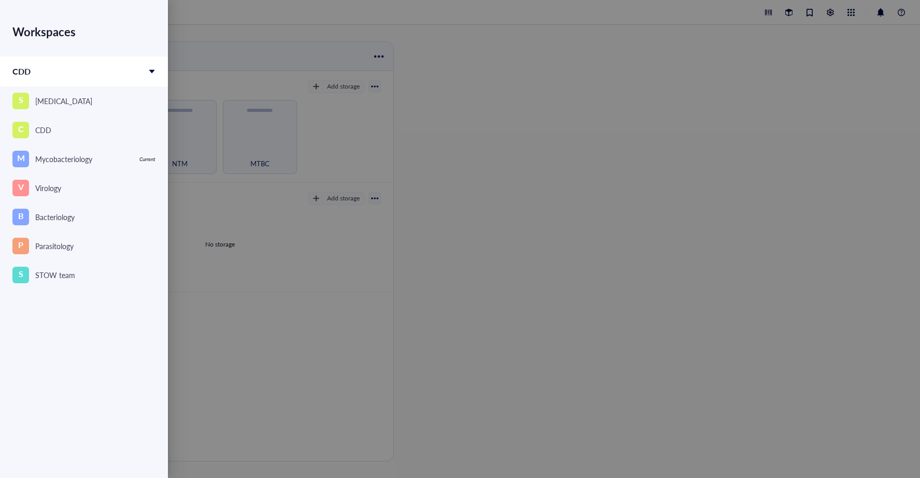
click at [108, 77] on div "CDD" at bounding box center [84, 72] width 168 height 30
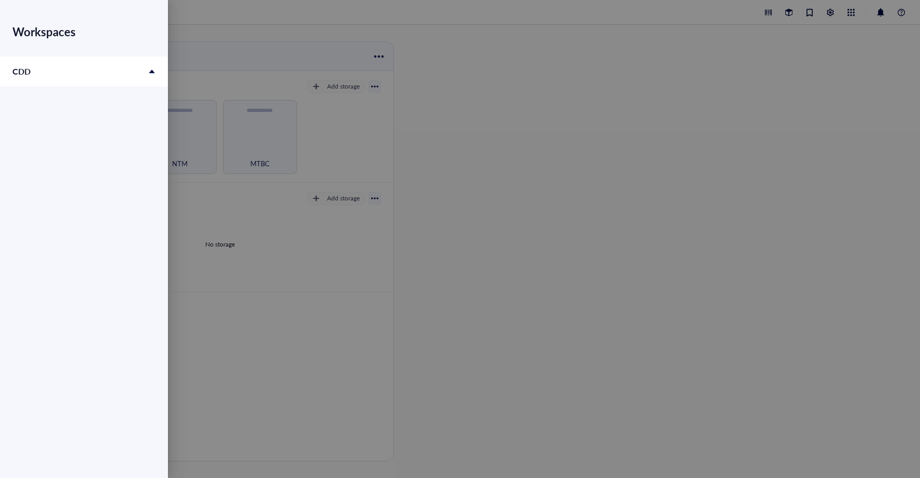
drag, startPoint x: 226, startPoint y: 46, endPoint x: 226, endPoint y: 40, distance: 5.7
click at [226, 43] on div at bounding box center [460, 239] width 920 height 478
